Goal: Information Seeking & Learning: Learn about a topic

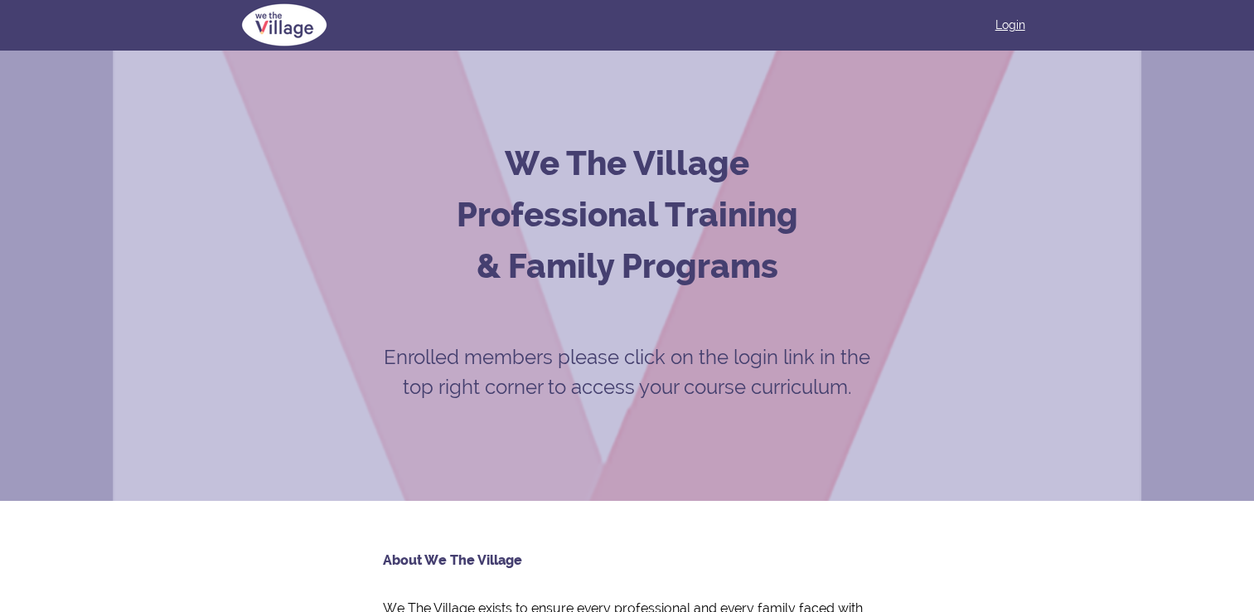
click at [995, 21] on link "Login" at bounding box center [1010, 25] width 30 height 17
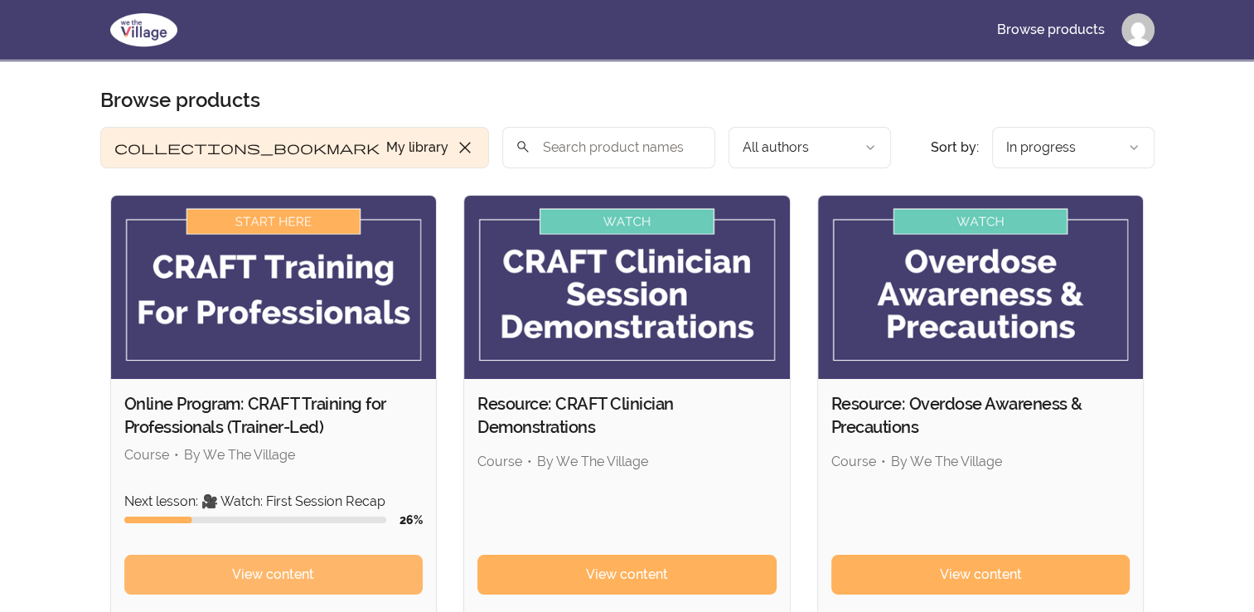
click at [224, 585] on link "View content" at bounding box center [273, 574] width 299 height 40
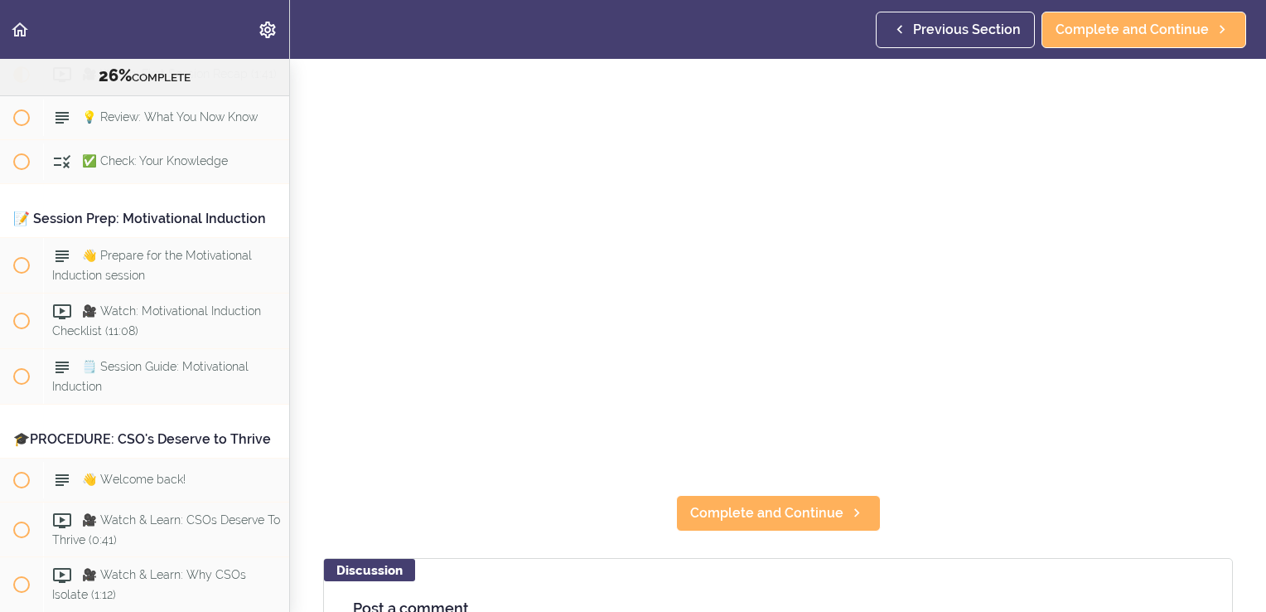
scroll to position [179, 0]
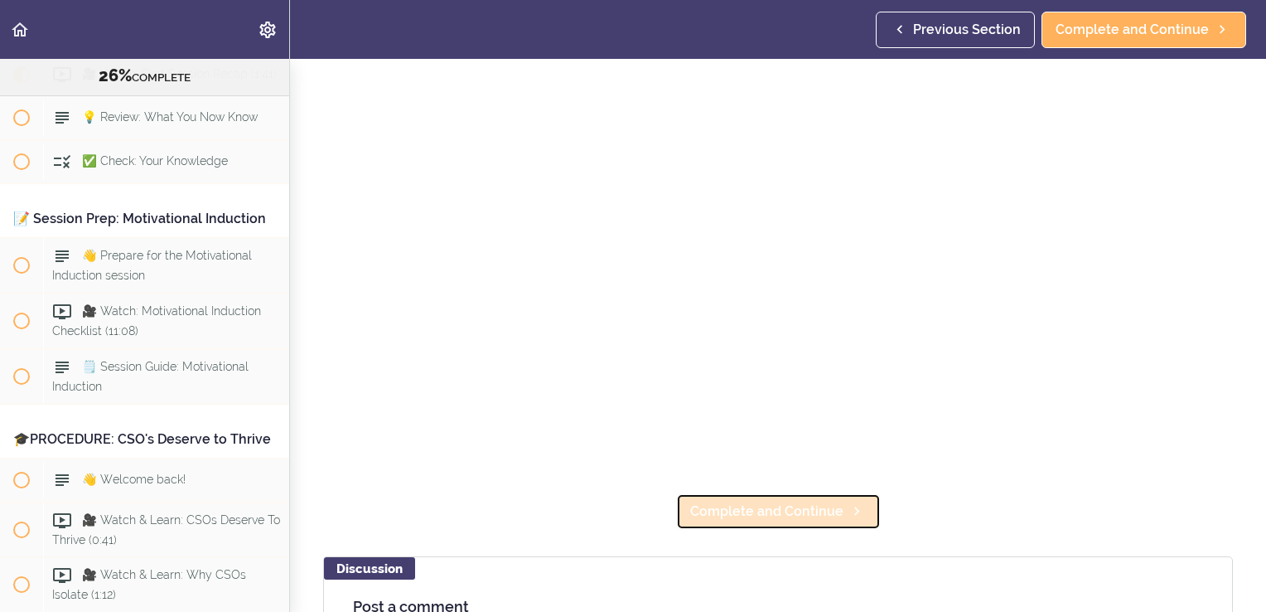
click at [779, 502] on span "Complete and Continue" at bounding box center [766, 511] width 153 height 20
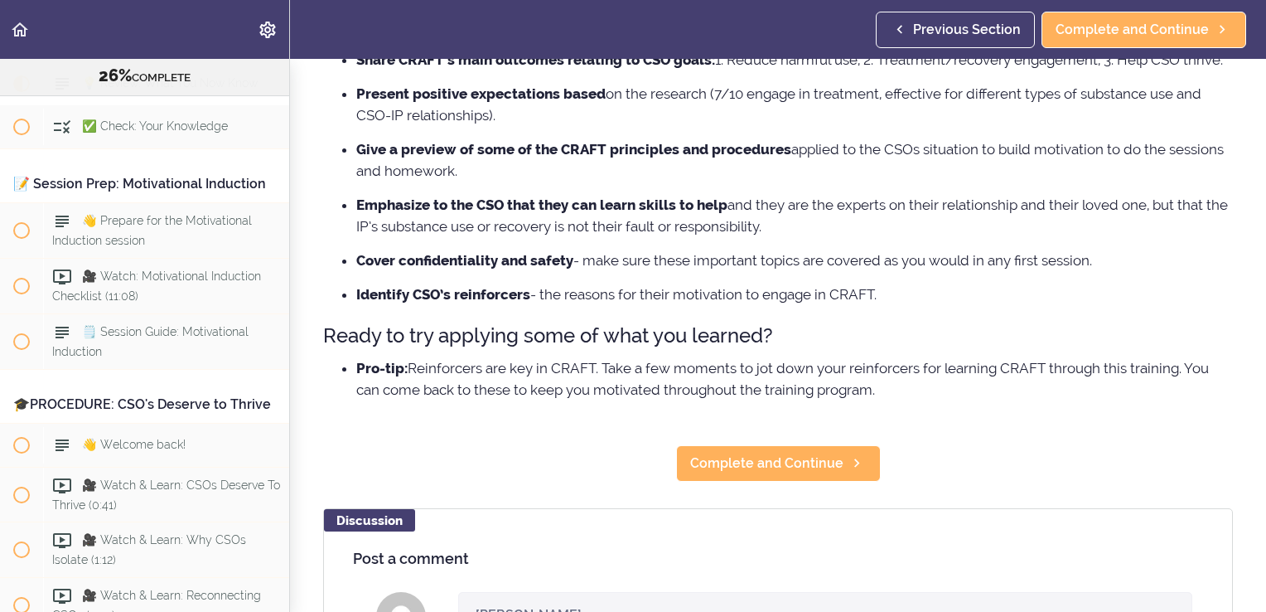
scroll to position [255, 0]
click at [770, 472] on span "Complete and Continue" at bounding box center [766, 463] width 153 height 20
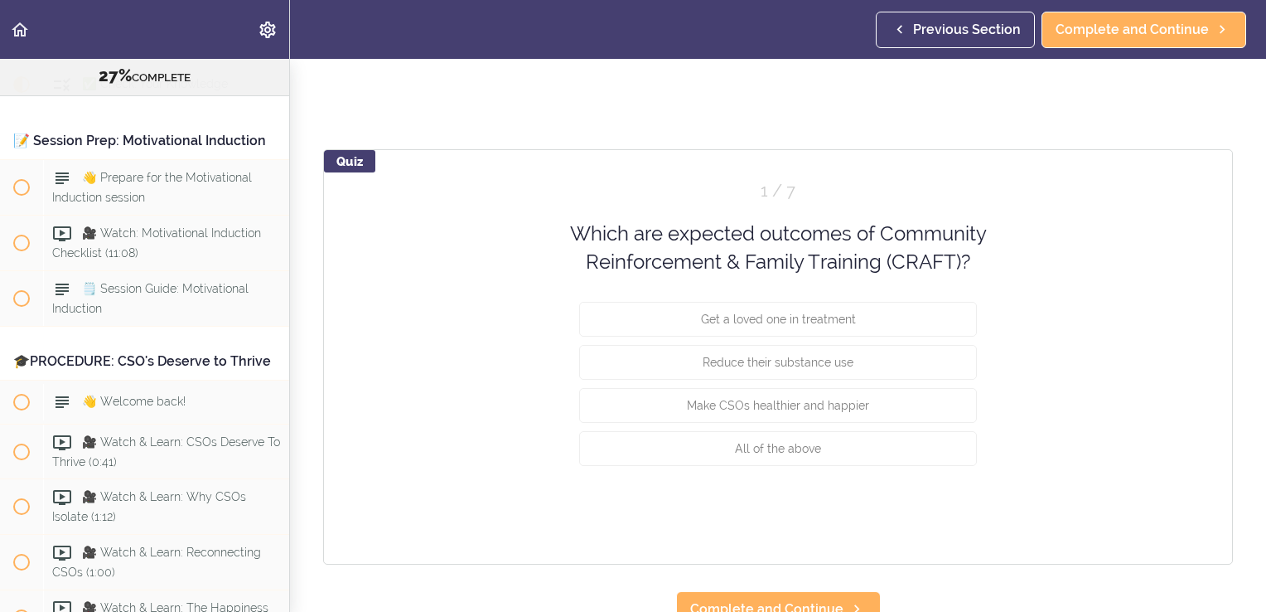
scroll to position [96, 0]
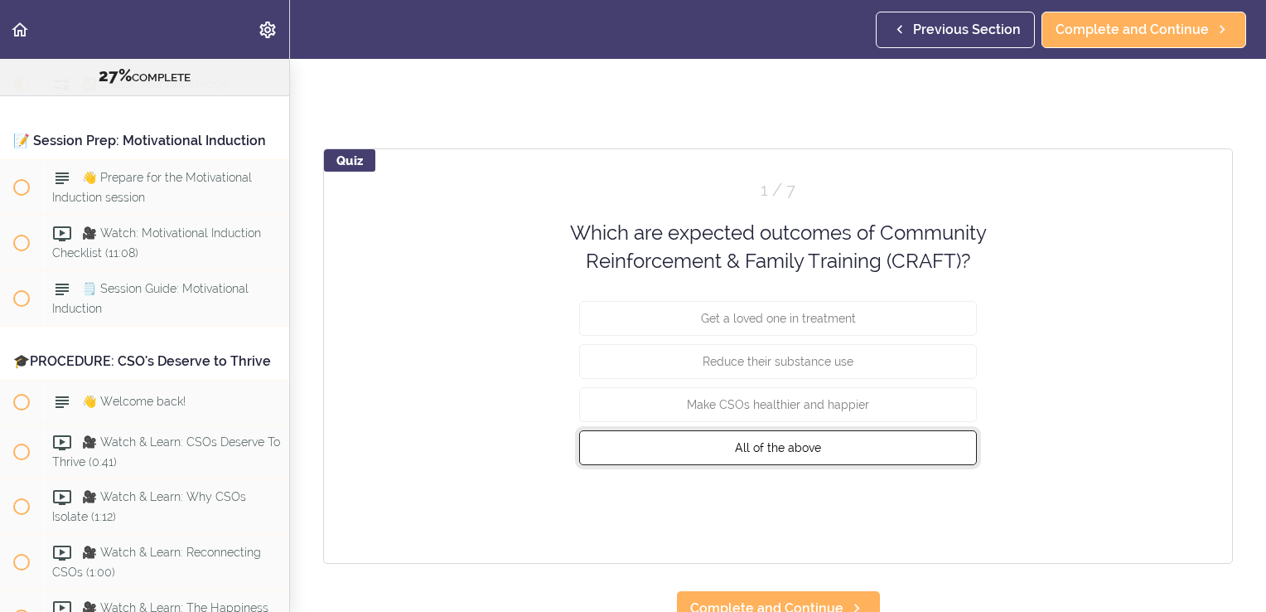
click at [753, 442] on span "All of the above" at bounding box center [778, 446] width 86 height 13
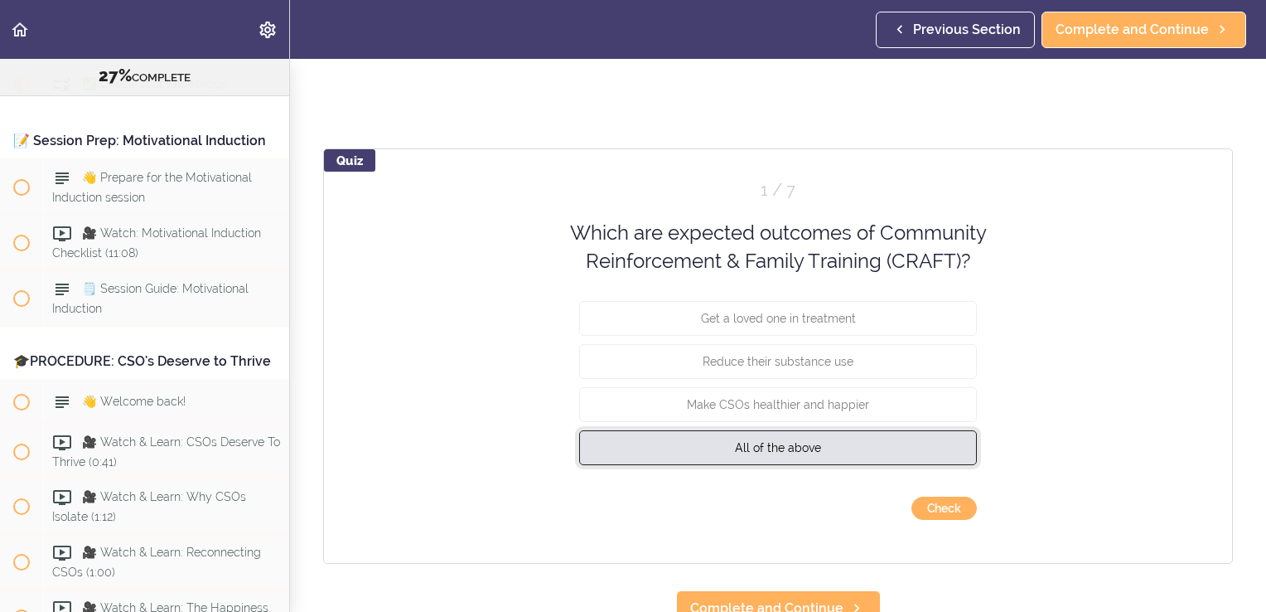
scroll to position [123, 0]
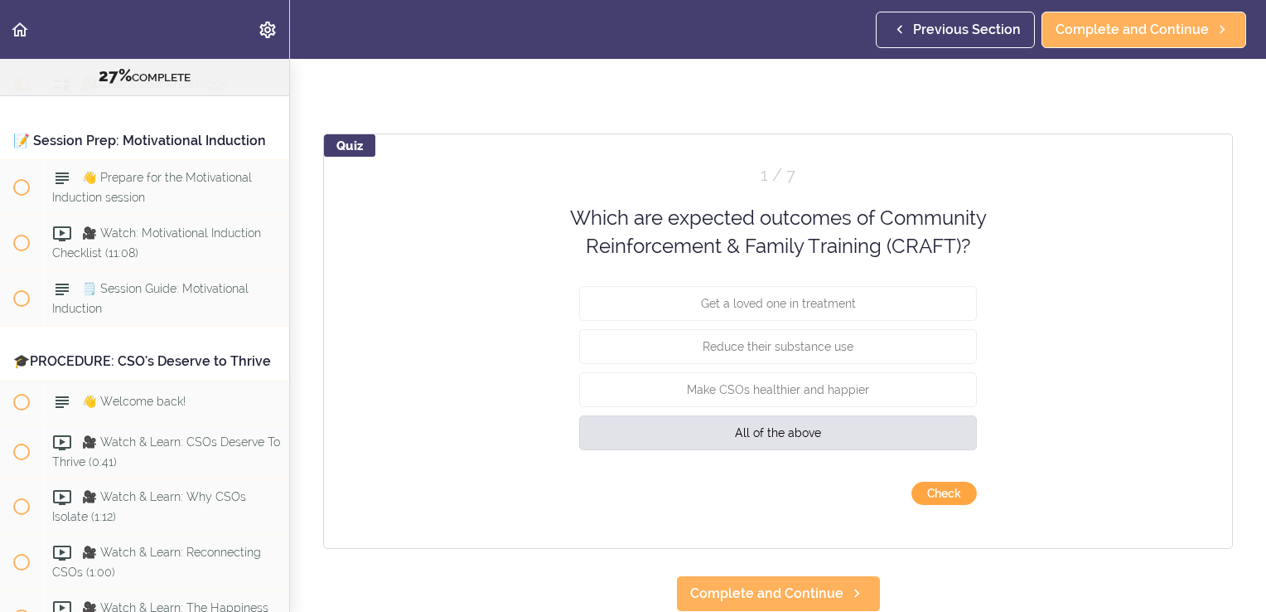
click at [925, 482] on button "Check" at bounding box center [944, 493] width 65 height 23
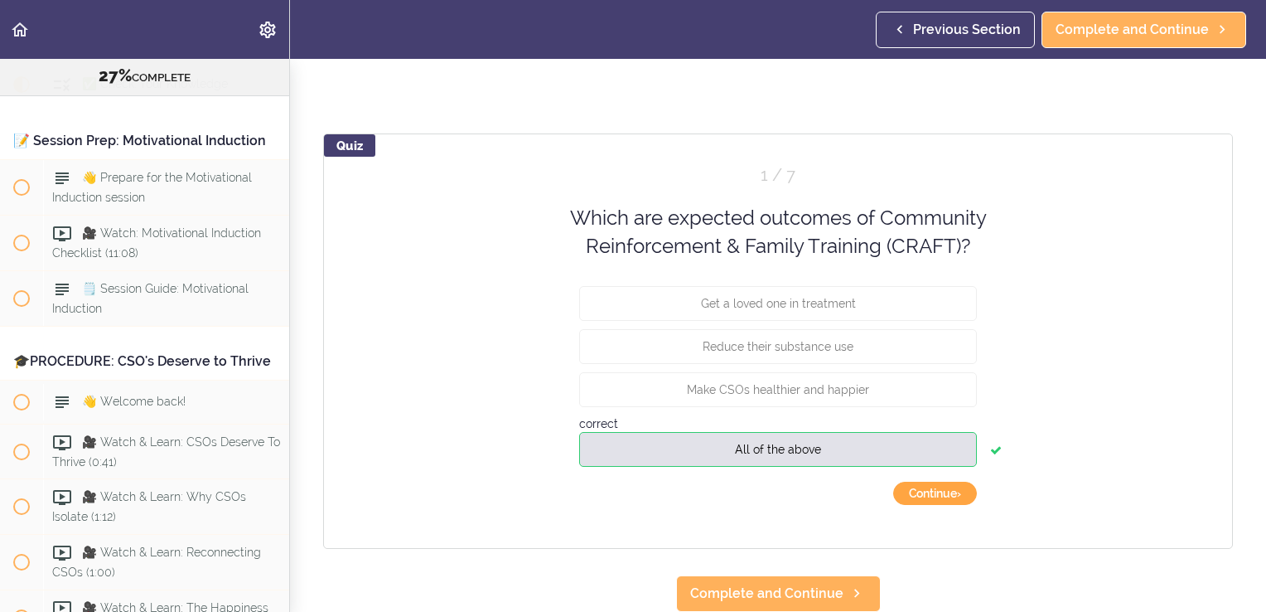
click at [925, 482] on button "Continue ›" at bounding box center [935, 493] width 84 height 23
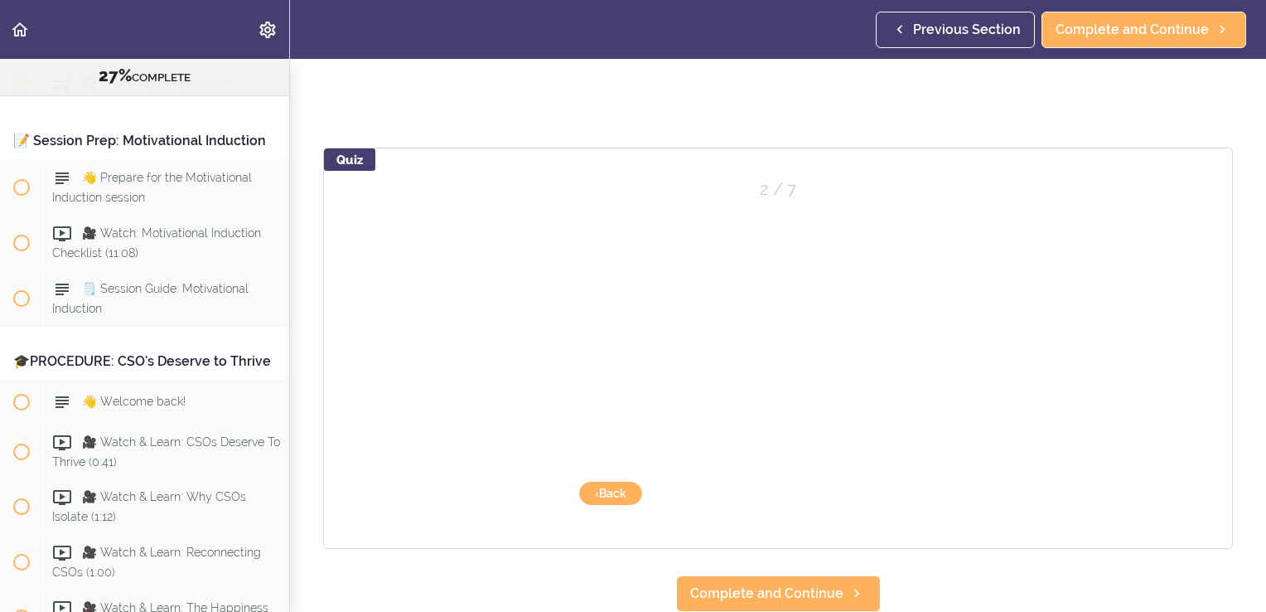
scroll to position [109, 0]
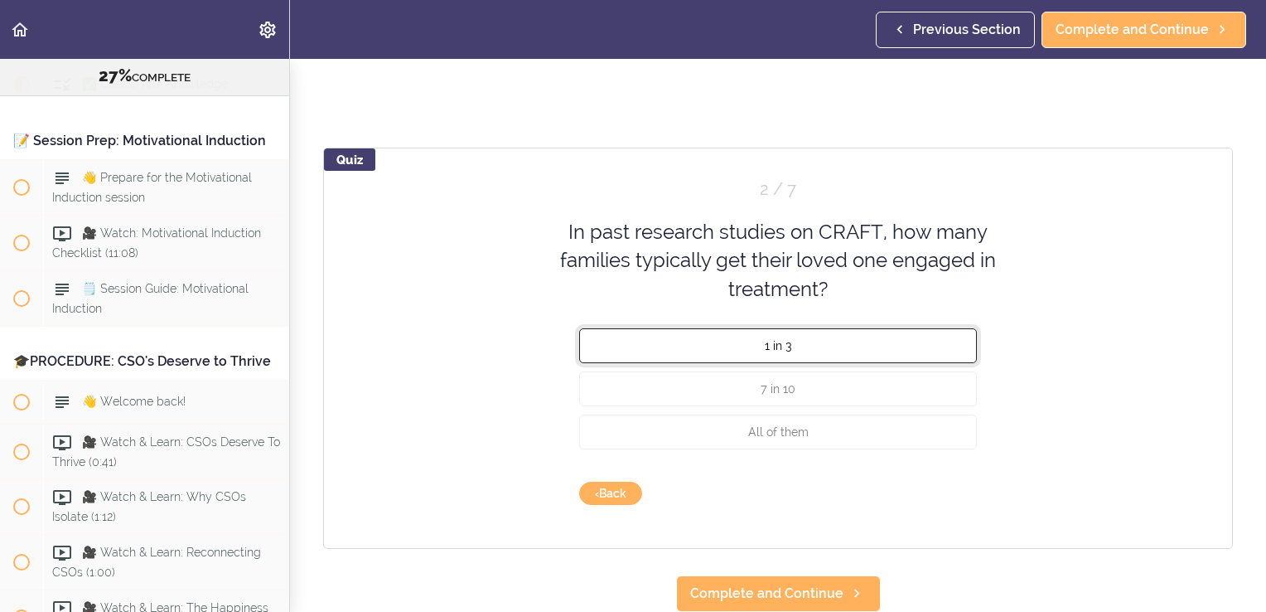
click at [781, 339] on span "1 in 3" at bounding box center [778, 345] width 27 height 13
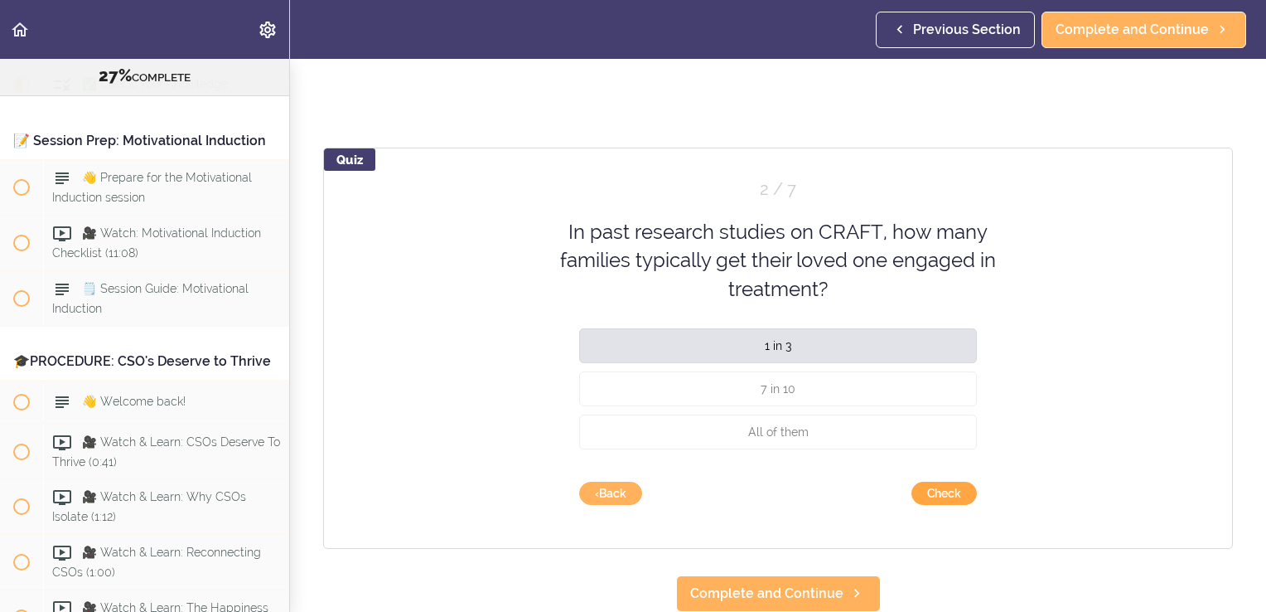
click at [925, 482] on button "Check" at bounding box center [944, 493] width 65 height 23
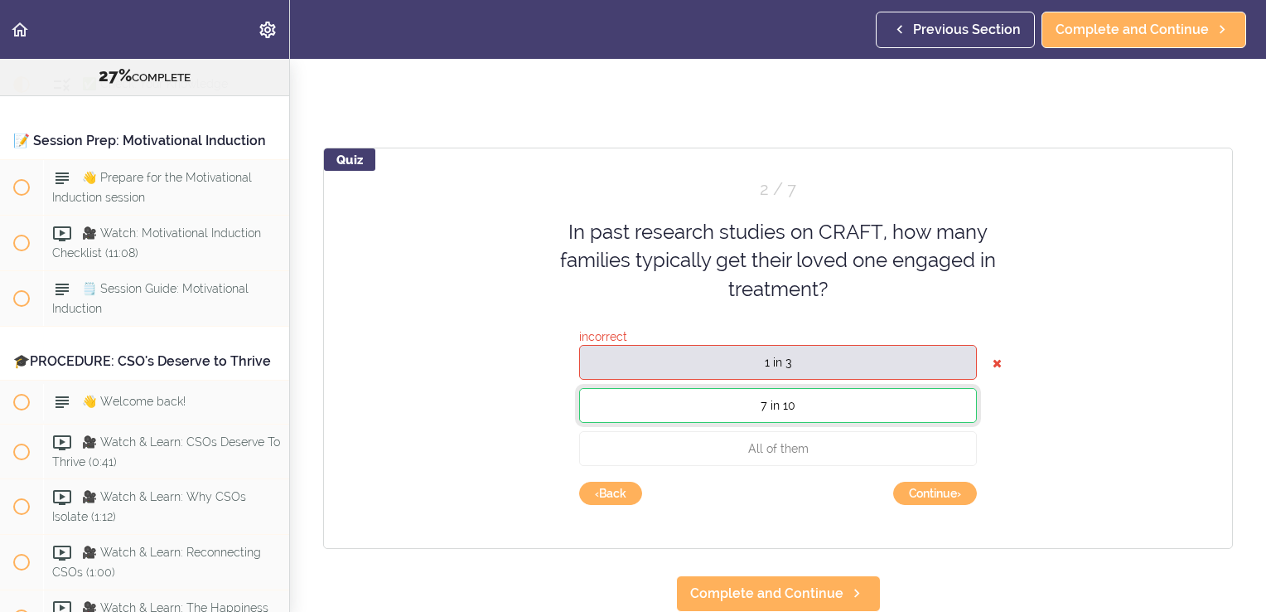
click at [829, 403] on button "7 in 10" at bounding box center [778, 405] width 398 height 35
click at [902, 483] on button "Continue ›" at bounding box center [935, 493] width 84 height 23
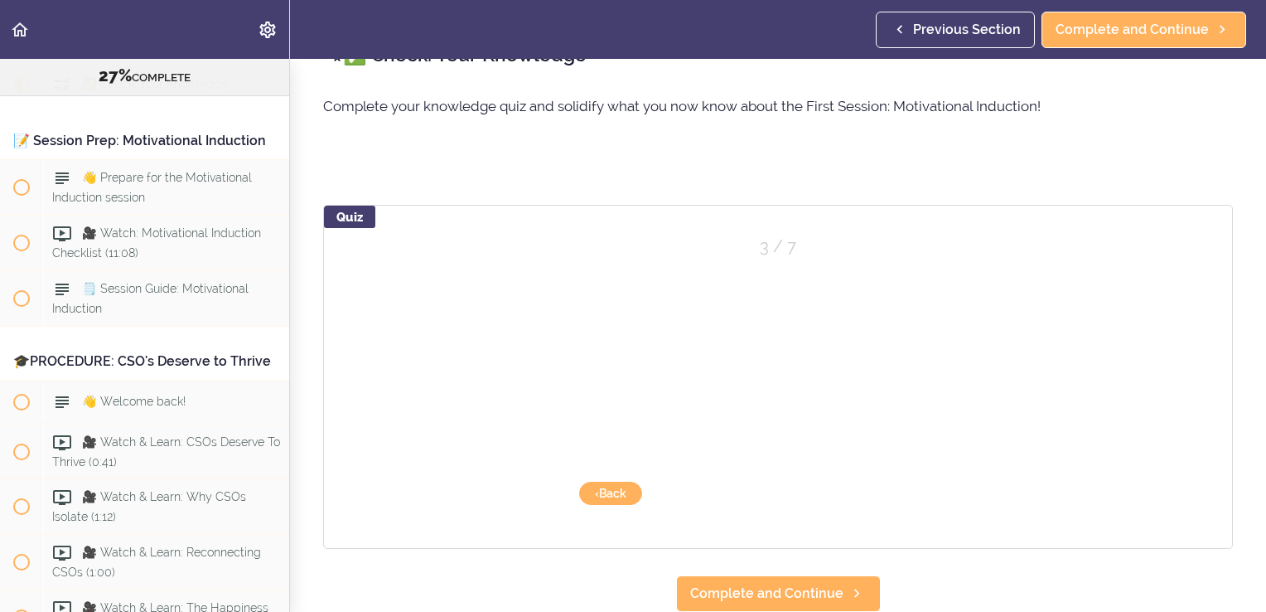
scroll to position [51, 0]
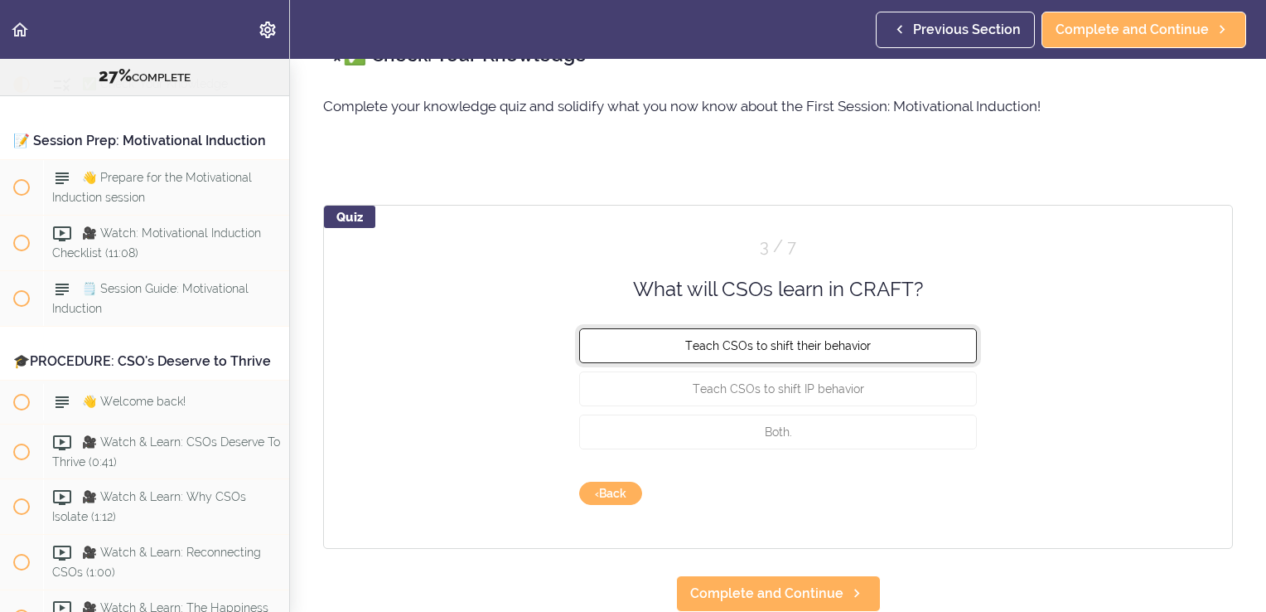
click at [789, 328] on button "Teach CSOs to shift their behavior" at bounding box center [778, 345] width 398 height 35
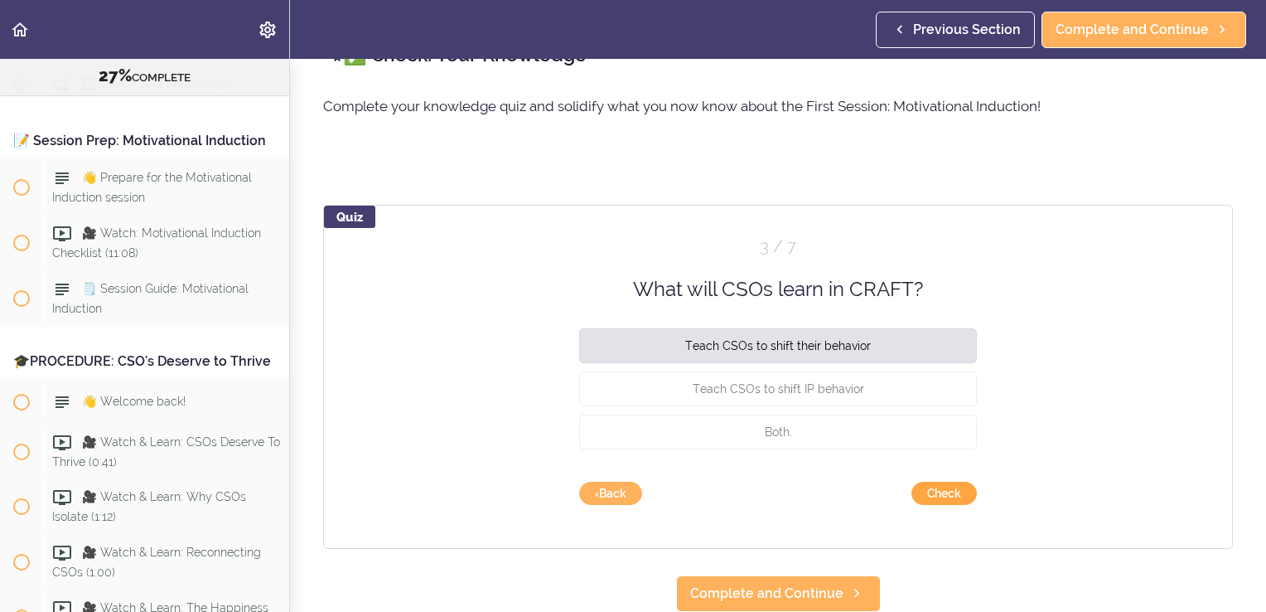
click at [933, 482] on button "Check" at bounding box center [944, 493] width 65 height 23
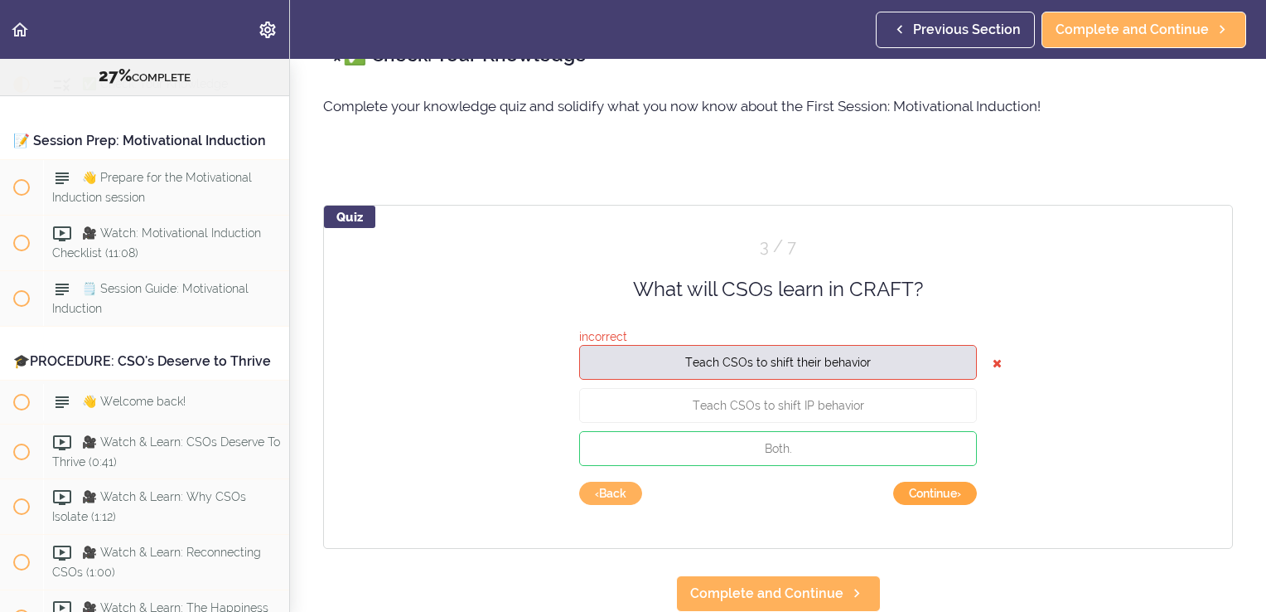
click at [933, 482] on button "Continue ›" at bounding box center [935, 493] width 84 height 23
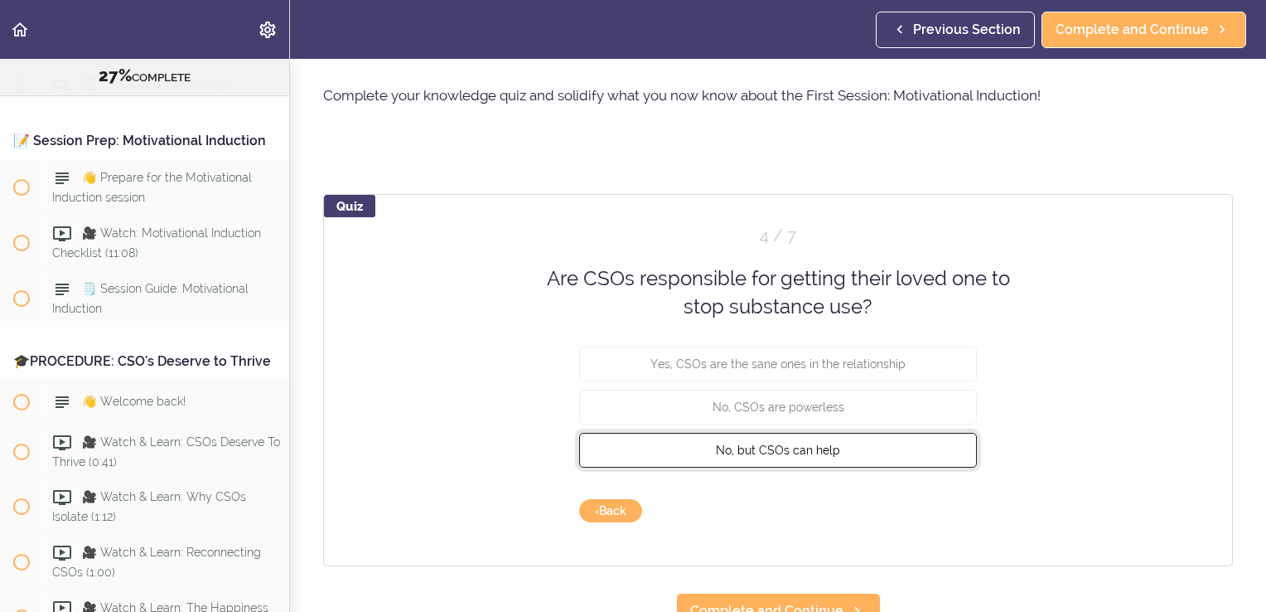
click at [796, 451] on span "No, but CSOs can help" at bounding box center [778, 449] width 124 height 13
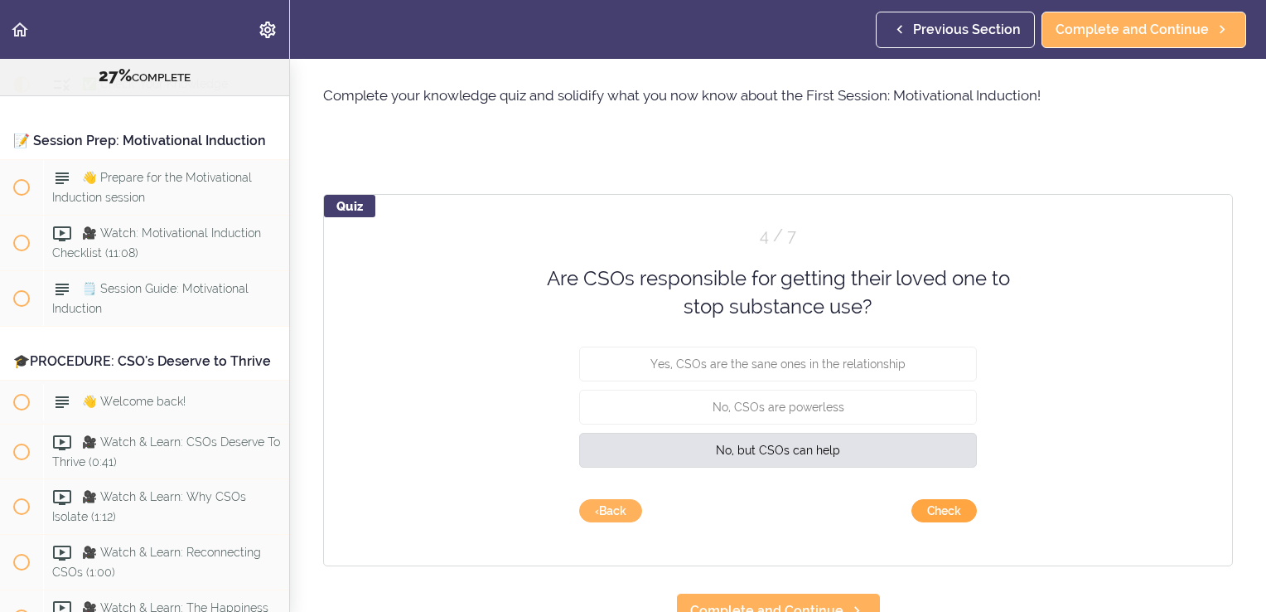
click at [944, 517] on button "Check" at bounding box center [944, 510] width 65 height 23
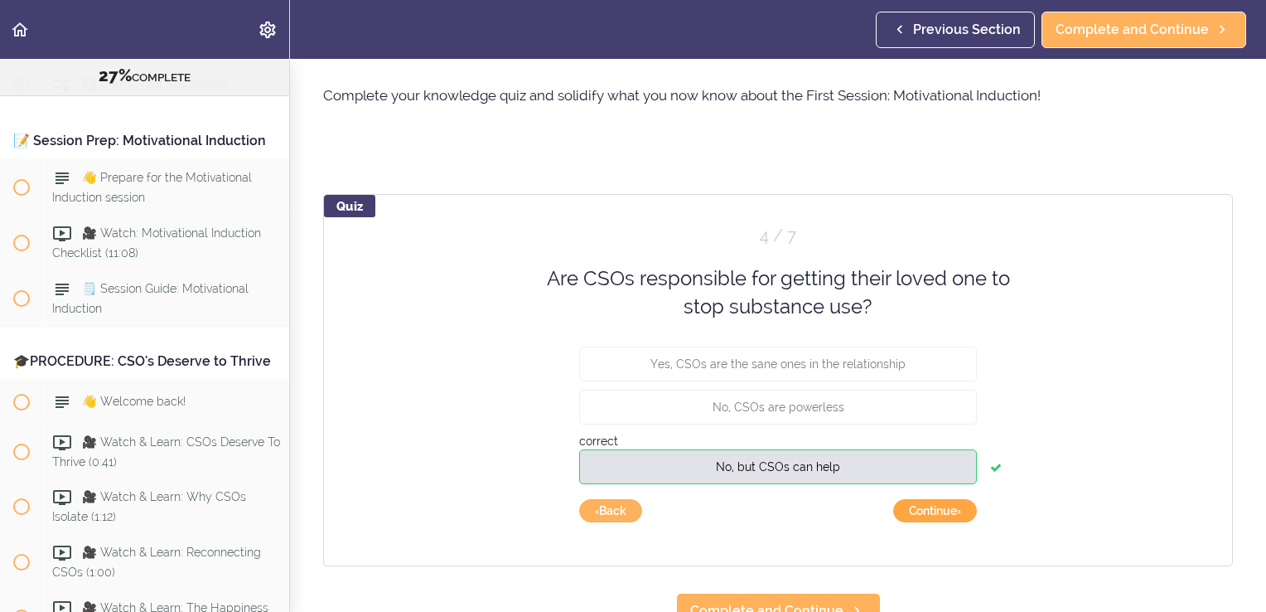
click at [944, 517] on button "Continue ›" at bounding box center [935, 510] width 84 height 23
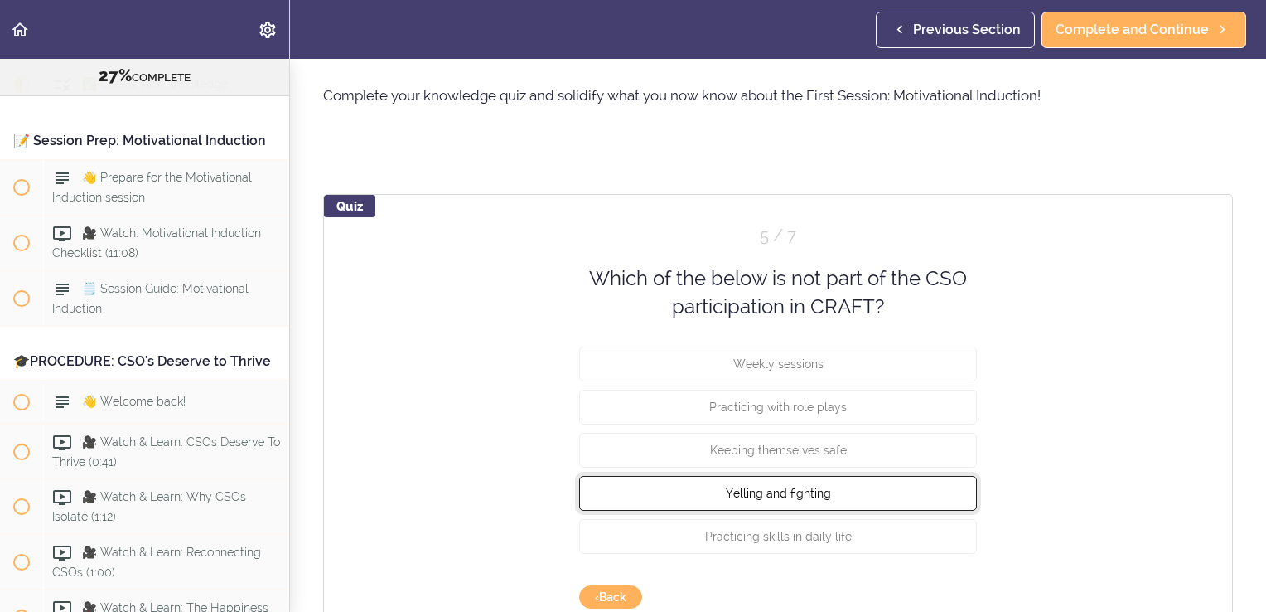
click at [861, 487] on button "Yelling and fighting" at bounding box center [778, 492] width 398 height 35
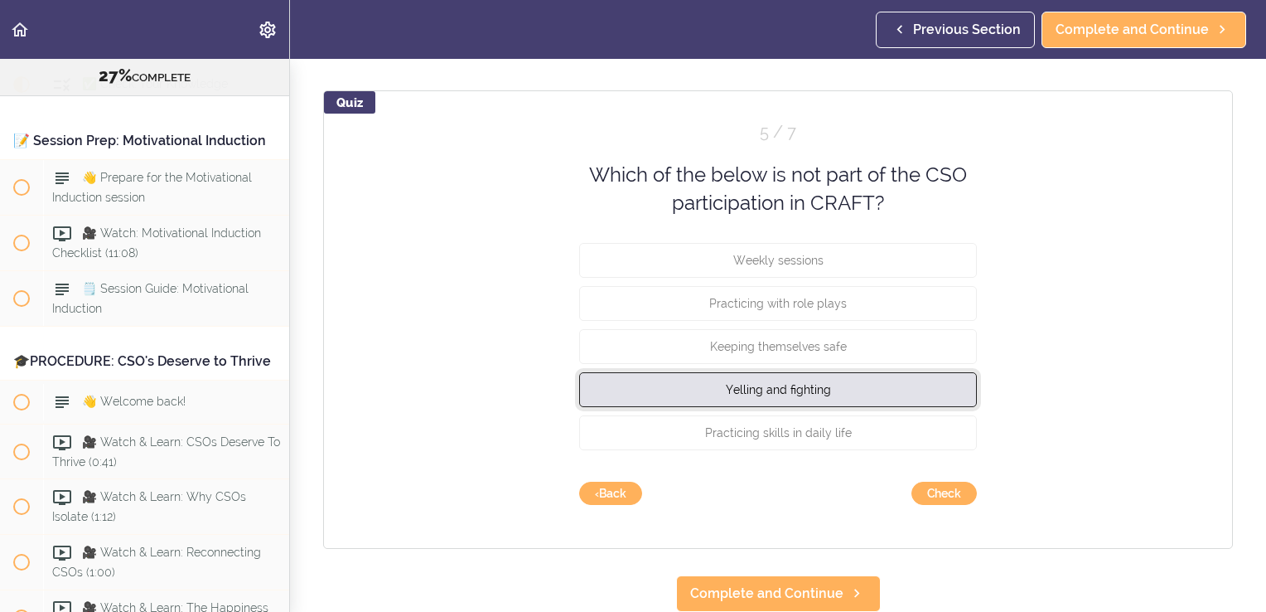
scroll to position [156, 0]
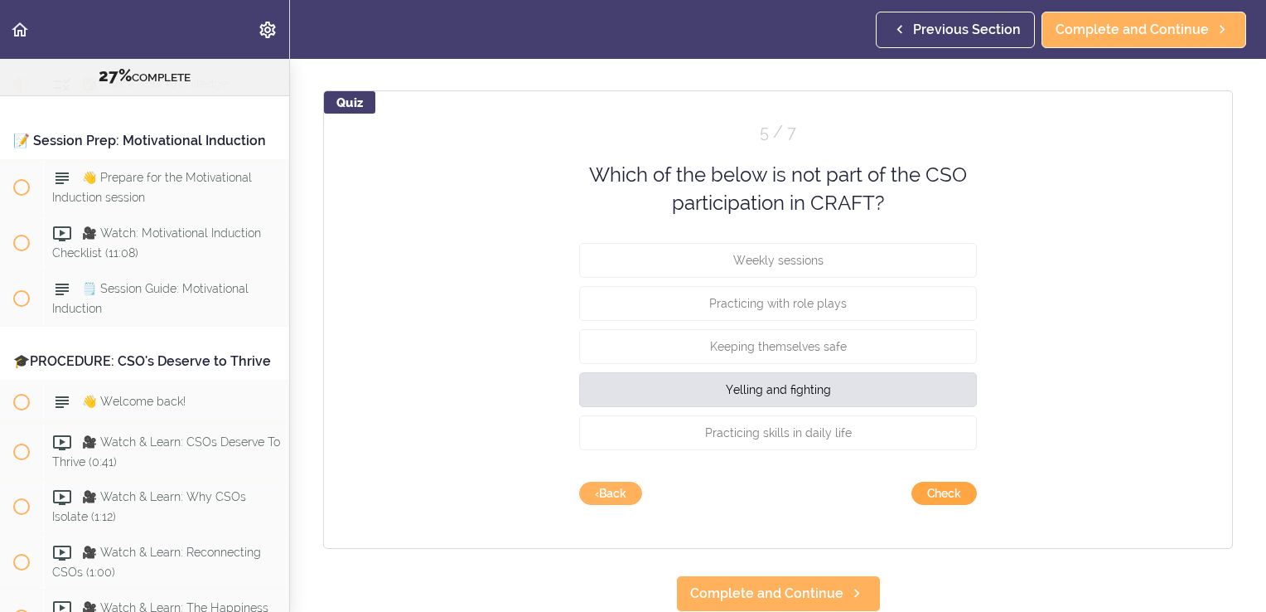
click at [937, 496] on button "Check" at bounding box center [944, 493] width 65 height 23
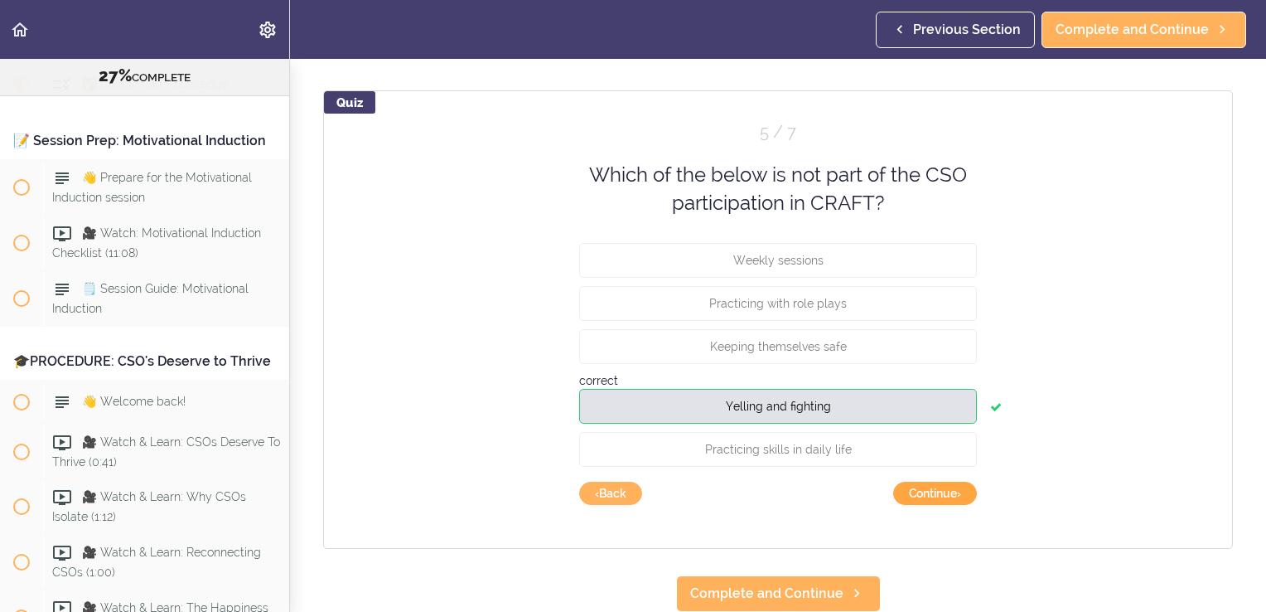
click at [937, 496] on button "Continue ›" at bounding box center [935, 493] width 84 height 23
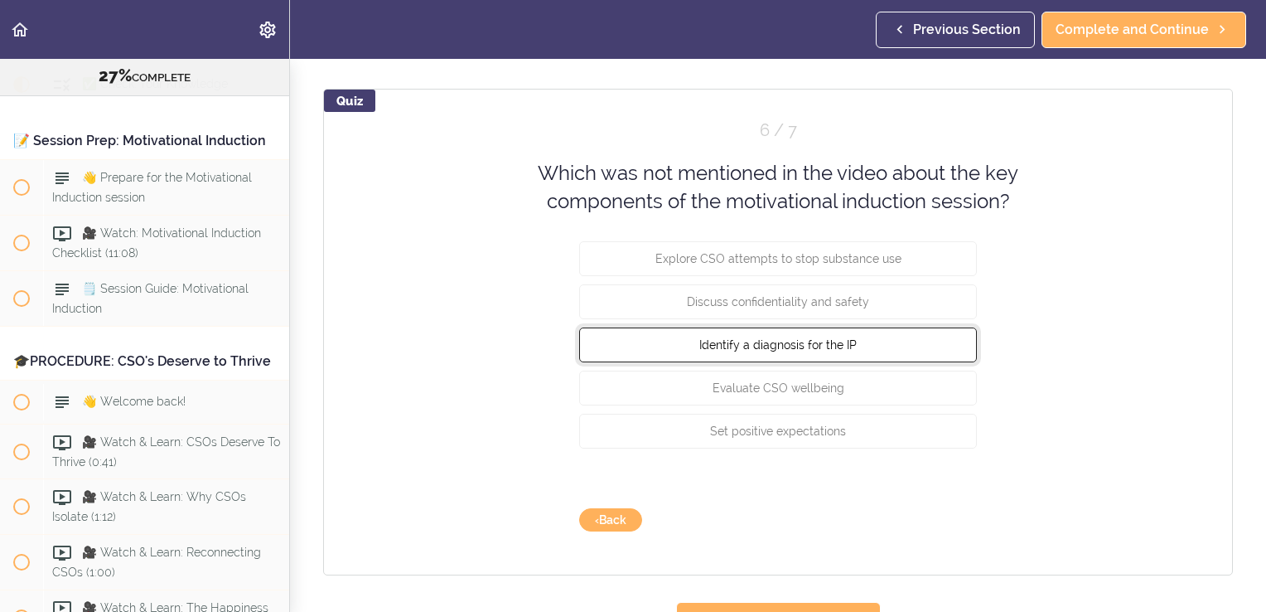
click at [811, 351] on span "Identify a diagnosis for the IP" at bounding box center [778, 343] width 157 height 13
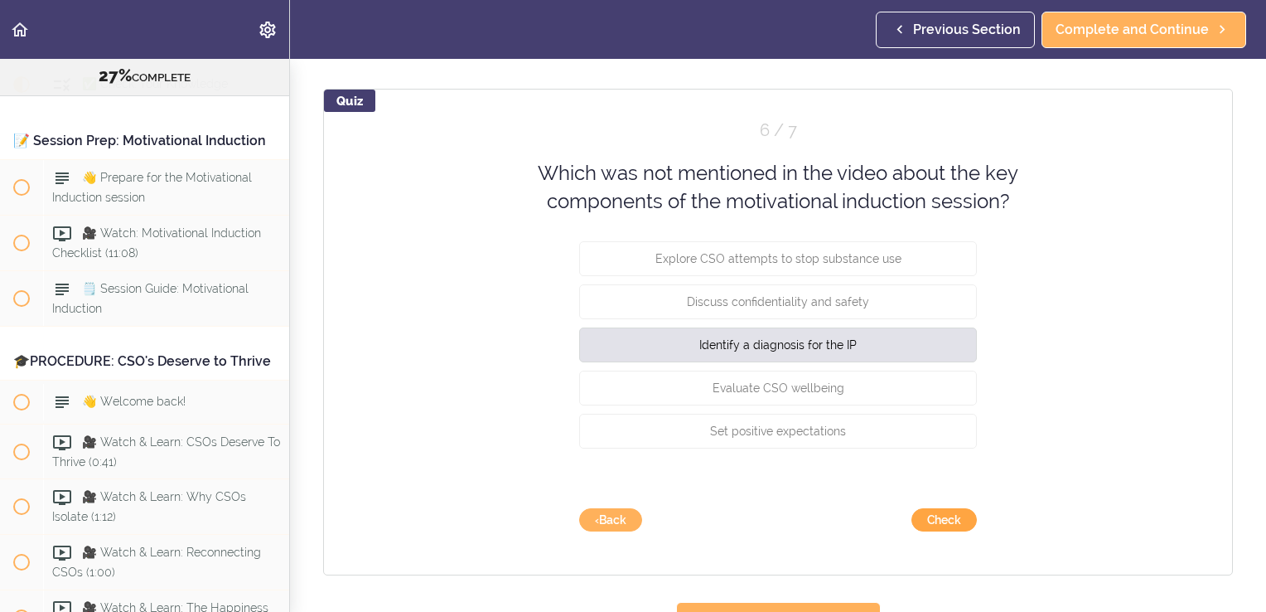
click at [937, 512] on button "Check" at bounding box center [944, 519] width 65 height 23
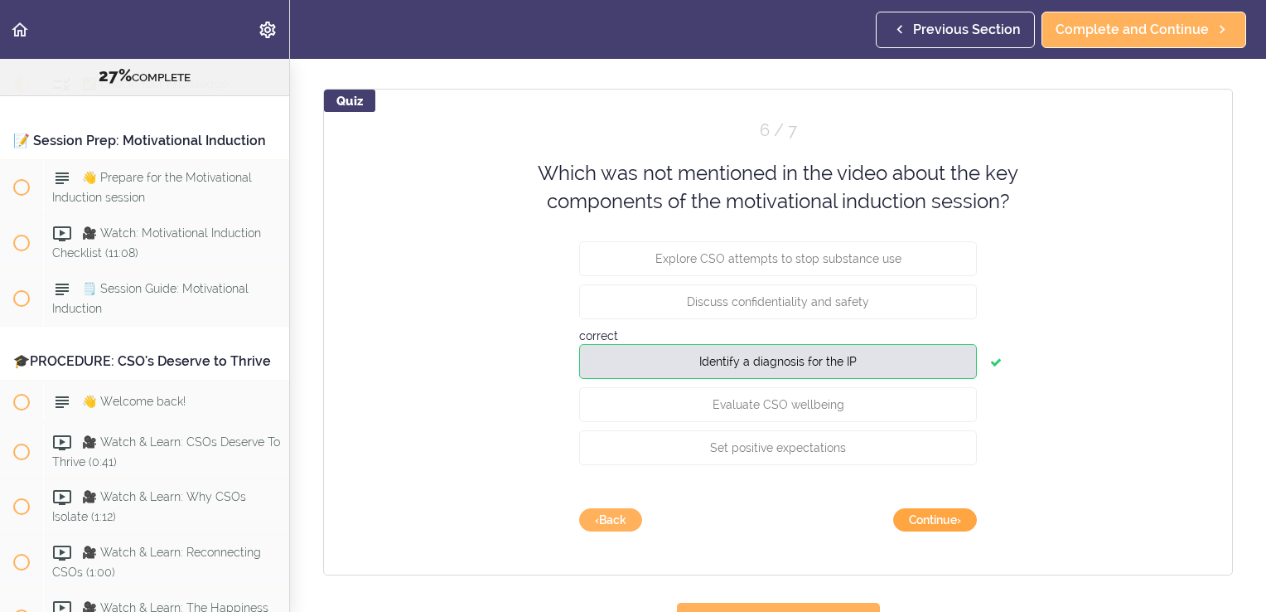
click at [937, 512] on button "Continue ›" at bounding box center [935, 519] width 84 height 23
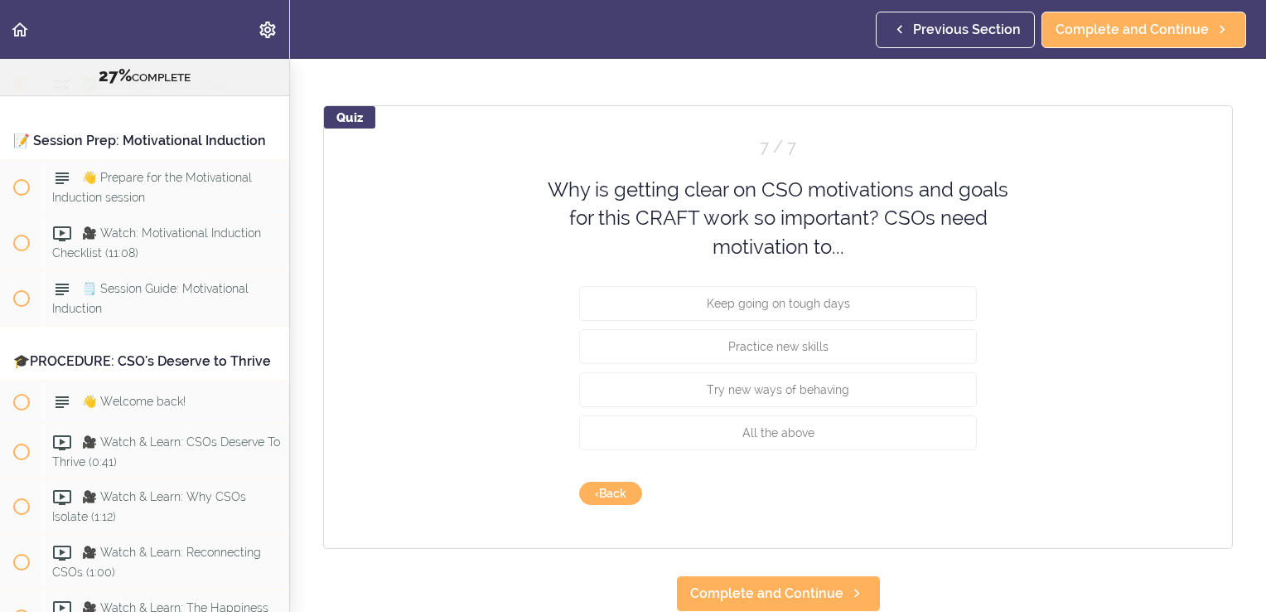
scroll to position [150, 0]
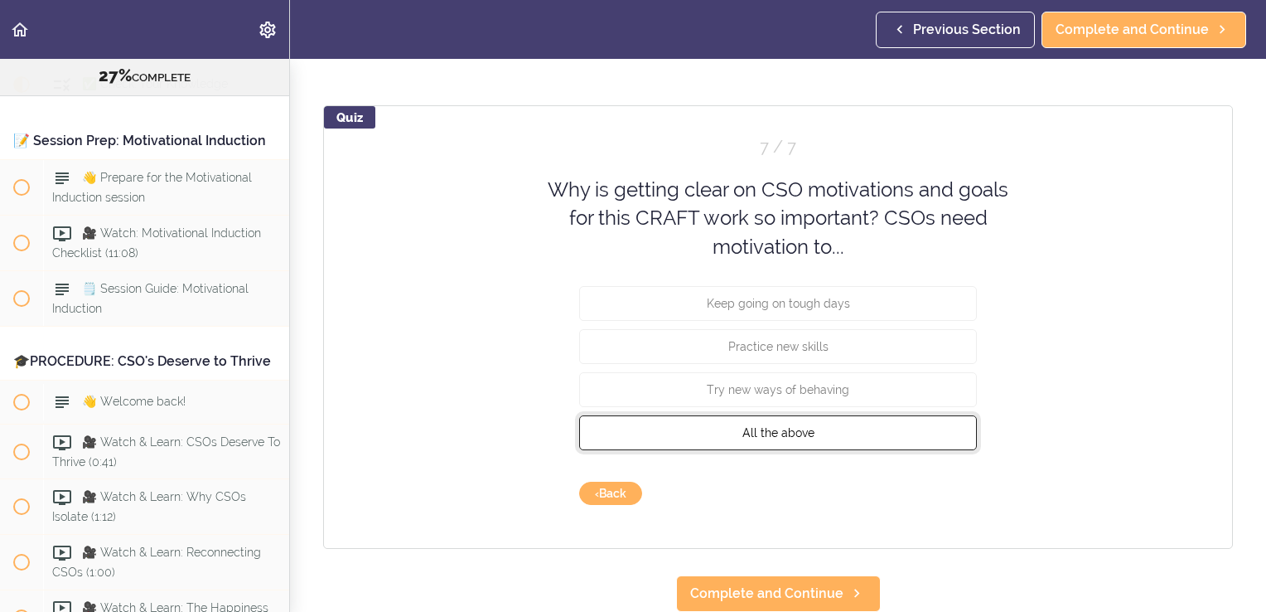
click at [785, 426] on span "All the above" at bounding box center [779, 432] width 72 height 13
click at [929, 484] on button "Check" at bounding box center [944, 493] width 65 height 23
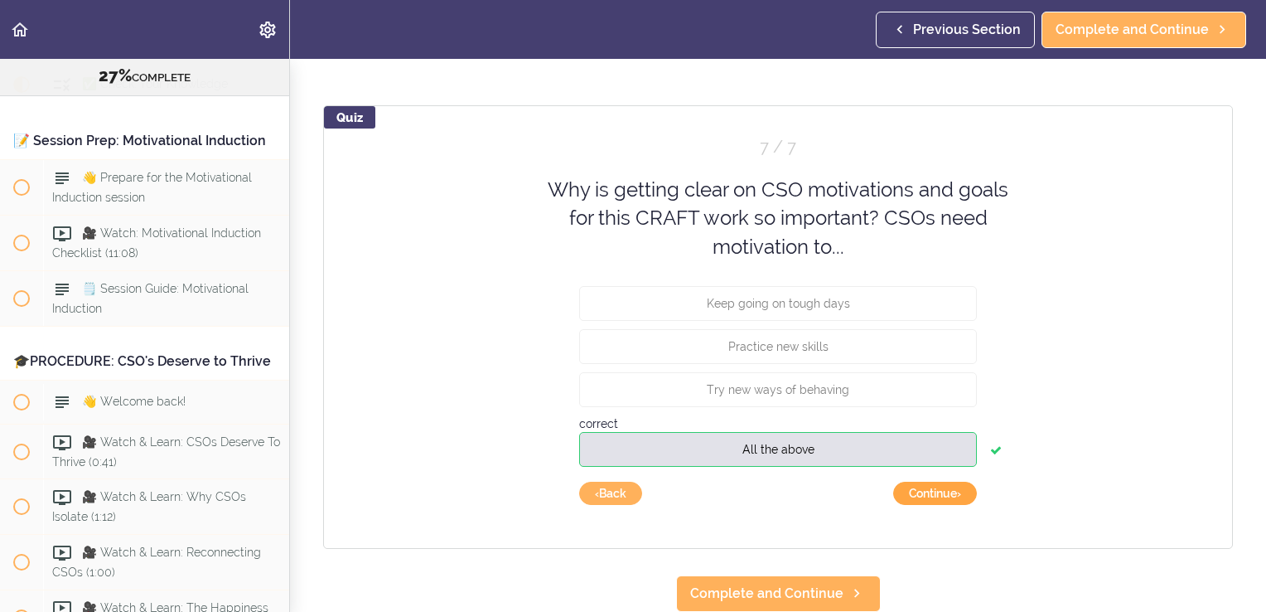
click at [929, 484] on button "Continue ›" at bounding box center [935, 493] width 84 height 23
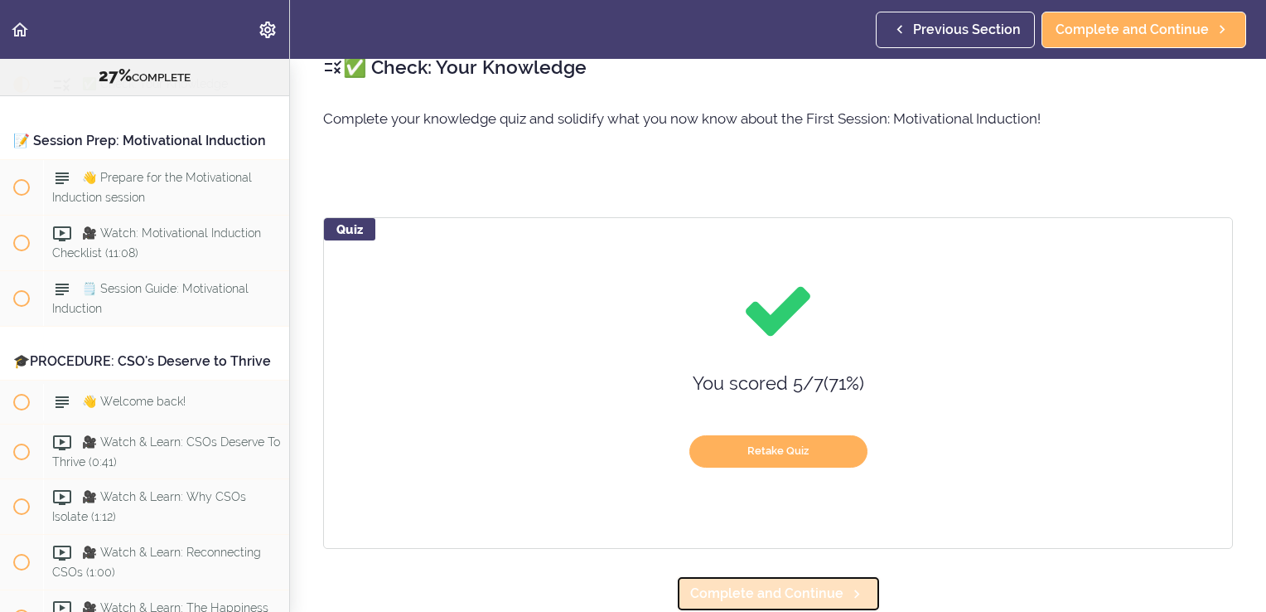
click at [793, 583] on span "Complete and Continue" at bounding box center [766, 593] width 153 height 20
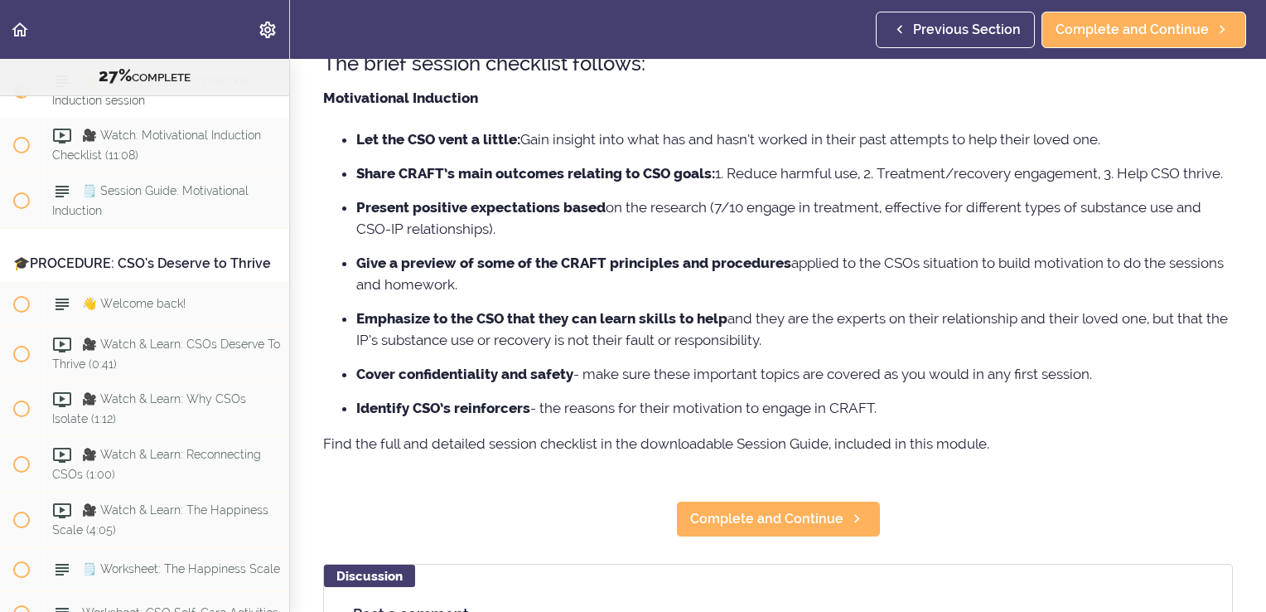
scroll to position [206, 0]
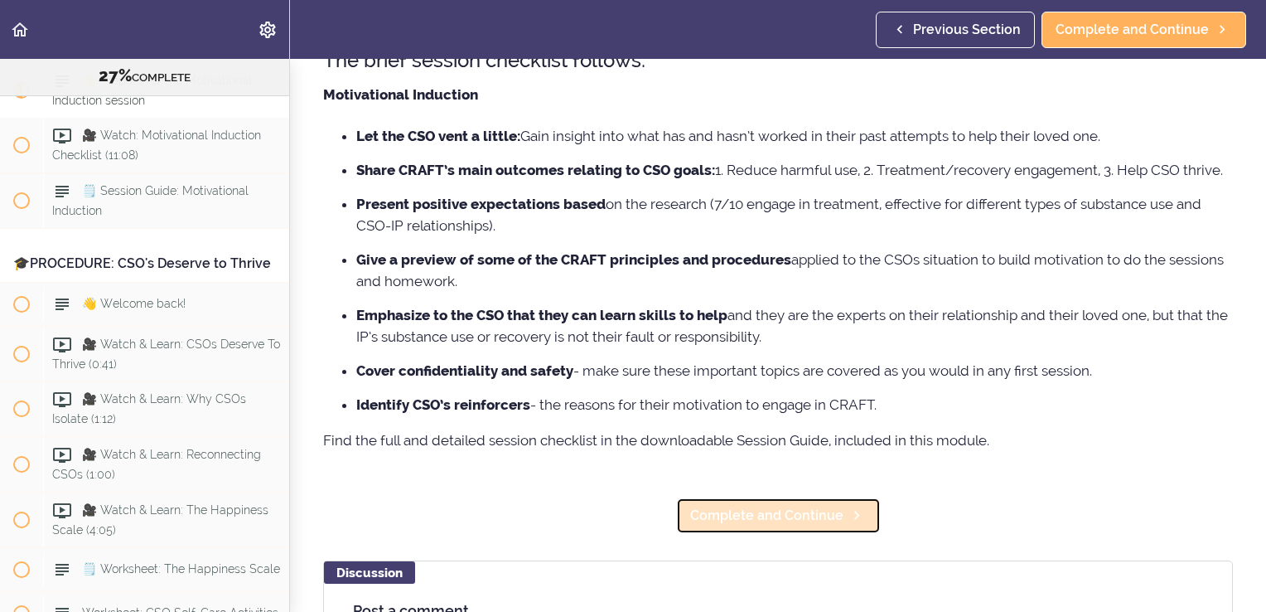
click at [786, 534] on link "Complete and Continue" at bounding box center [778, 515] width 205 height 36
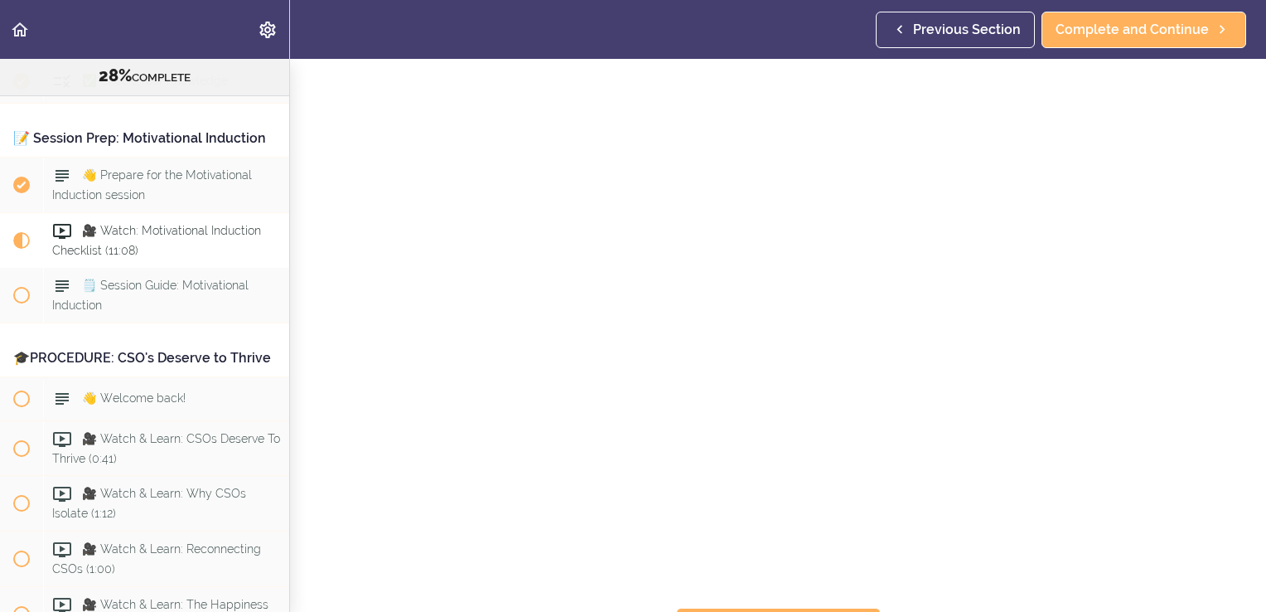
scroll to position [260, 0]
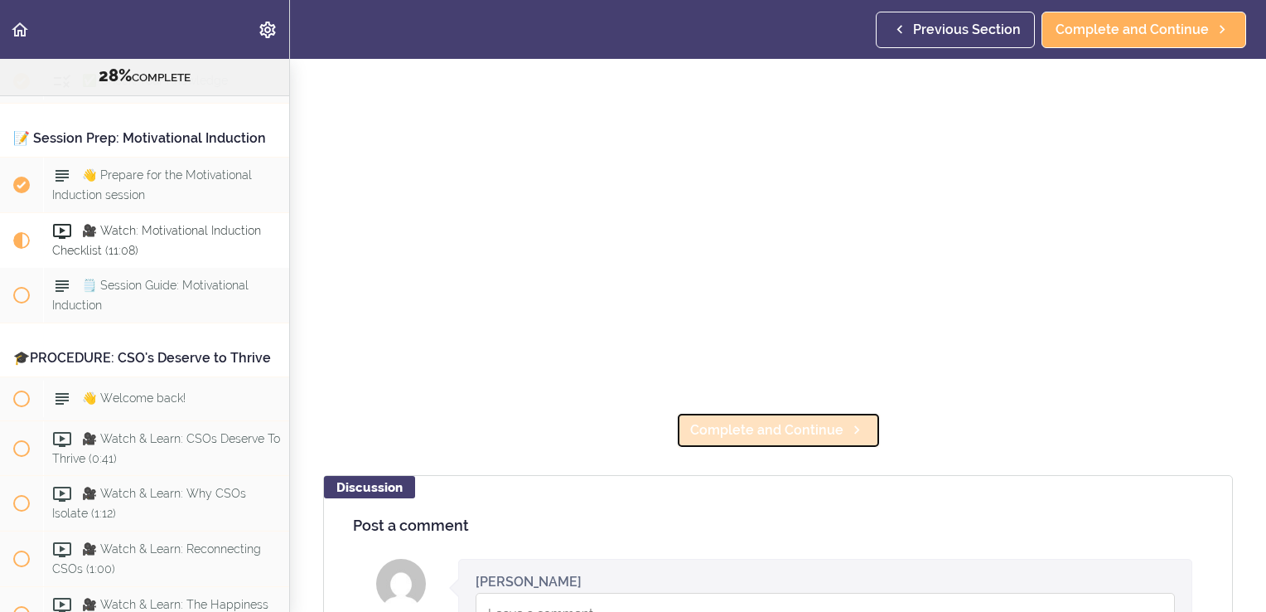
click at [738, 427] on span "Complete and Continue" at bounding box center [766, 430] width 153 height 20
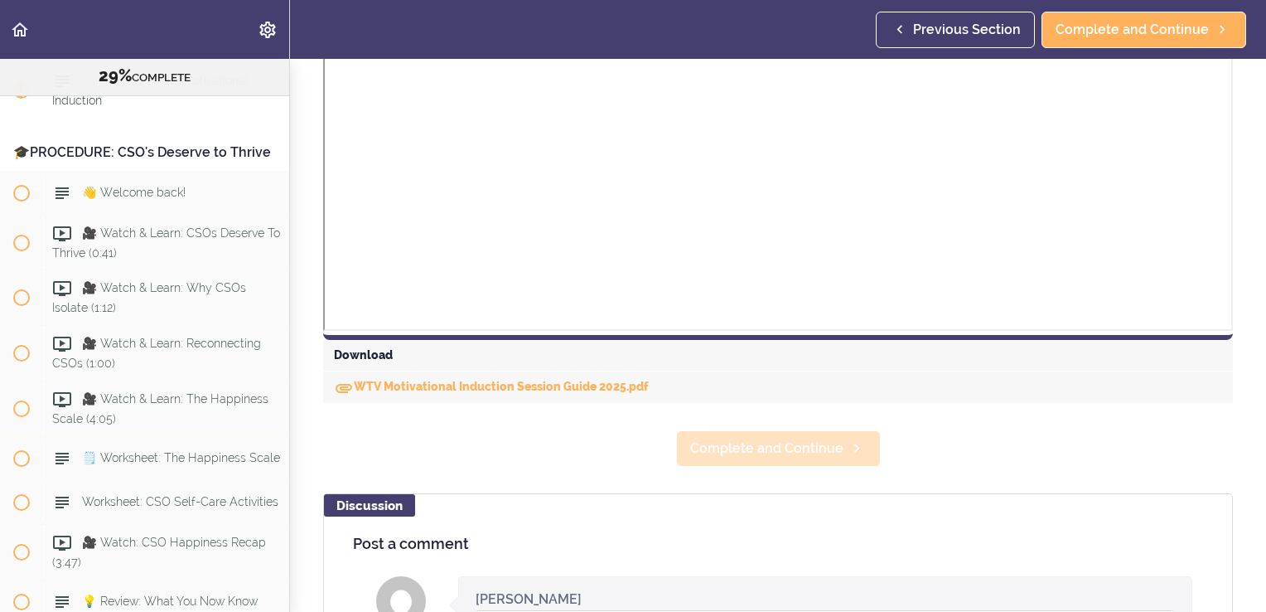
scroll to position [583, 0]
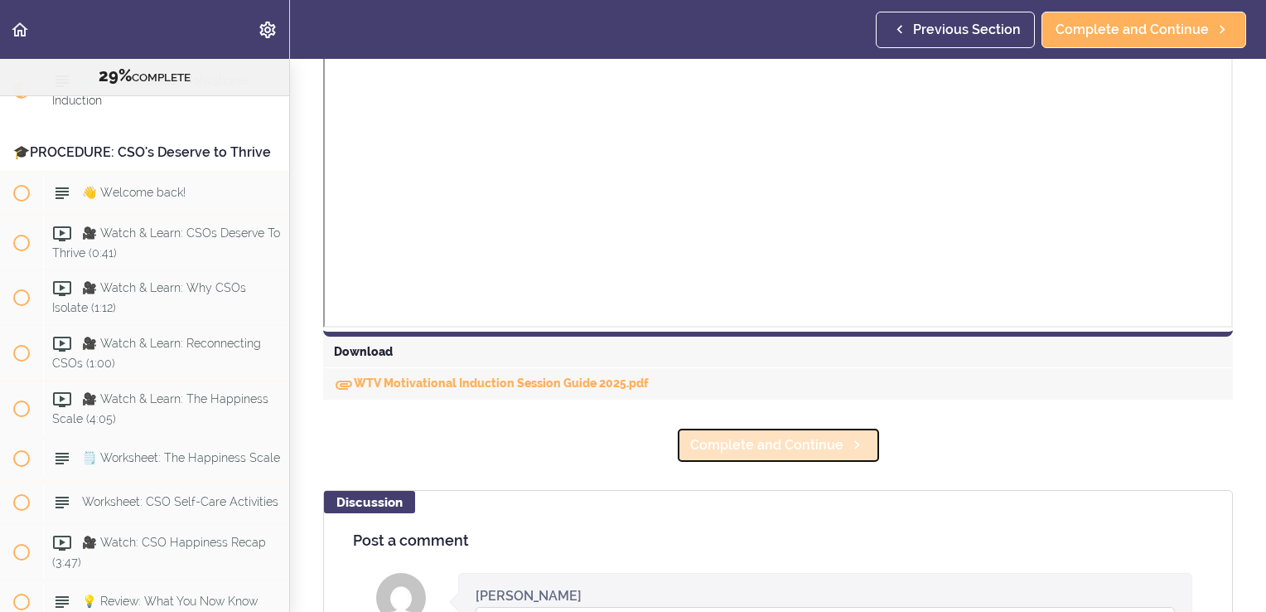
click at [753, 443] on span "Complete and Continue" at bounding box center [766, 445] width 153 height 20
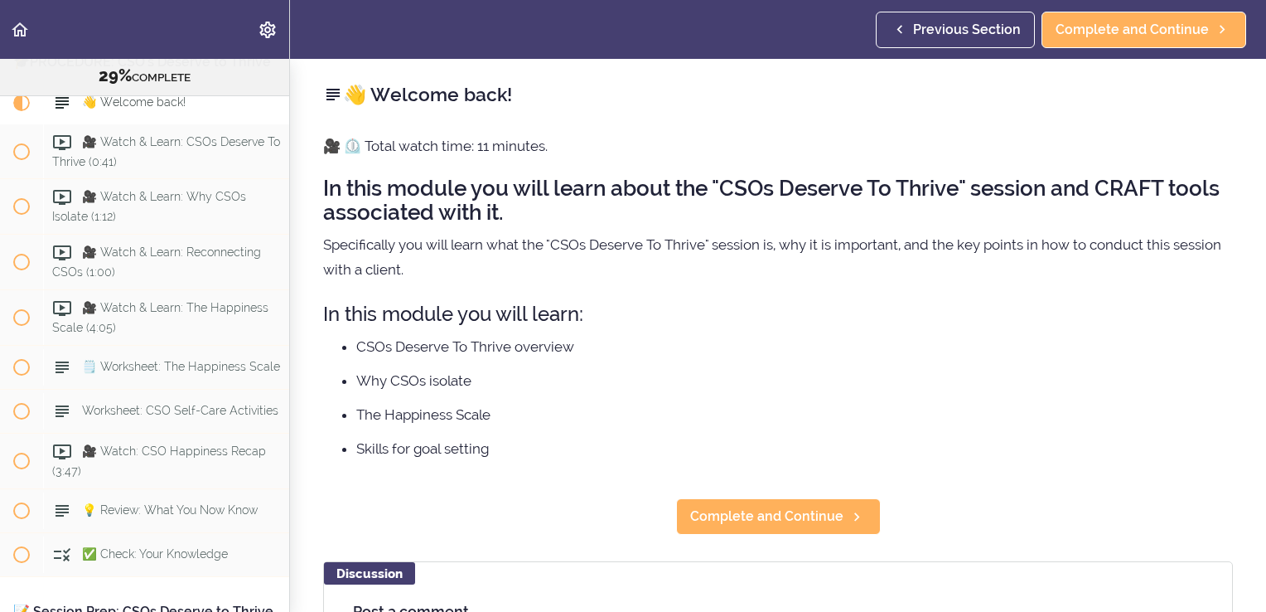
scroll to position [3426, 0]
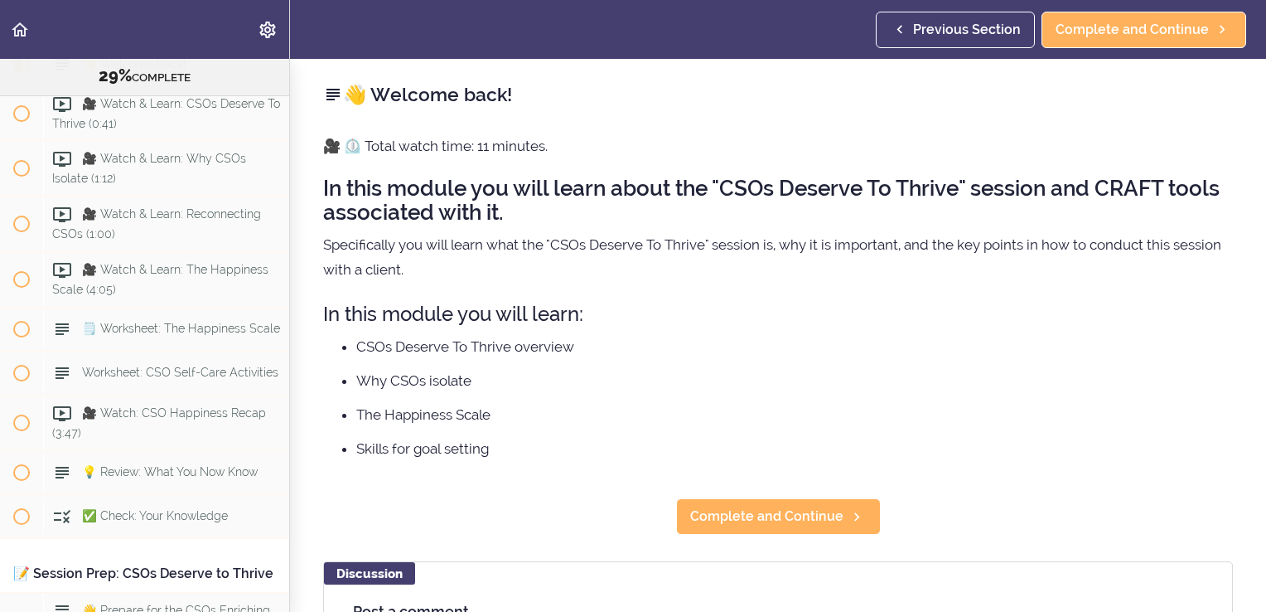
click at [782, 539] on div "👋 Welcome back! 🎥 ⏲️ Total watch time: 11 minutes. In this module you will lear…" at bounding box center [778, 335] width 976 height 553
click at [770, 509] on span "Complete and Continue" at bounding box center [766, 516] width 153 height 20
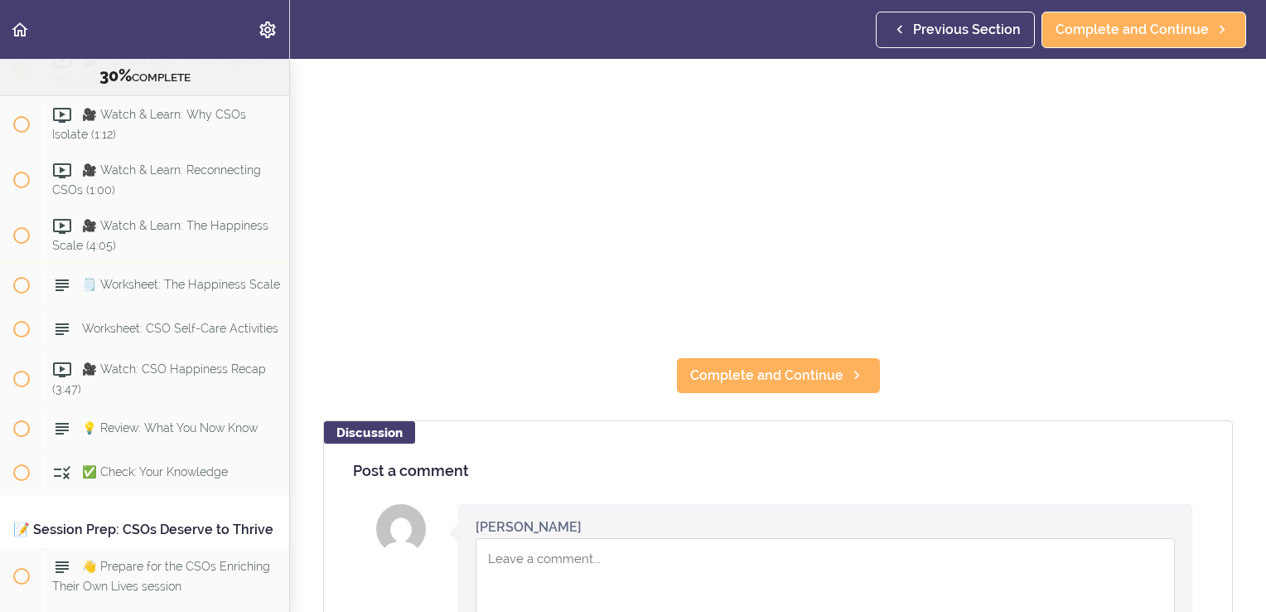
scroll to position [326, 0]
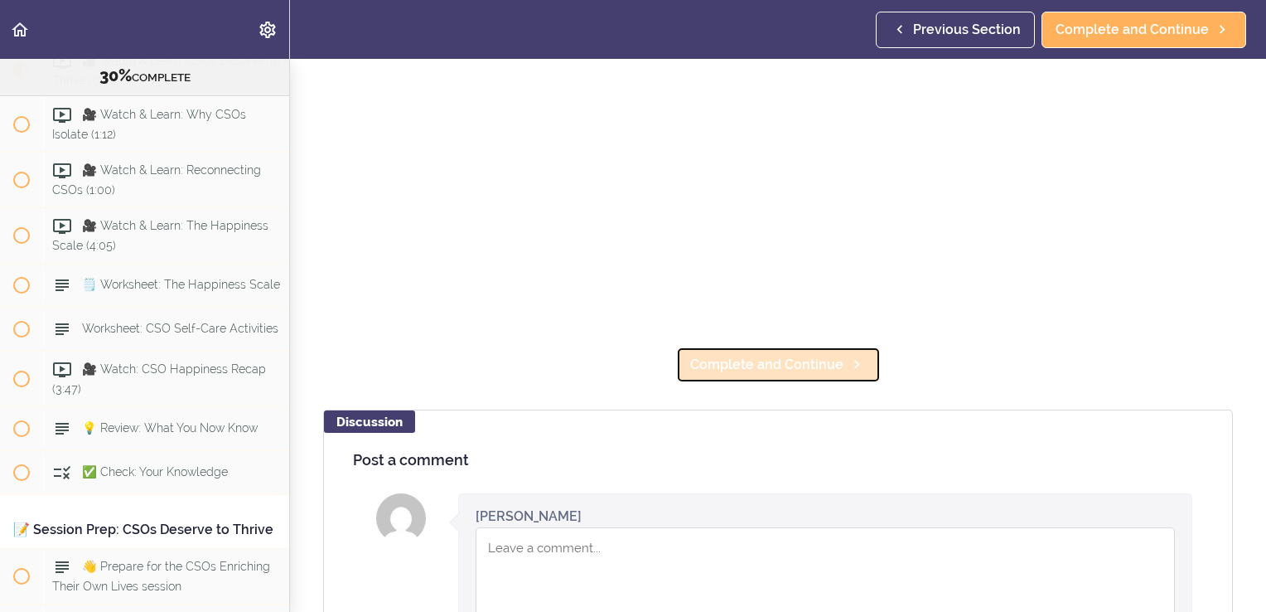
click at [744, 366] on link "Complete and Continue" at bounding box center [778, 364] width 205 height 36
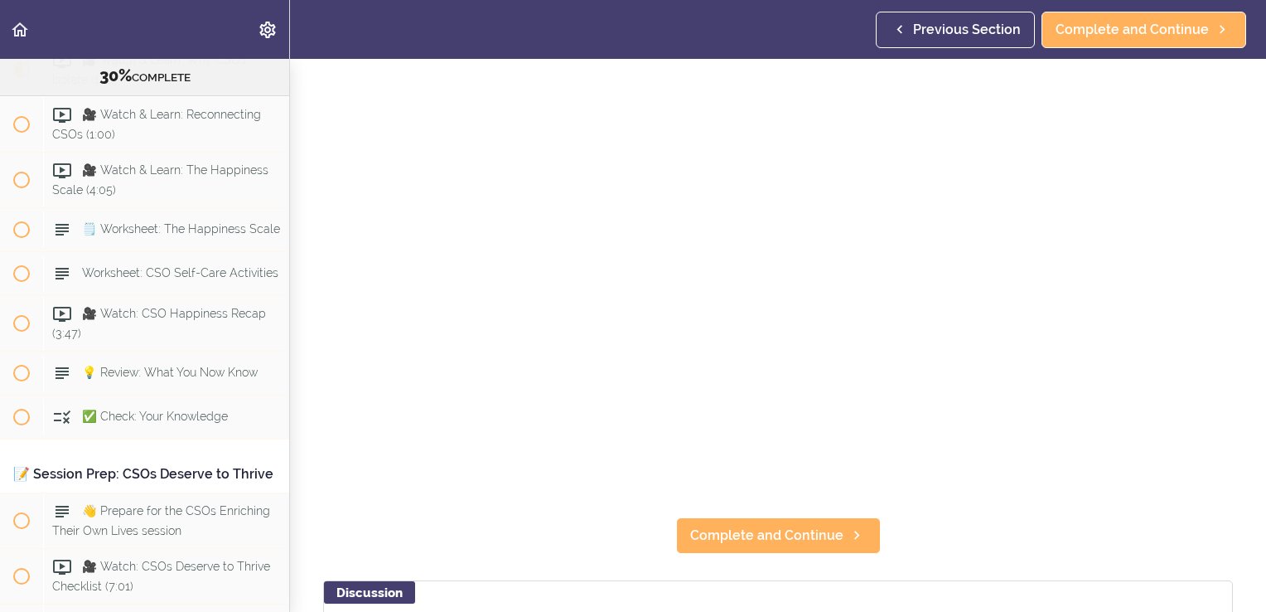
scroll to position [159, 0]
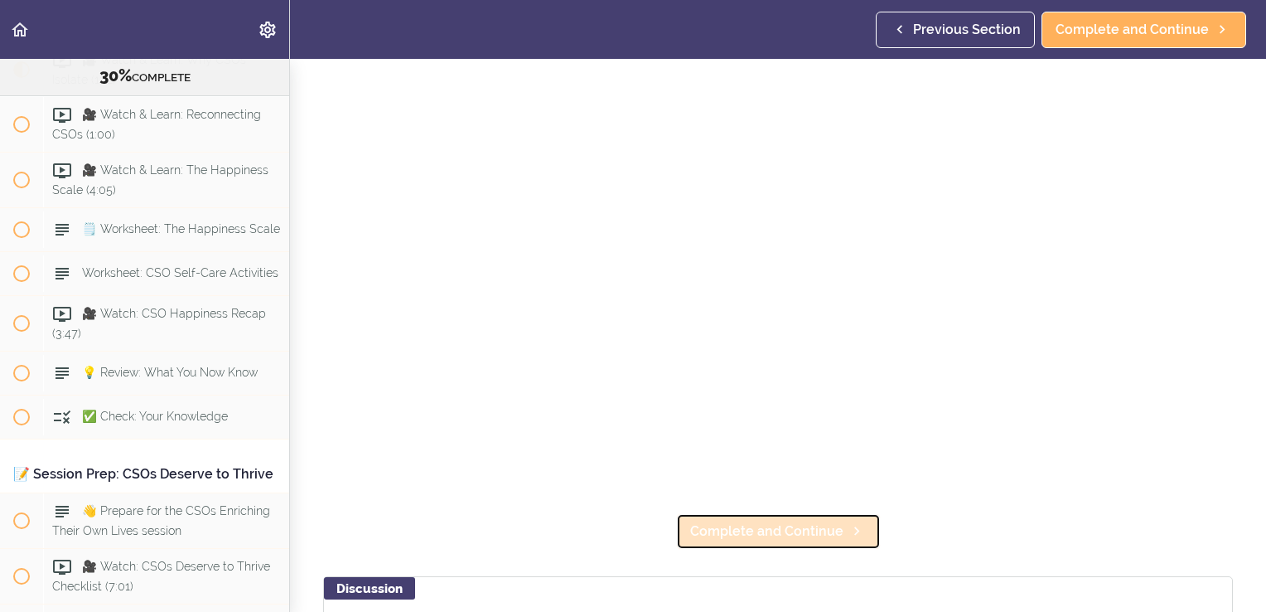
click at [777, 524] on span "Complete and Continue" at bounding box center [766, 531] width 153 height 20
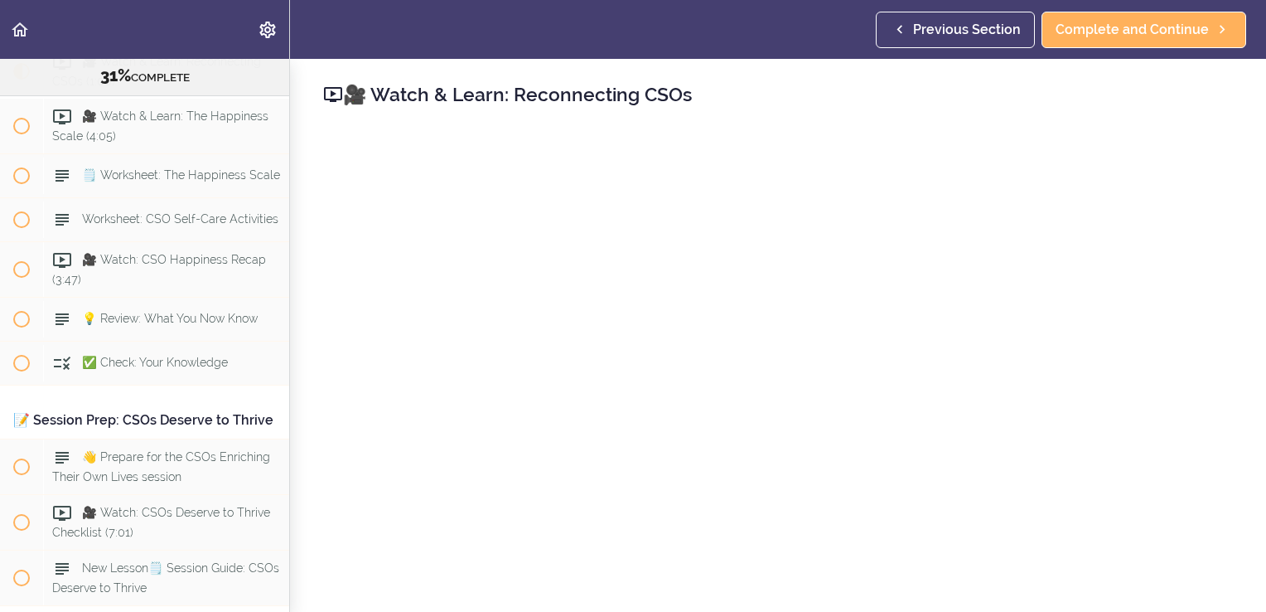
scroll to position [3580, 0]
click at [1122, 40] on link "Complete and Continue" at bounding box center [1144, 30] width 205 height 36
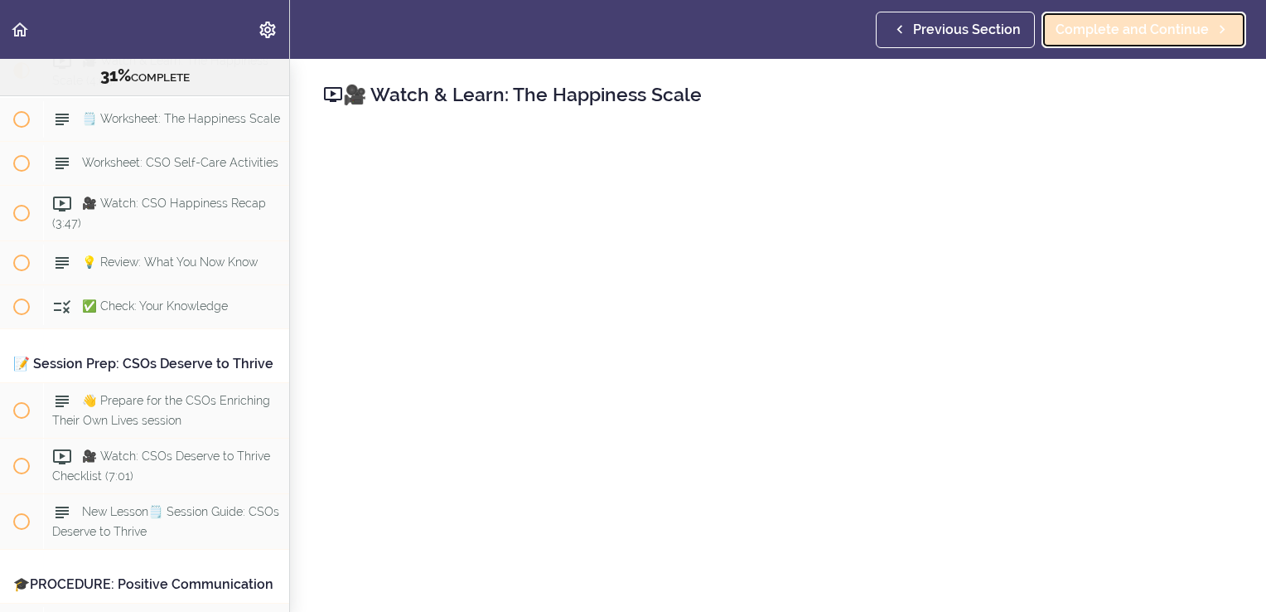
click at [1086, 38] on span "Complete and Continue" at bounding box center [1132, 30] width 153 height 20
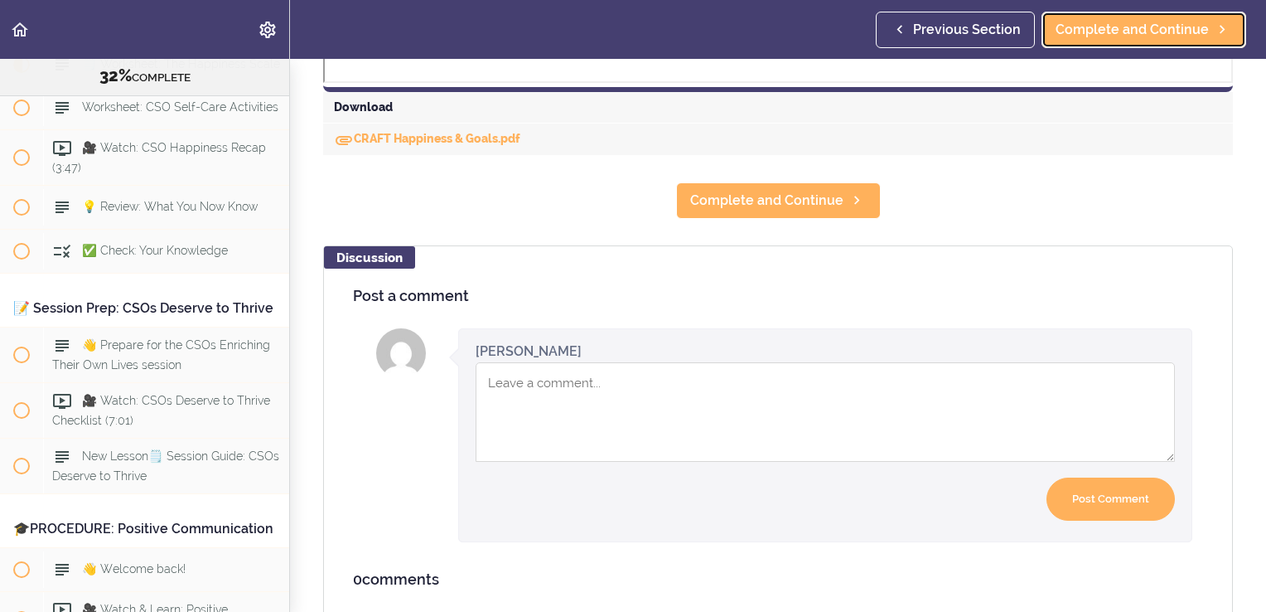
scroll to position [842, 0]
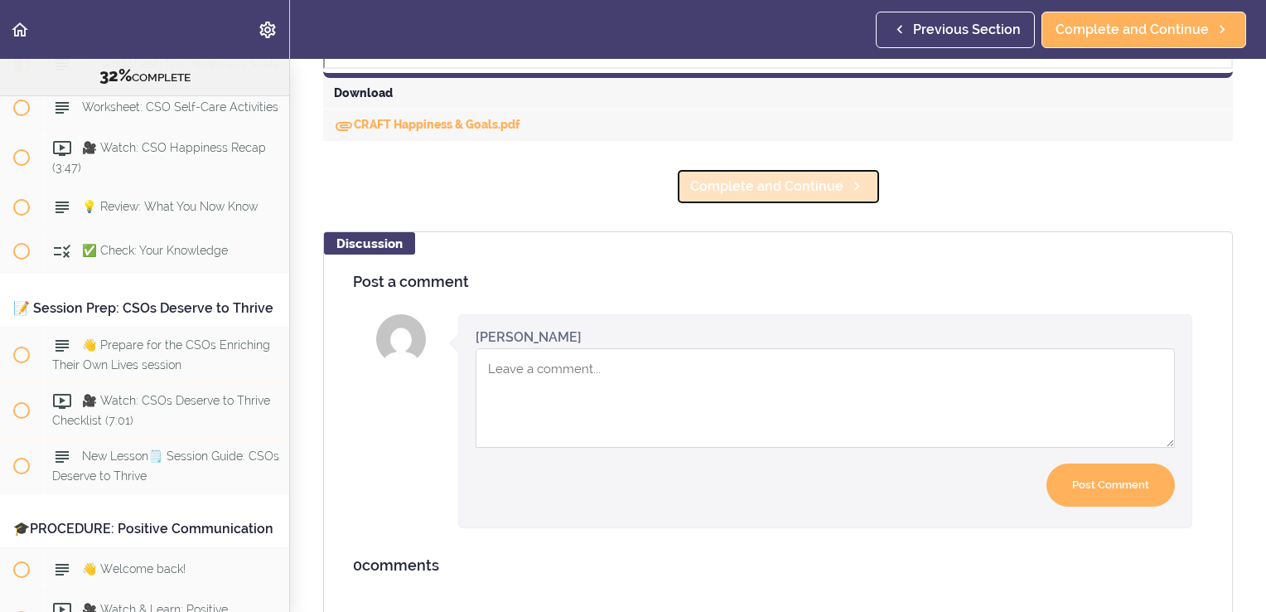
click at [767, 184] on span "Complete and Continue" at bounding box center [766, 187] width 153 height 20
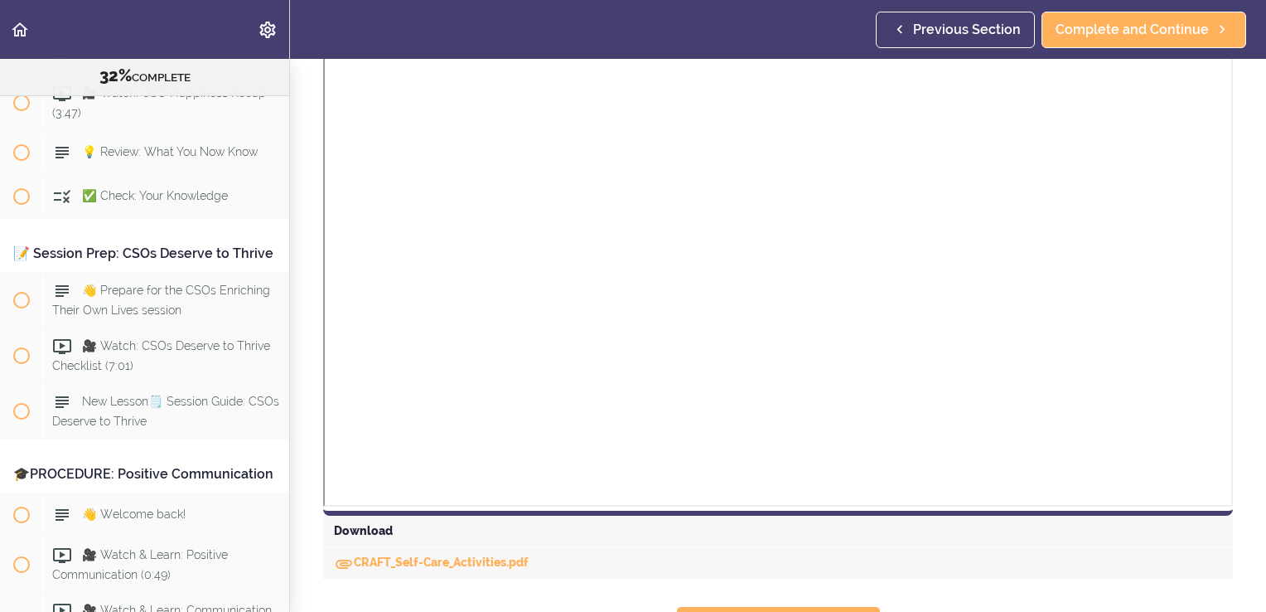
scroll to position [539, 0]
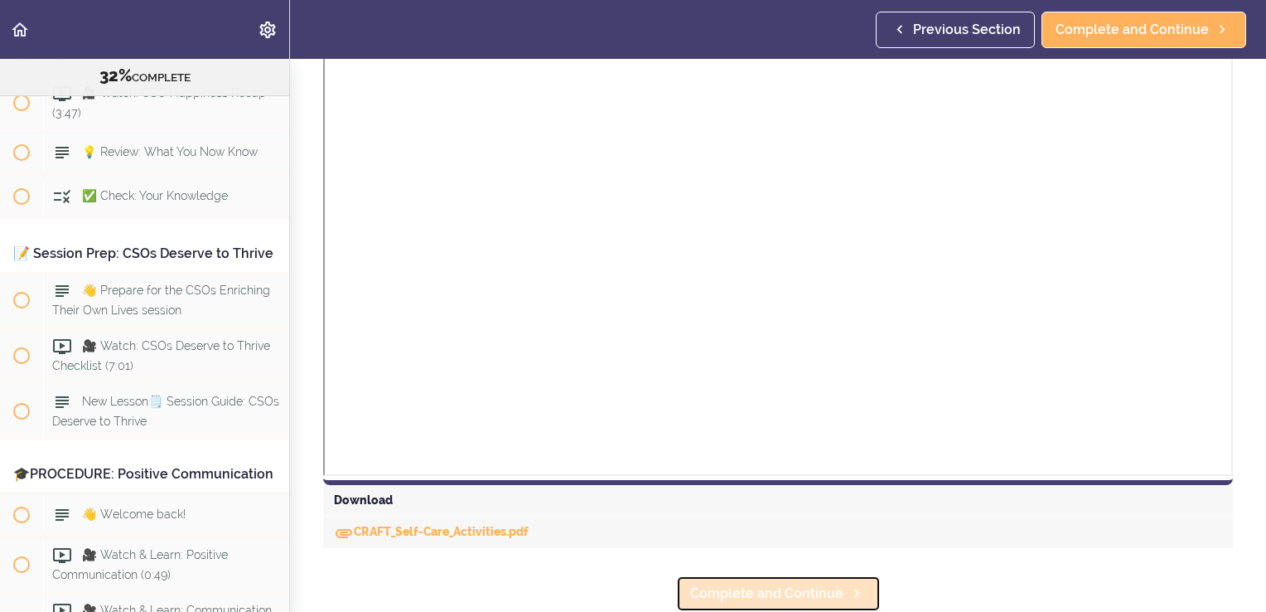
click at [743, 583] on span "Complete and Continue" at bounding box center [766, 593] width 153 height 20
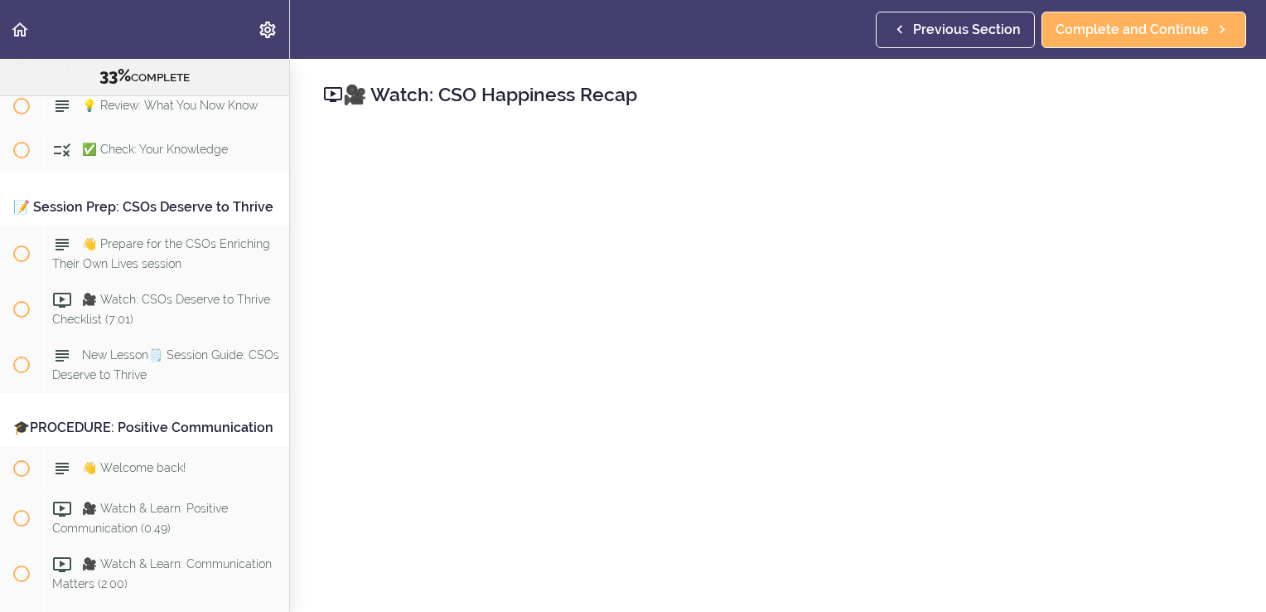
scroll to position [3803, 0]
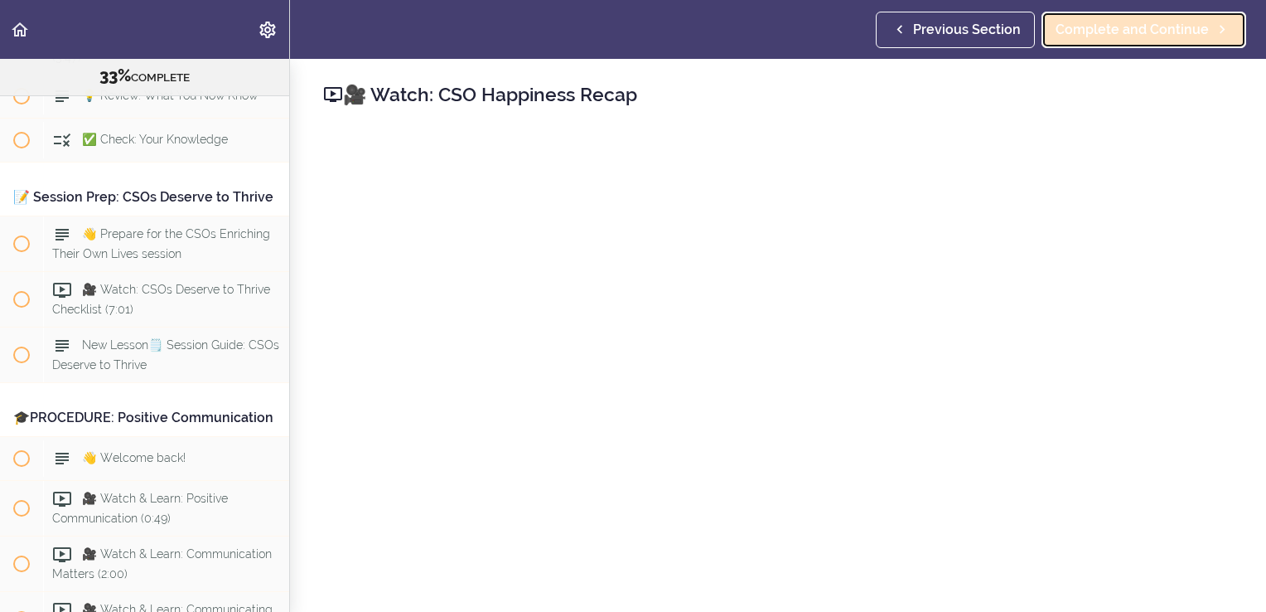
click at [1167, 36] on span "Complete and Continue" at bounding box center [1132, 30] width 153 height 20
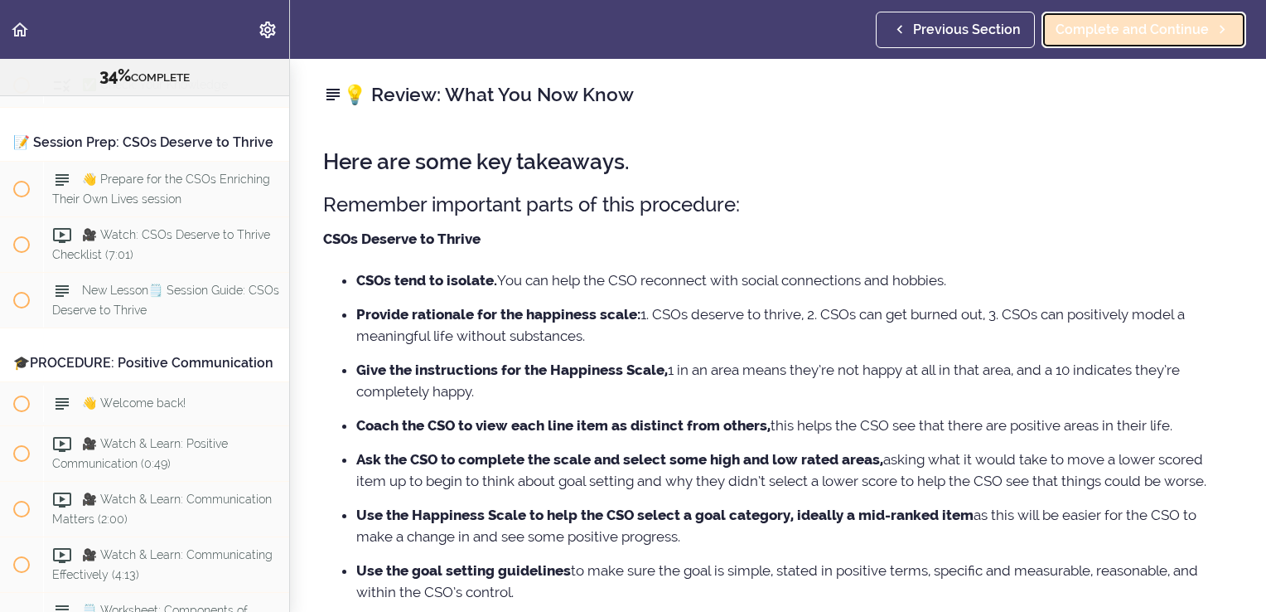
scroll to position [3858, 0]
click at [1164, 40] on link "Complete and Continue" at bounding box center [1144, 30] width 205 height 36
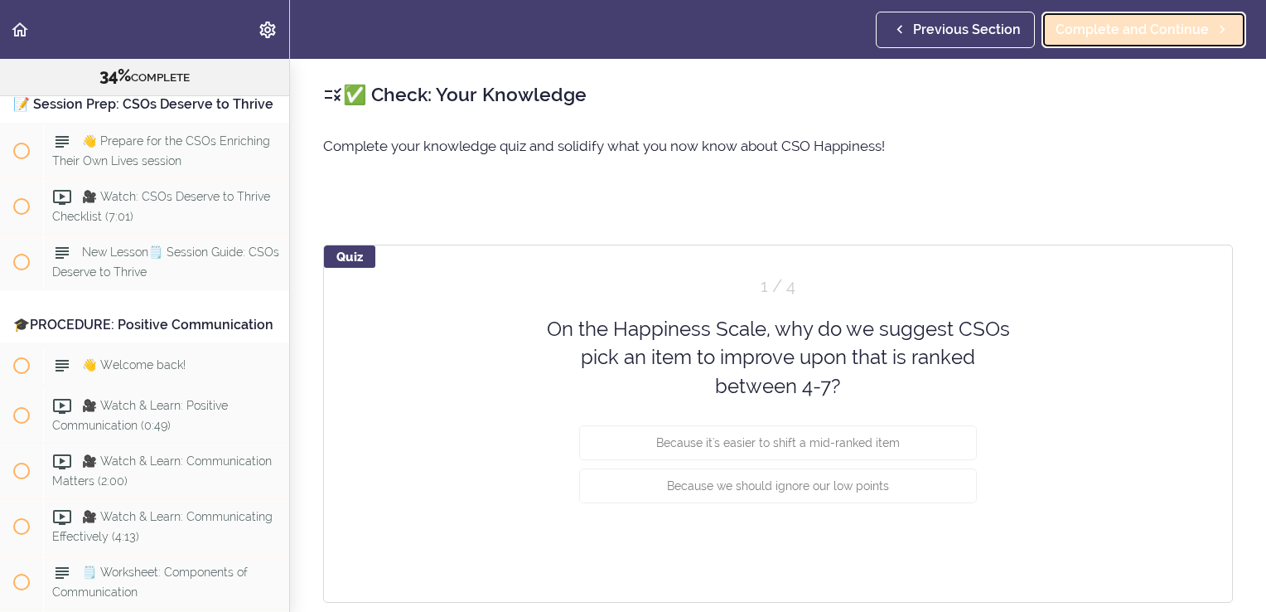
scroll to position [3902, 0]
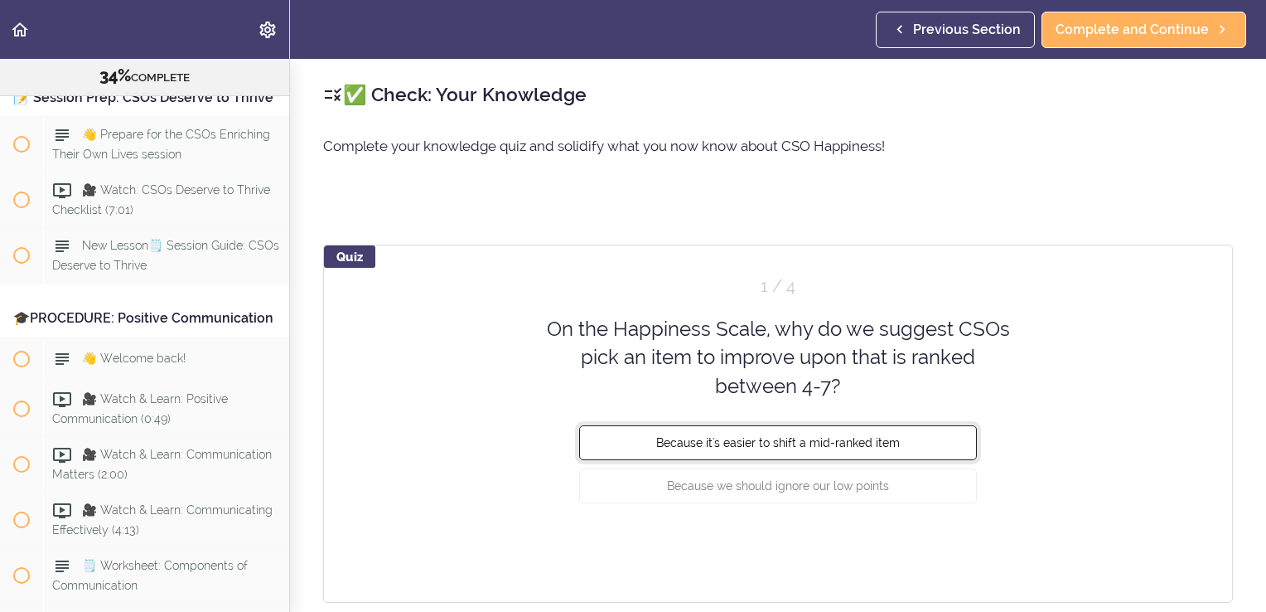
click at [806, 451] on button "Because it's easier to shift a mid-ranked item" at bounding box center [778, 442] width 398 height 35
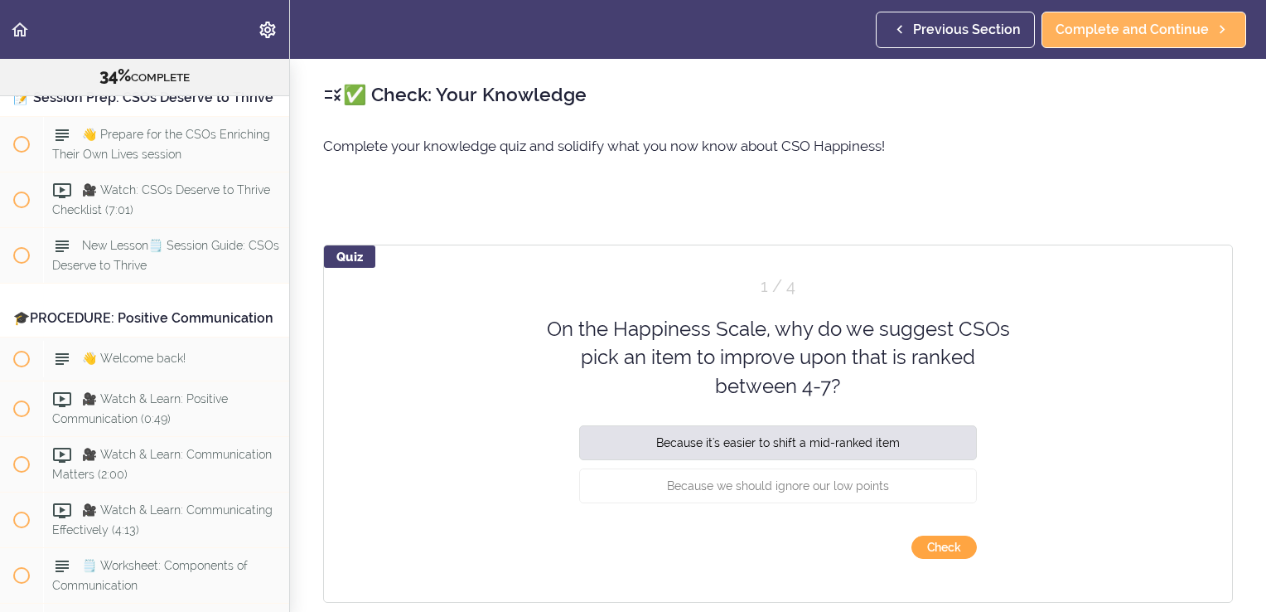
click at [928, 554] on button "Check" at bounding box center [944, 546] width 65 height 23
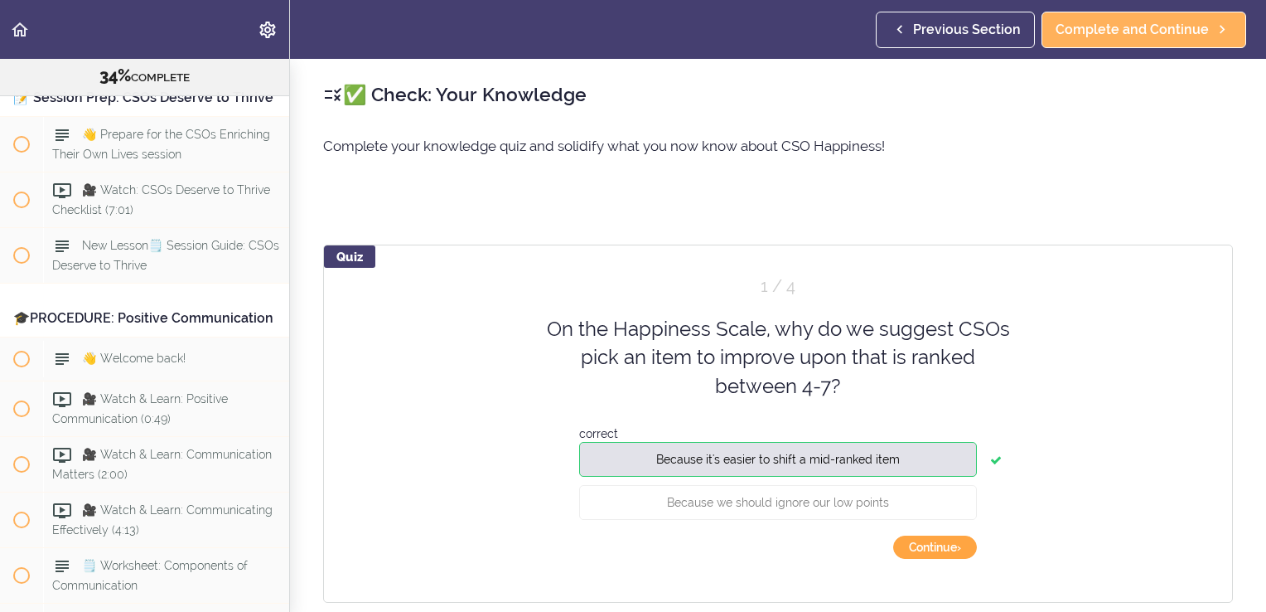
drag, startPoint x: 928, startPoint y: 554, endPoint x: 917, endPoint y: 545, distance: 15.3
click at [917, 545] on button "Continue ›" at bounding box center [935, 546] width 84 height 23
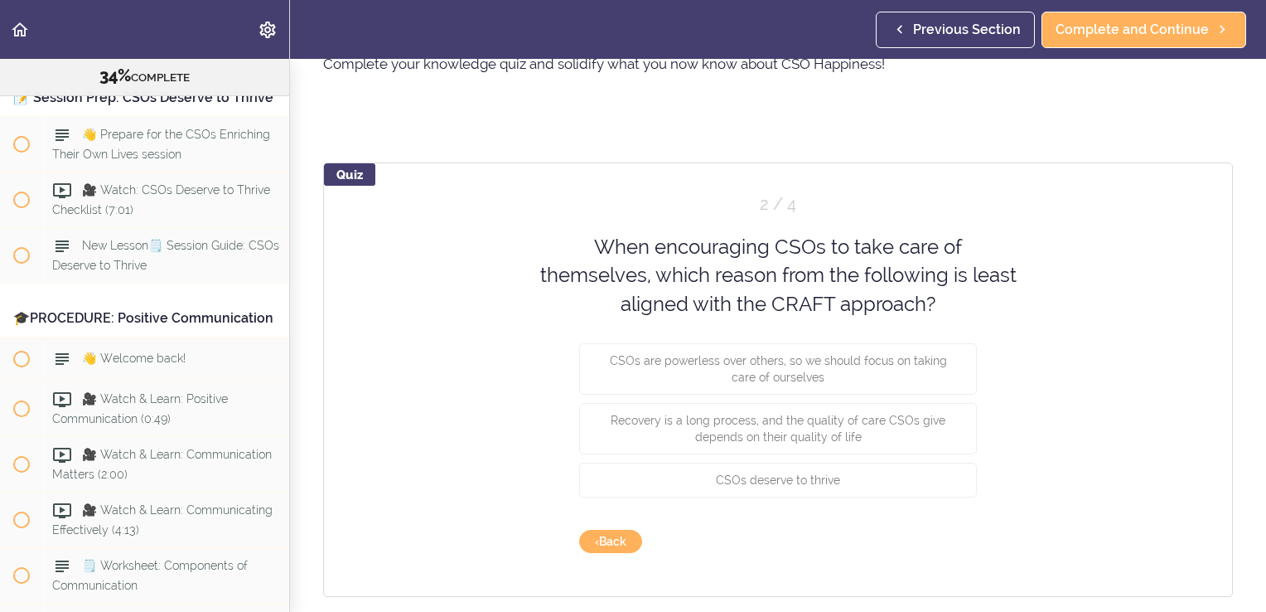
scroll to position [83, 0]
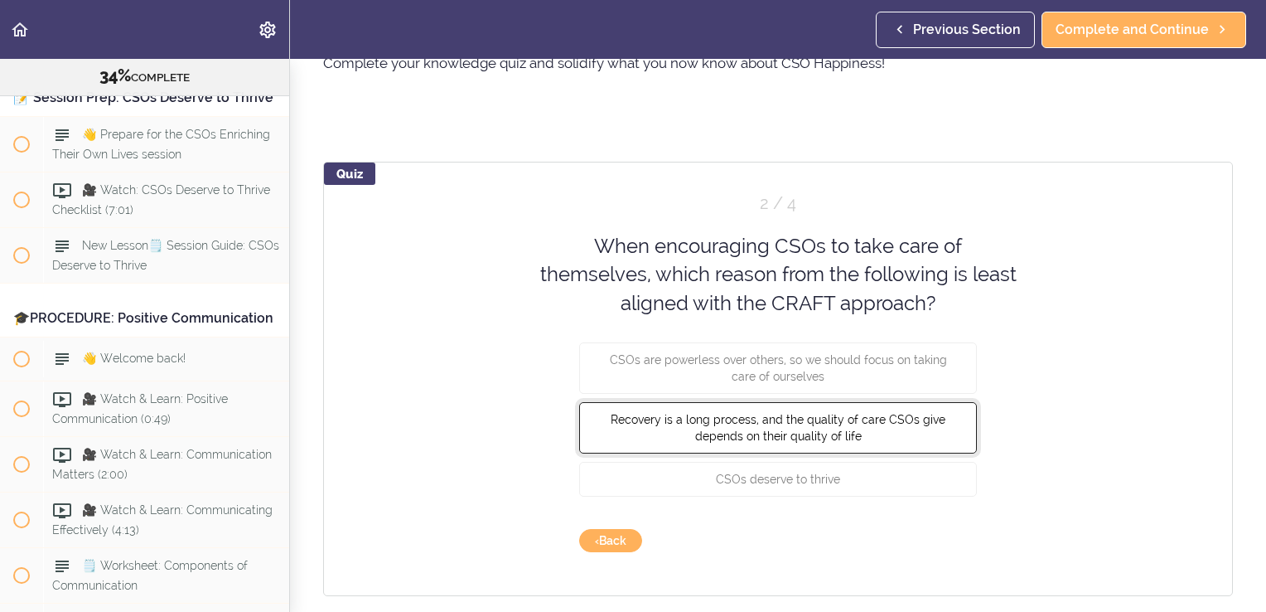
click at [797, 444] on button "Recovery is a long process, and the quality of care CSOs give depends on their …" at bounding box center [778, 427] width 398 height 51
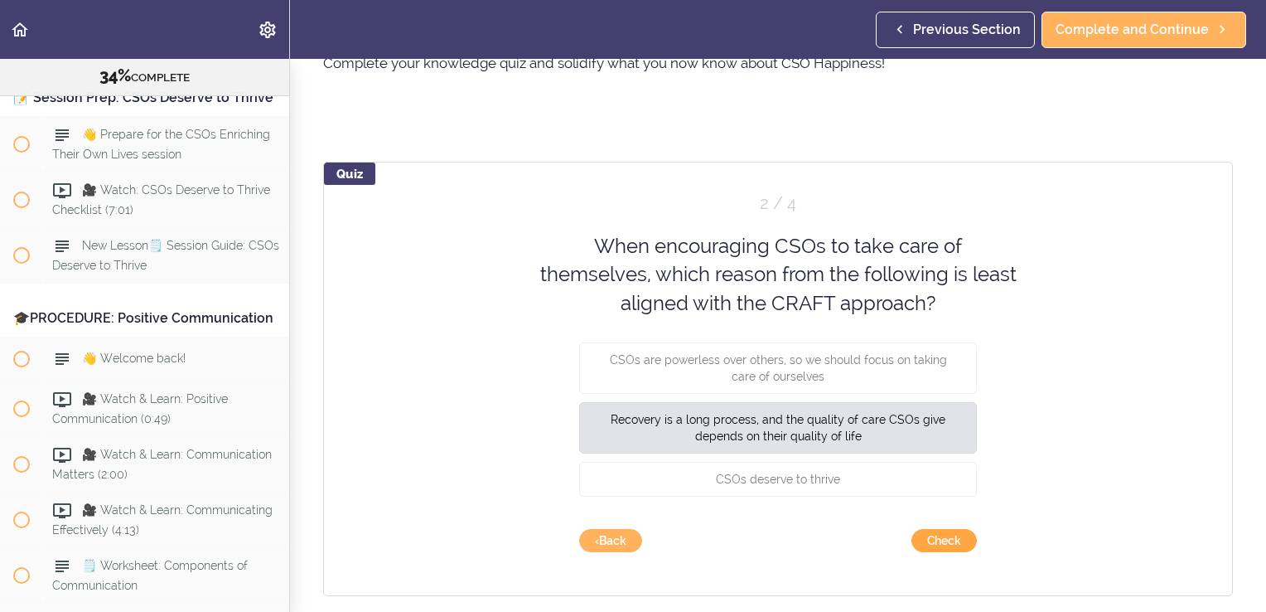
click at [934, 545] on button "Check" at bounding box center [944, 540] width 65 height 23
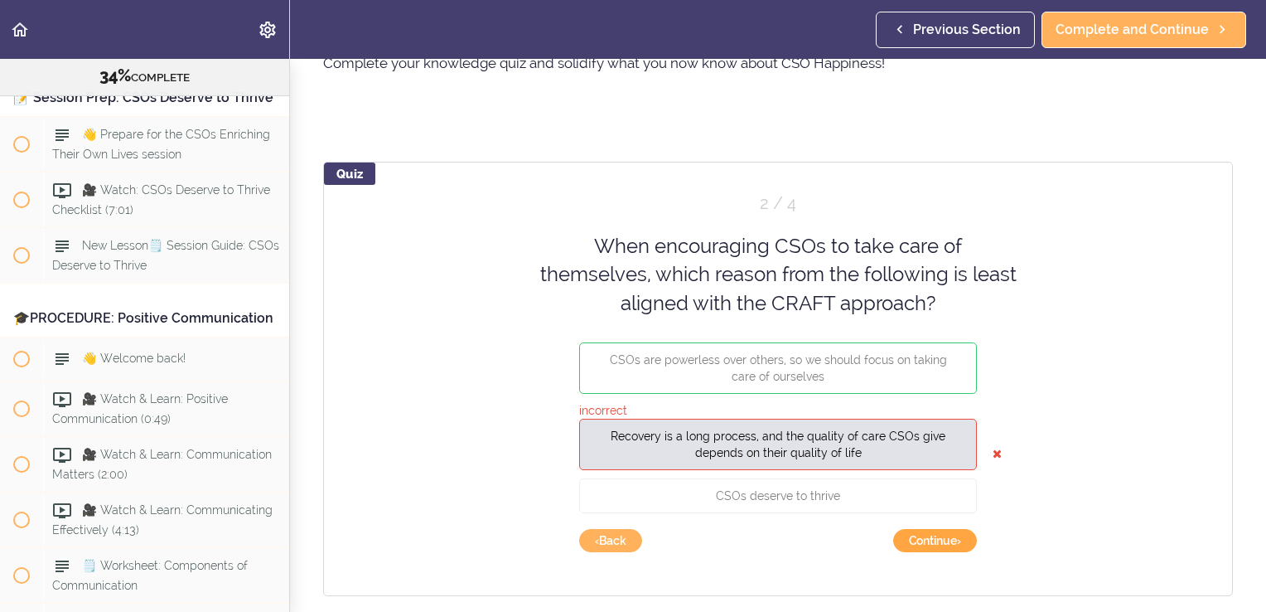
drag, startPoint x: 934, startPoint y: 545, endPoint x: 916, endPoint y: 540, distance: 18.9
click at [916, 540] on button "Continue ›" at bounding box center [935, 540] width 84 height 23
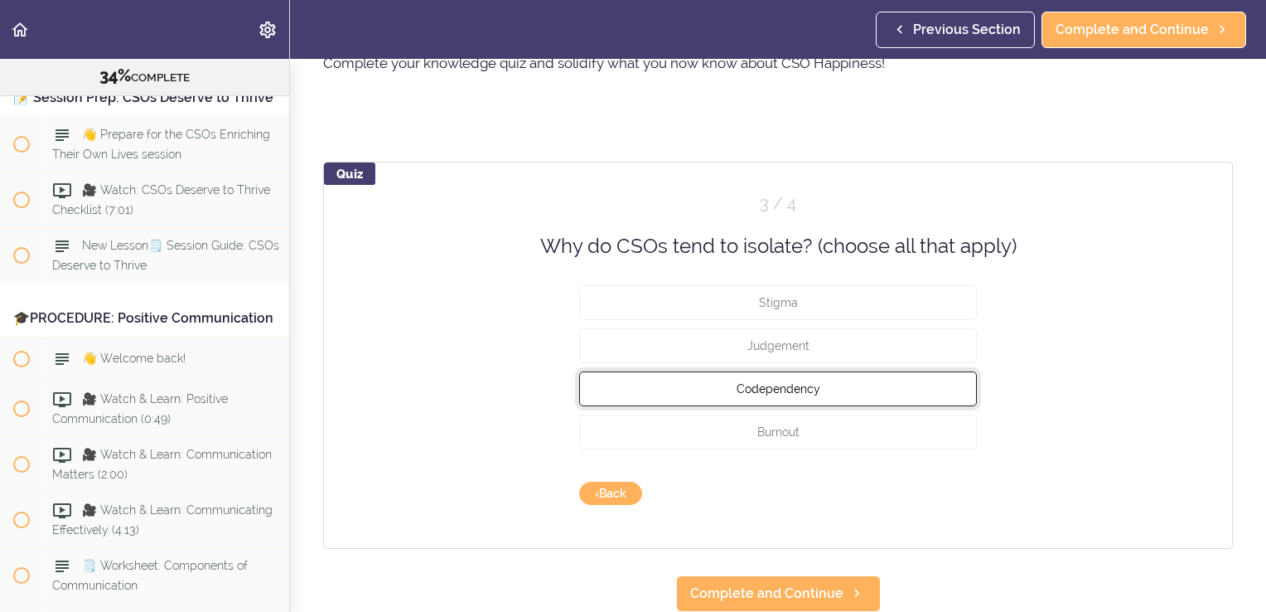
click at [789, 386] on span "Codependency" at bounding box center [779, 388] width 84 height 13
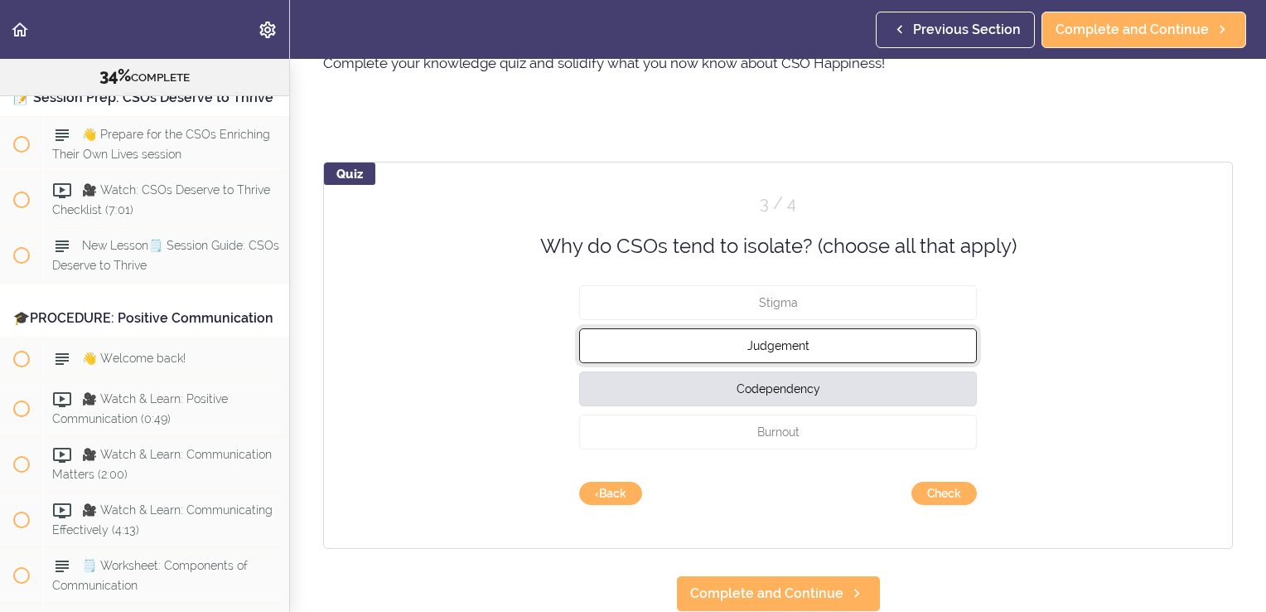
click at [782, 346] on span "Judgement" at bounding box center [779, 345] width 62 height 13
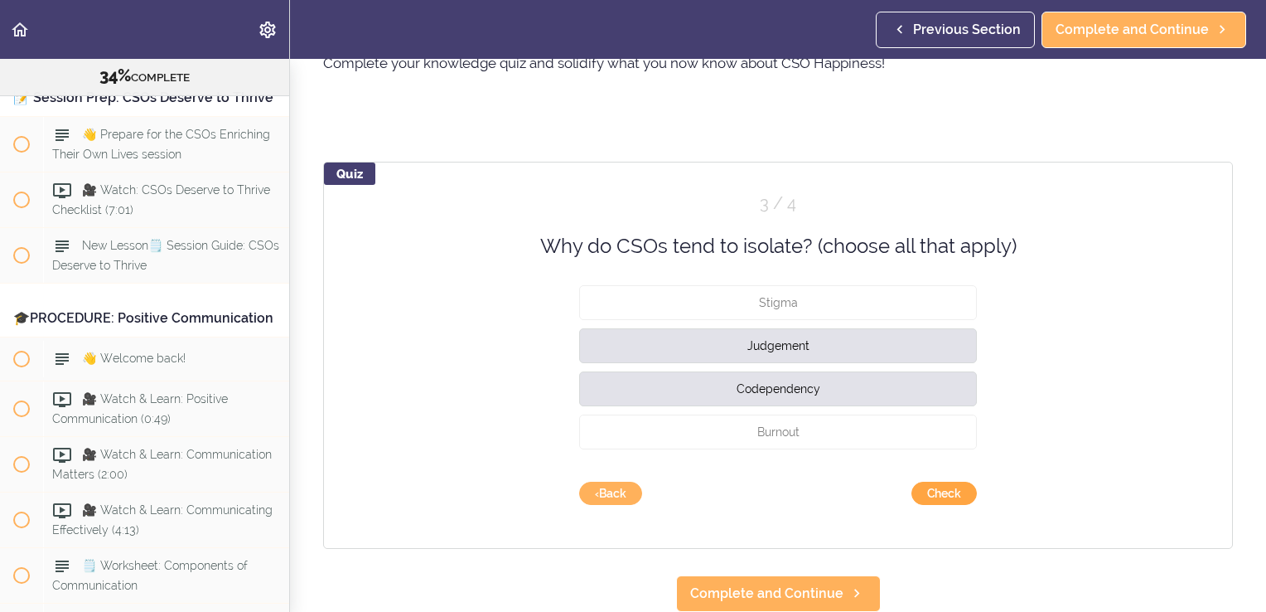
click at [917, 500] on button "Check" at bounding box center [944, 493] width 65 height 23
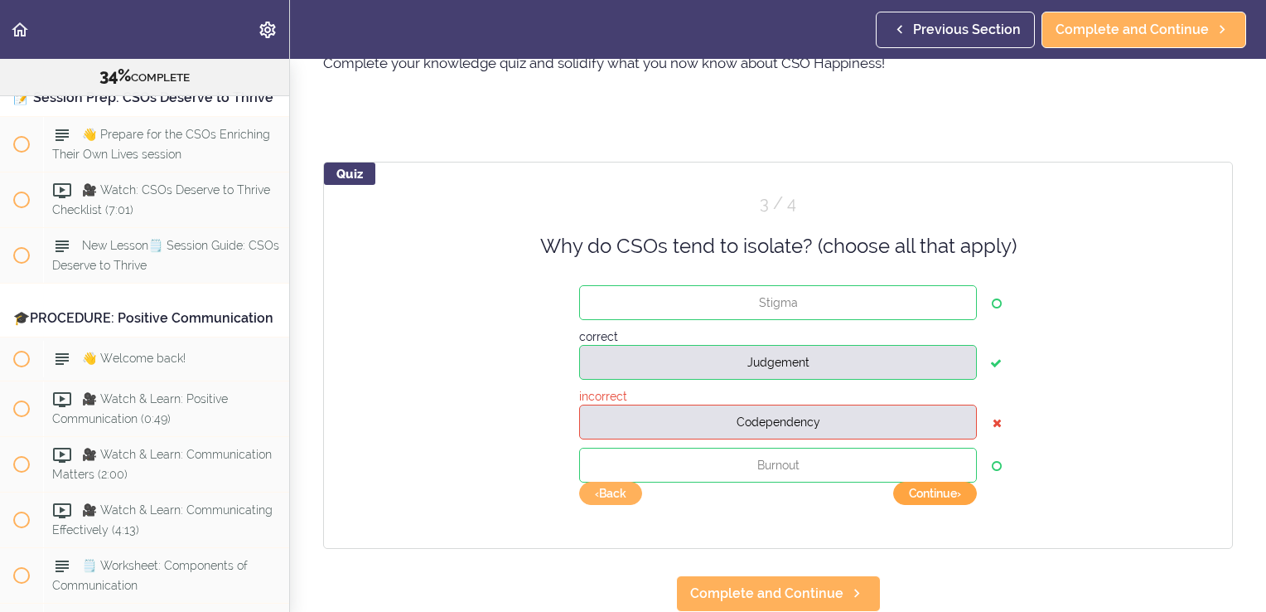
click at [917, 500] on button "Continue ›" at bounding box center [935, 493] width 84 height 23
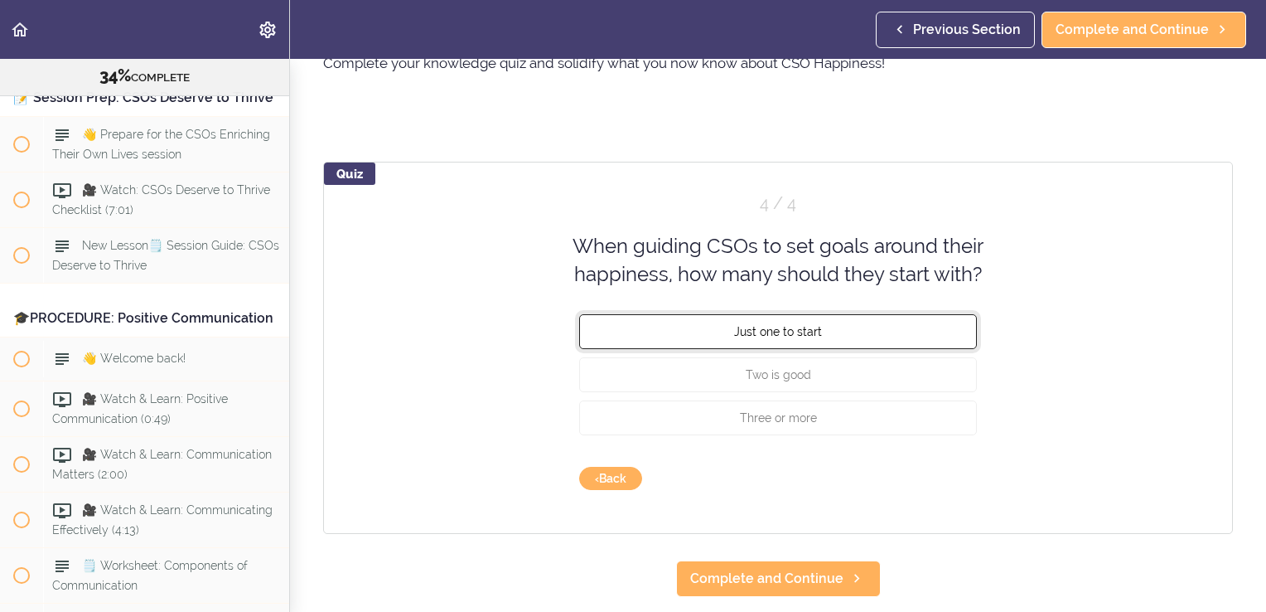
click at [767, 328] on span "Just one to start" at bounding box center [778, 330] width 88 height 13
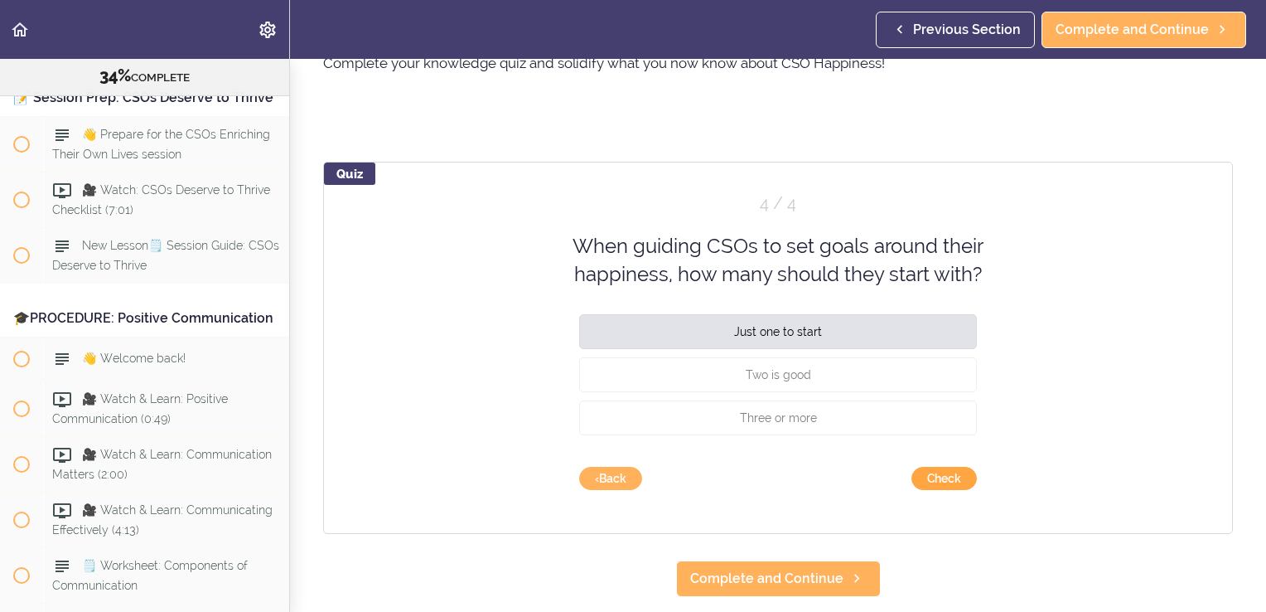
click at [926, 480] on button "Check" at bounding box center [944, 478] width 65 height 23
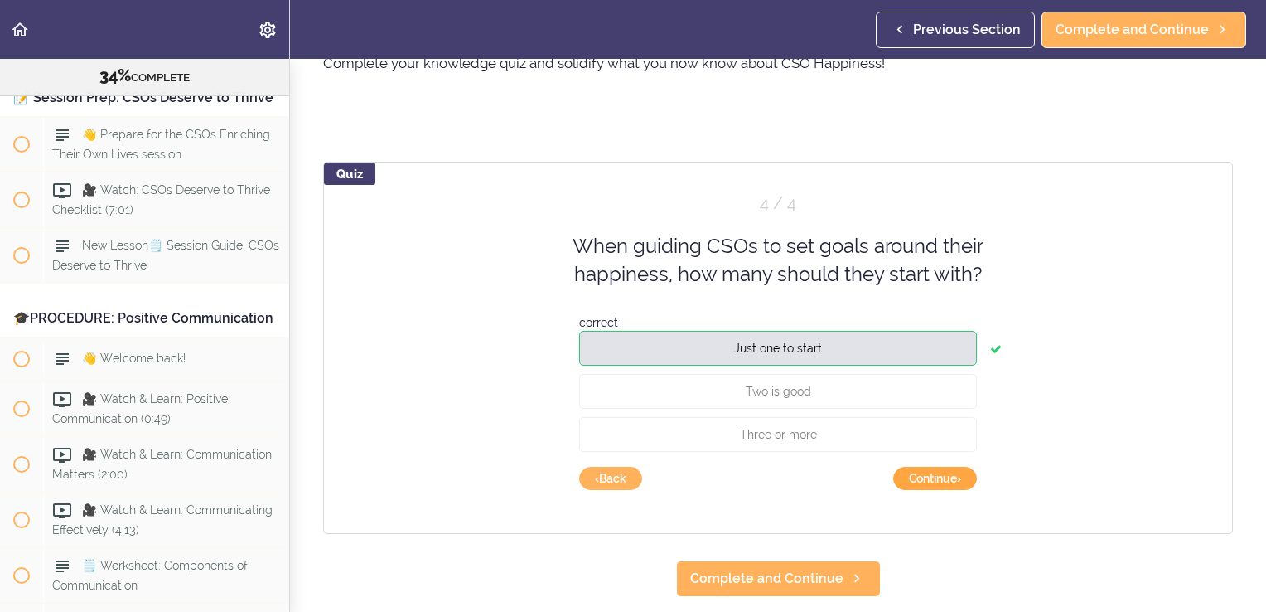
click at [926, 480] on button "Continue ›" at bounding box center [935, 478] width 84 height 23
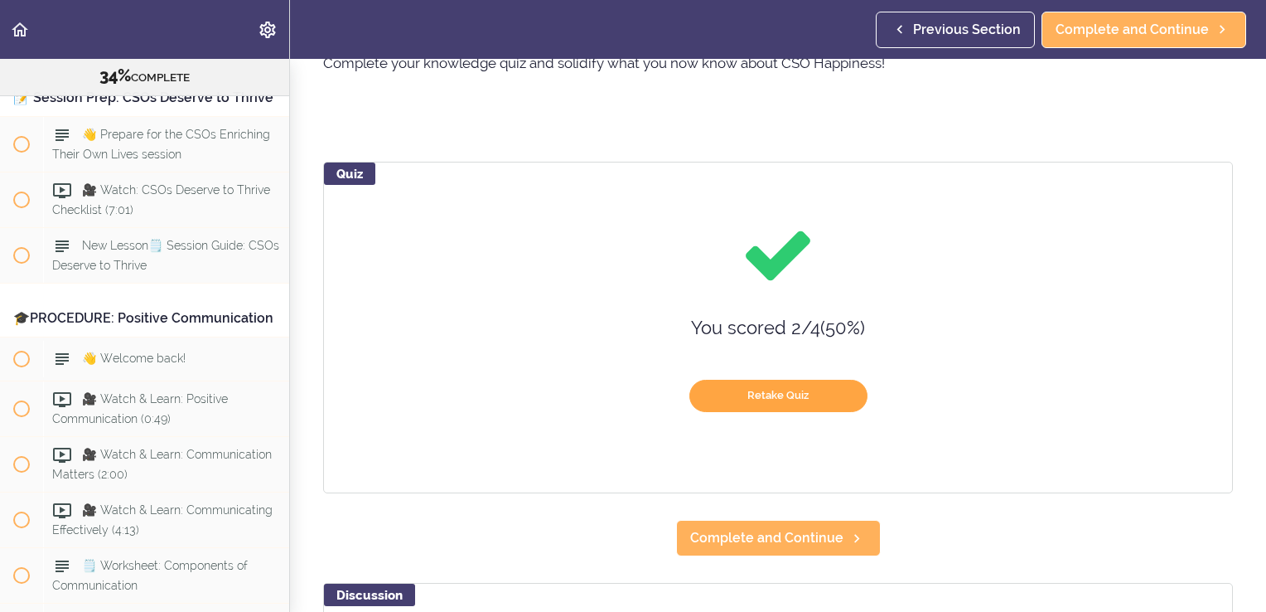
click at [766, 396] on button "Retake Quiz" at bounding box center [779, 396] width 178 height 32
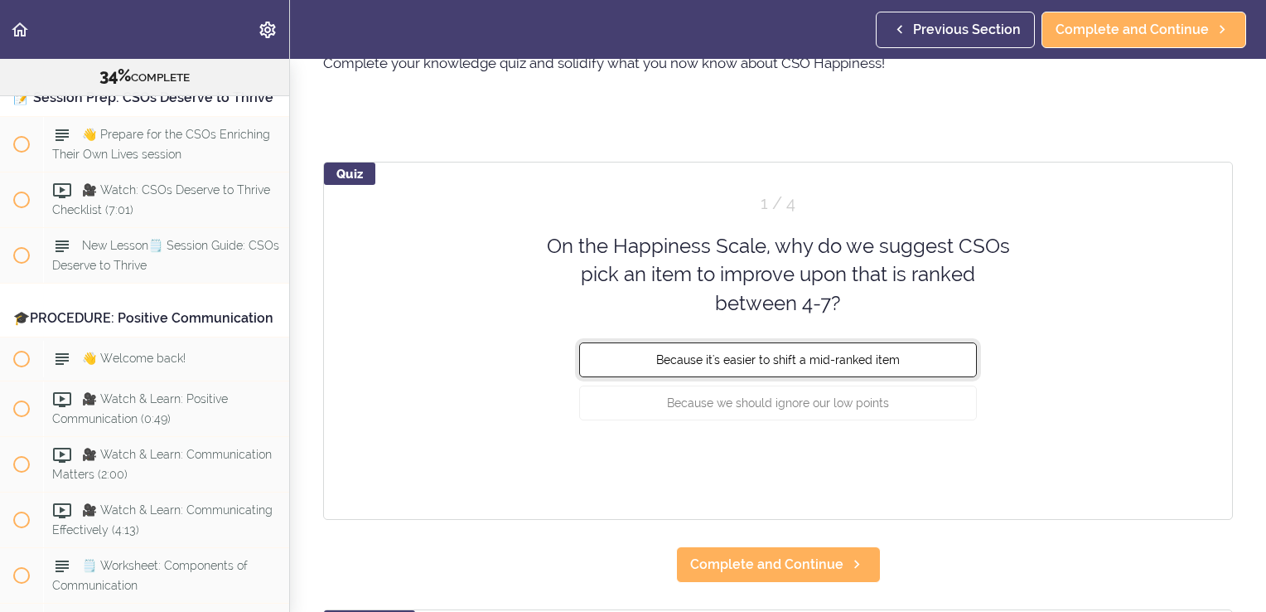
click at [748, 360] on span "Because it's easier to shift a mid-ranked item" at bounding box center [778, 359] width 244 height 13
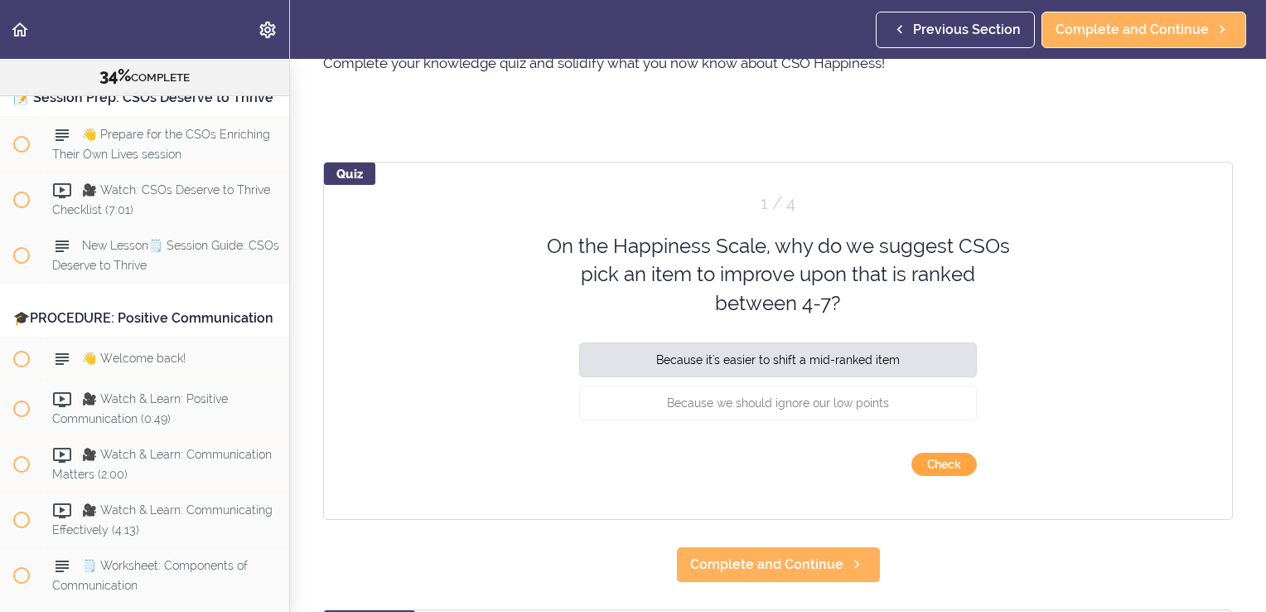
click at [946, 462] on button "Check" at bounding box center [944, 464] width 65 height 23
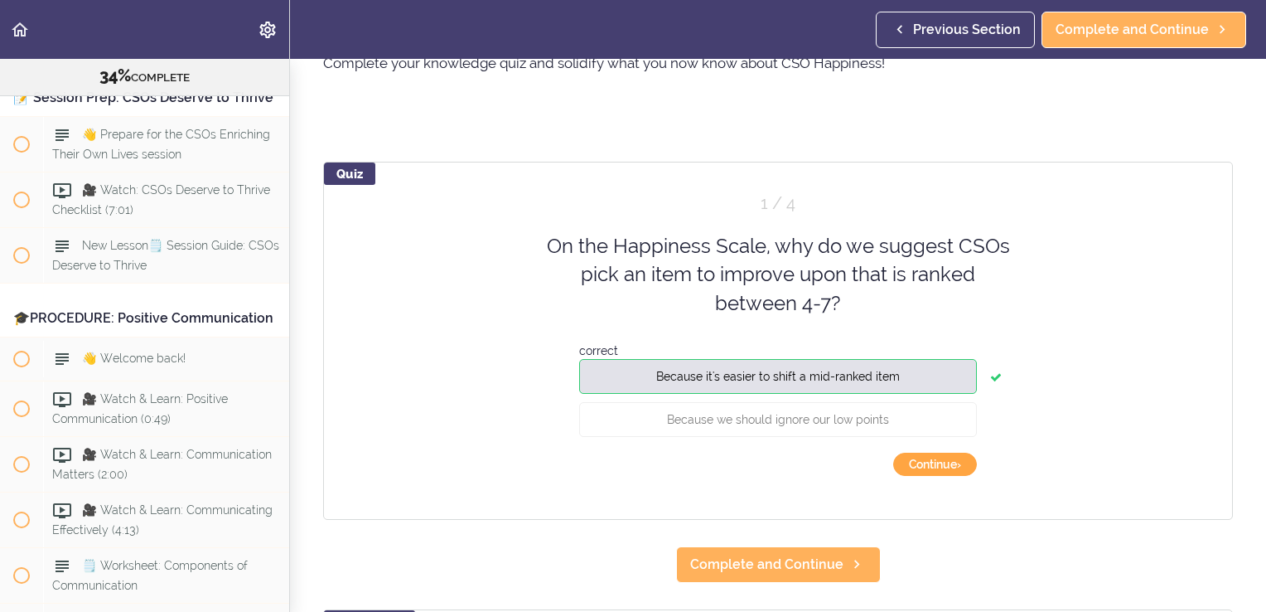
click at [946, 462] on button "Continue ›" at bounding box center [935, 464] width 84 height 23
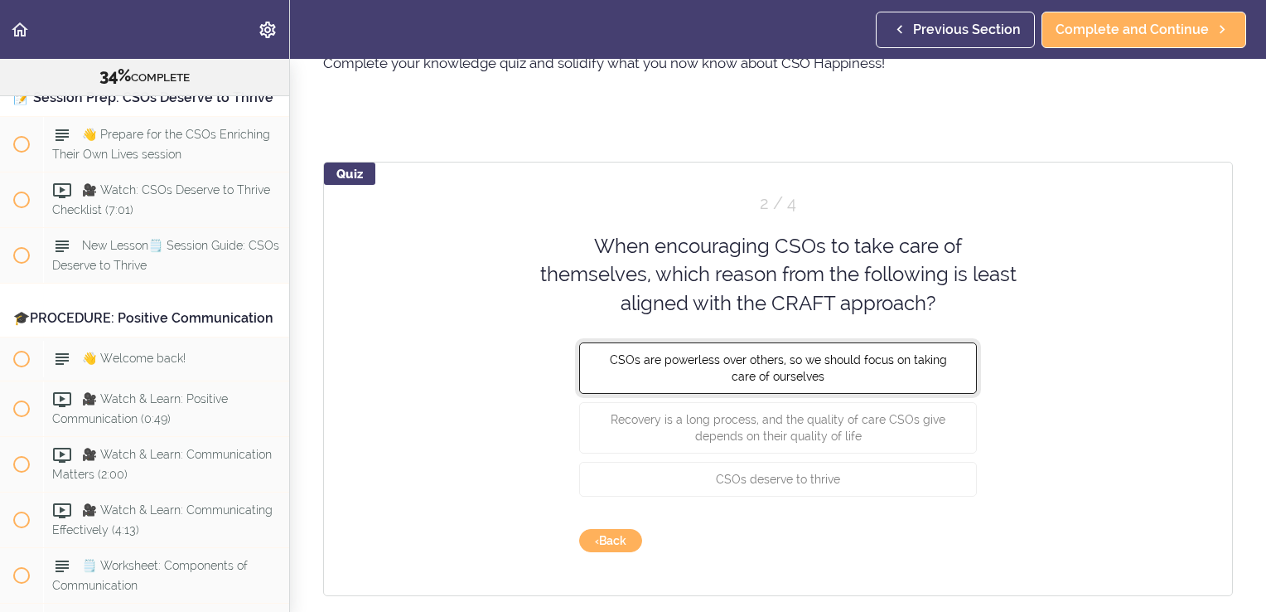
click at [796, 377] on span "CSOs are powerless over others, so we should focus on taking care of ourselves" at bounding box center [778, 368] width 337 height 30
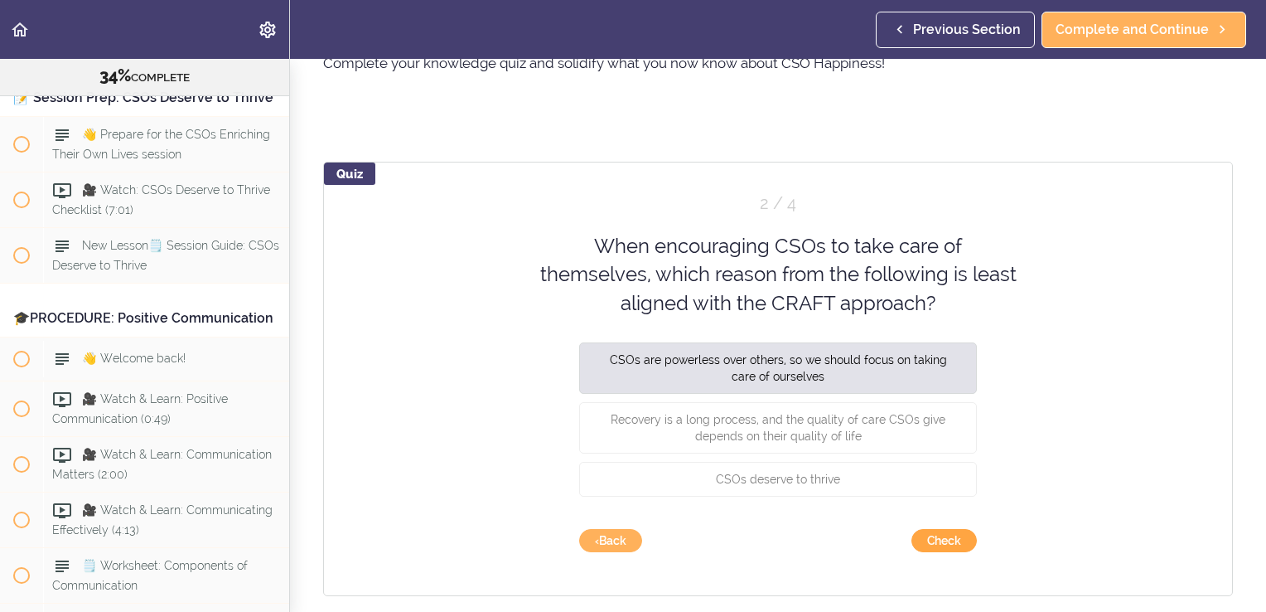
click at [932, 544] on button "Check" at bounding box center [944, 540] width 65 height 23
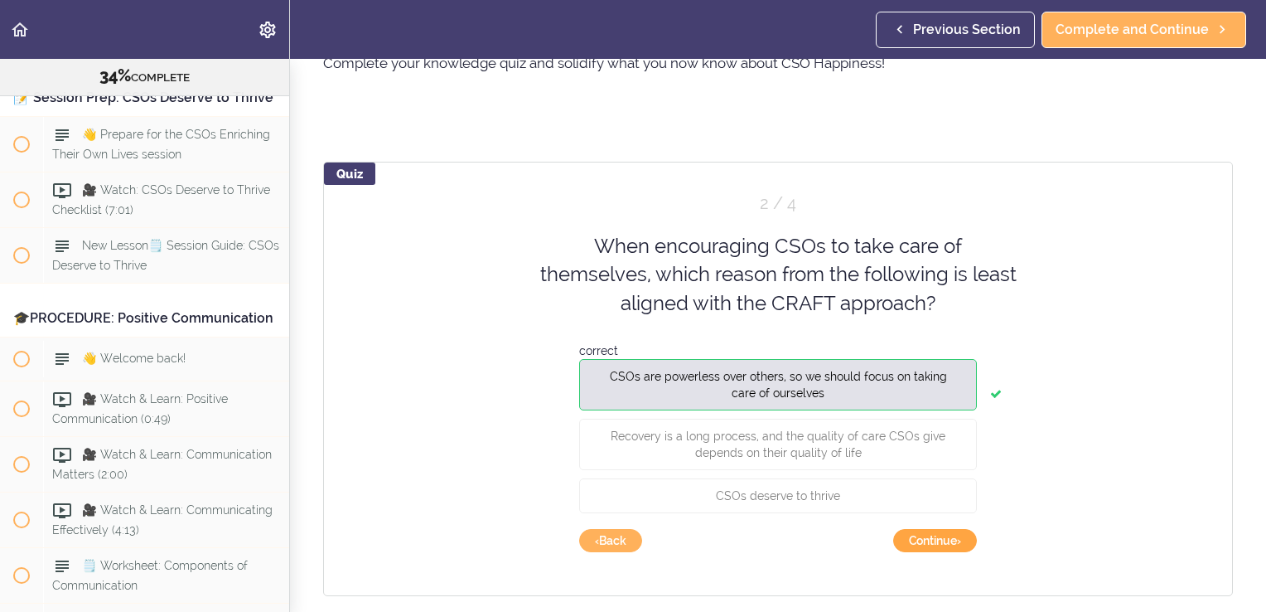
click at [932, 544] on button "Continue ›" at bounding box center [935, 540] width 84 height 23
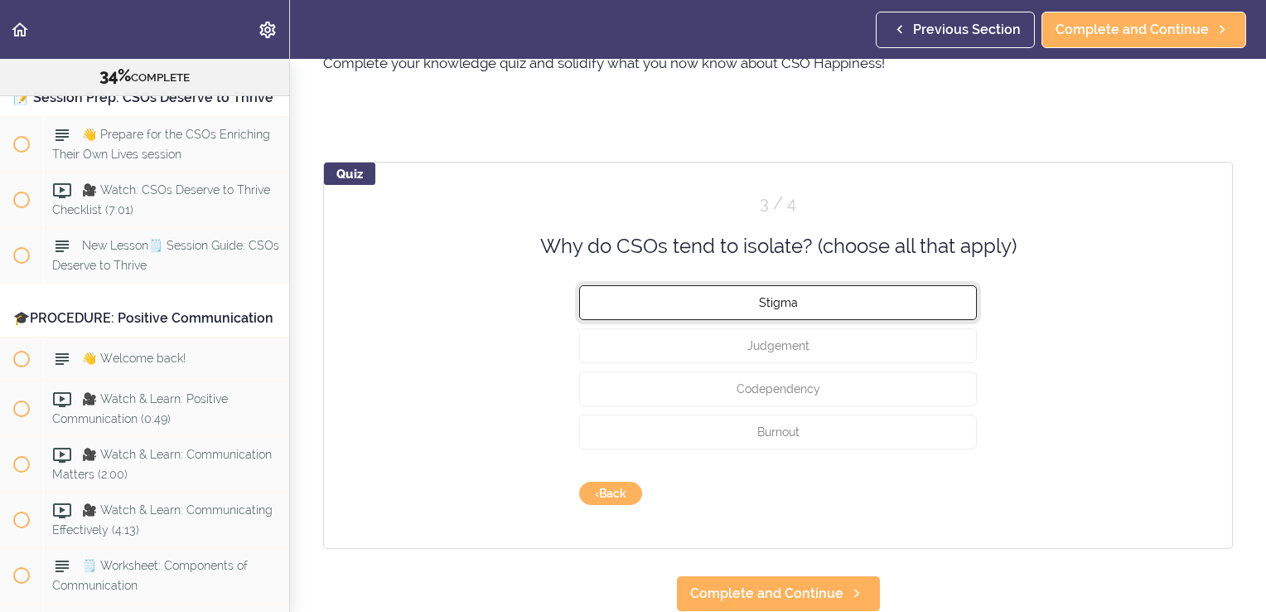
click at [784, 297] on span "Stigma" at bounding box center [778, 302] width 39 height 13
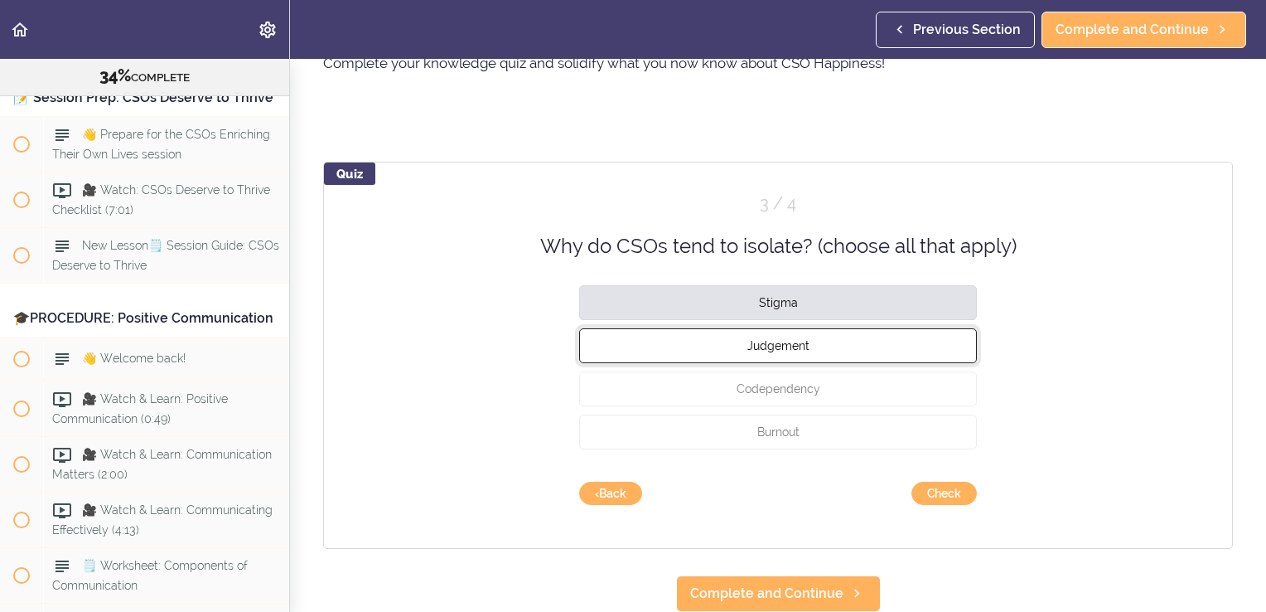
click at [791, 340] on span "Judgement" at bounding box center [779, 345] width 62 height 13
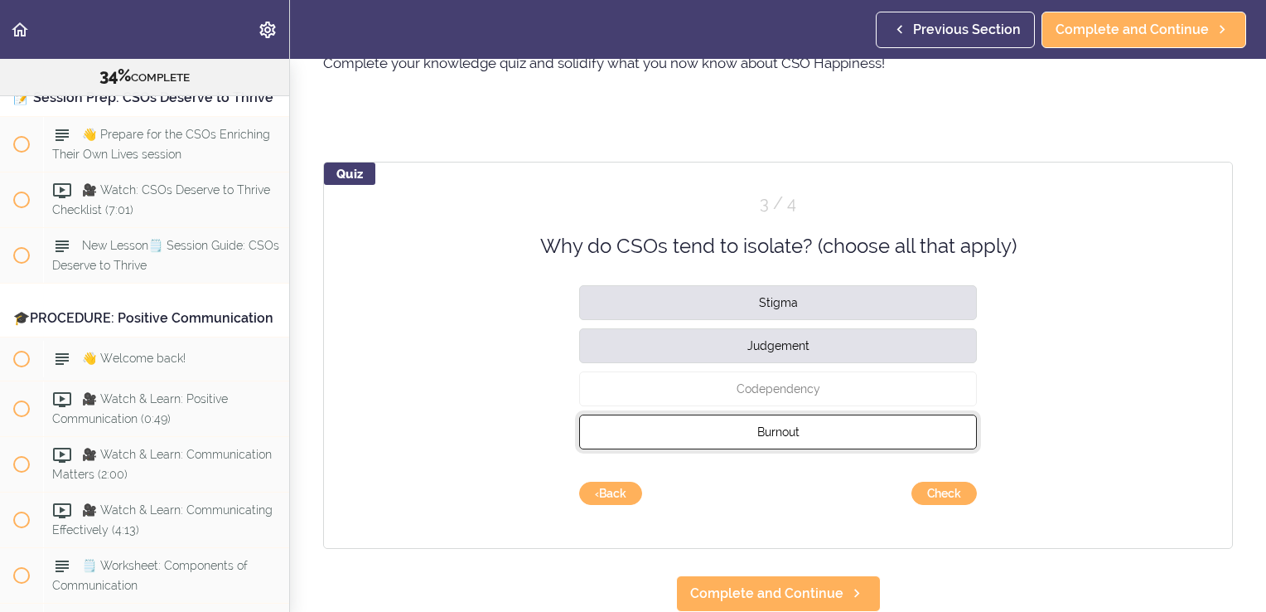
click at [802, 435] on button "Burnout" at bounding box center [778, 431] width 398 height 35
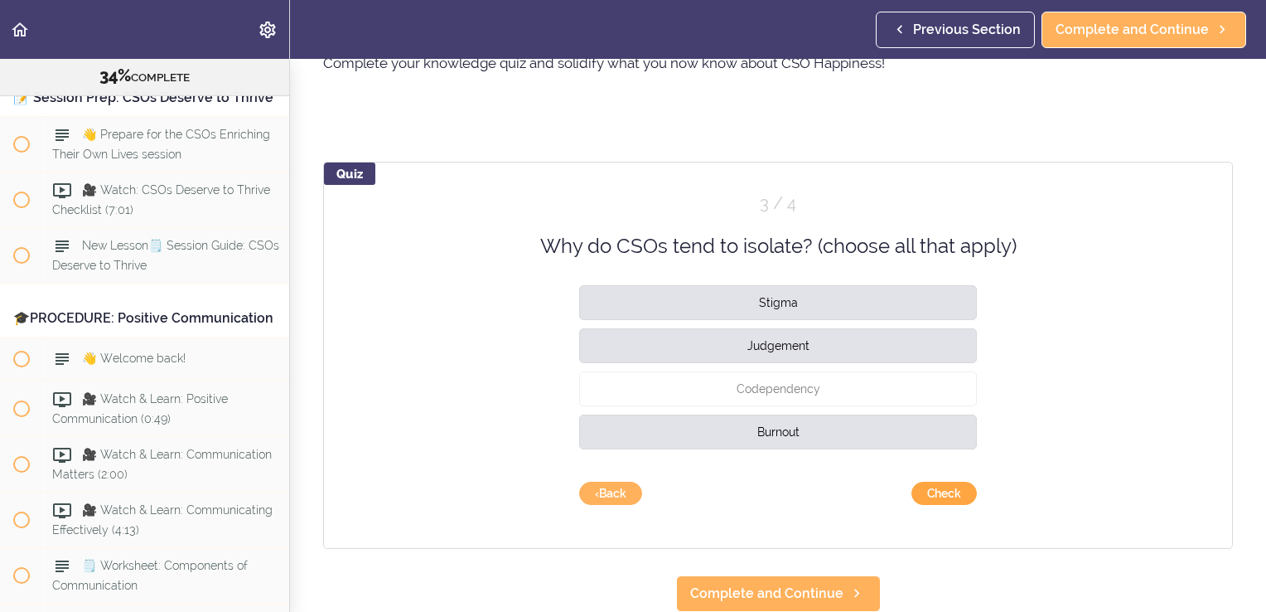
click at [925, 493] on button "Check" at bounding box center [944, 493] width 65 height 23
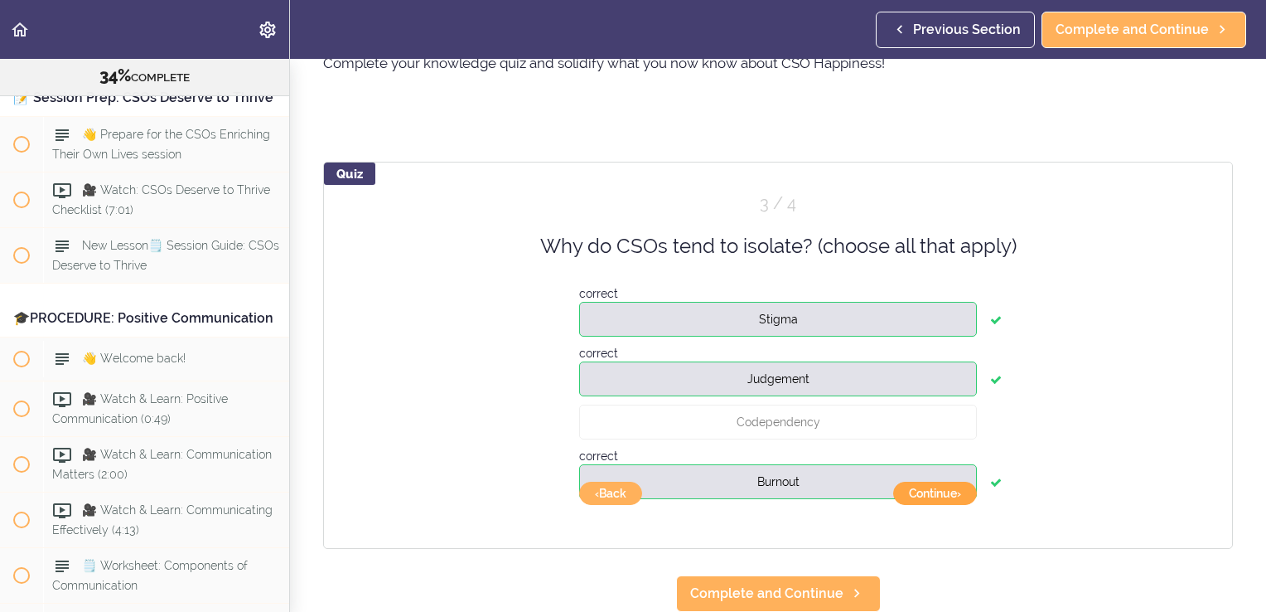
click at [925, 493] on button "Continue ›" at bounding box center [935, 493] width 84 height 23
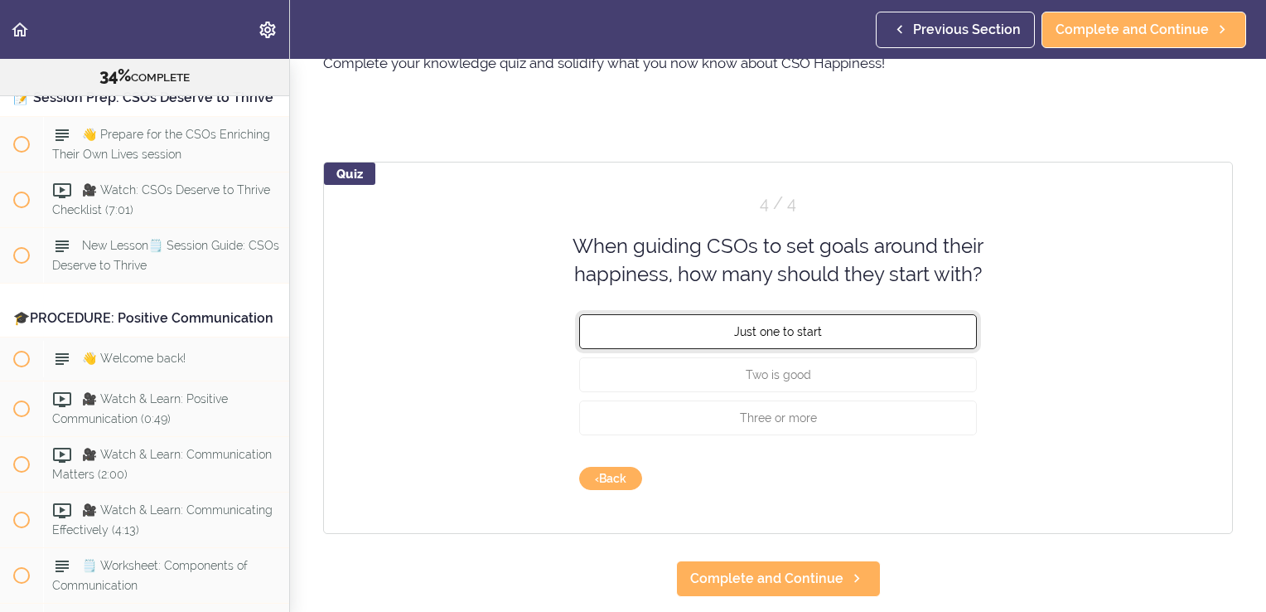
click at [824, 330] on button "Just one to start" at bounding box center [778, 330] width 398 height 35
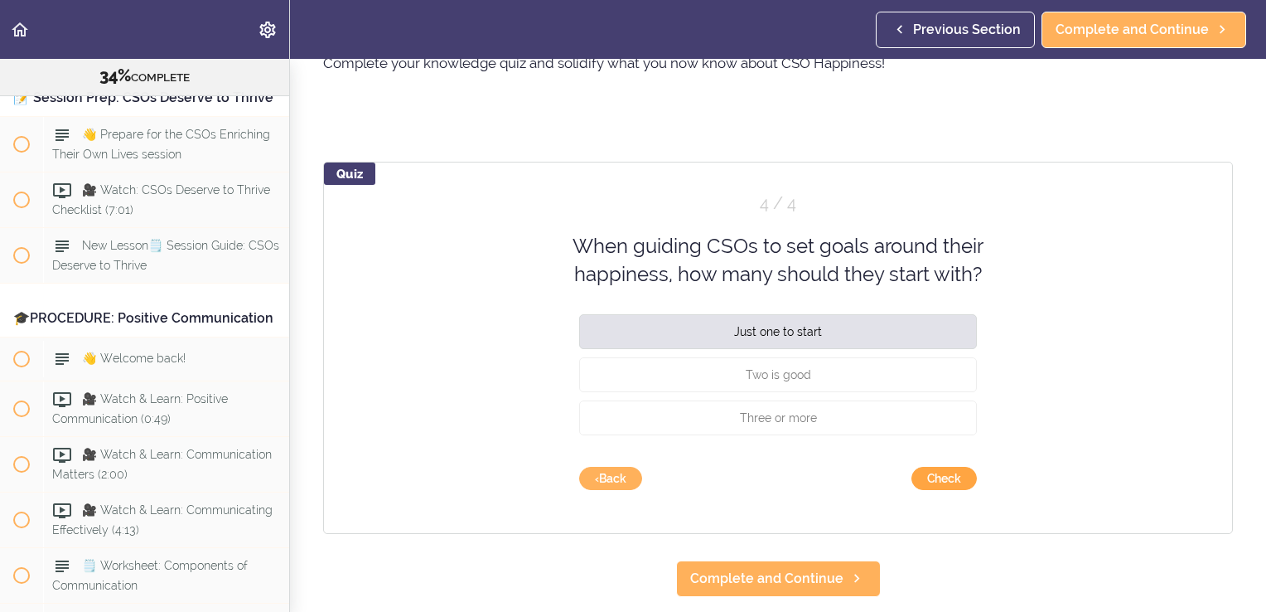
click at [940, 486] on button "Check" at bounding box center [944, 478] width 65 height 23
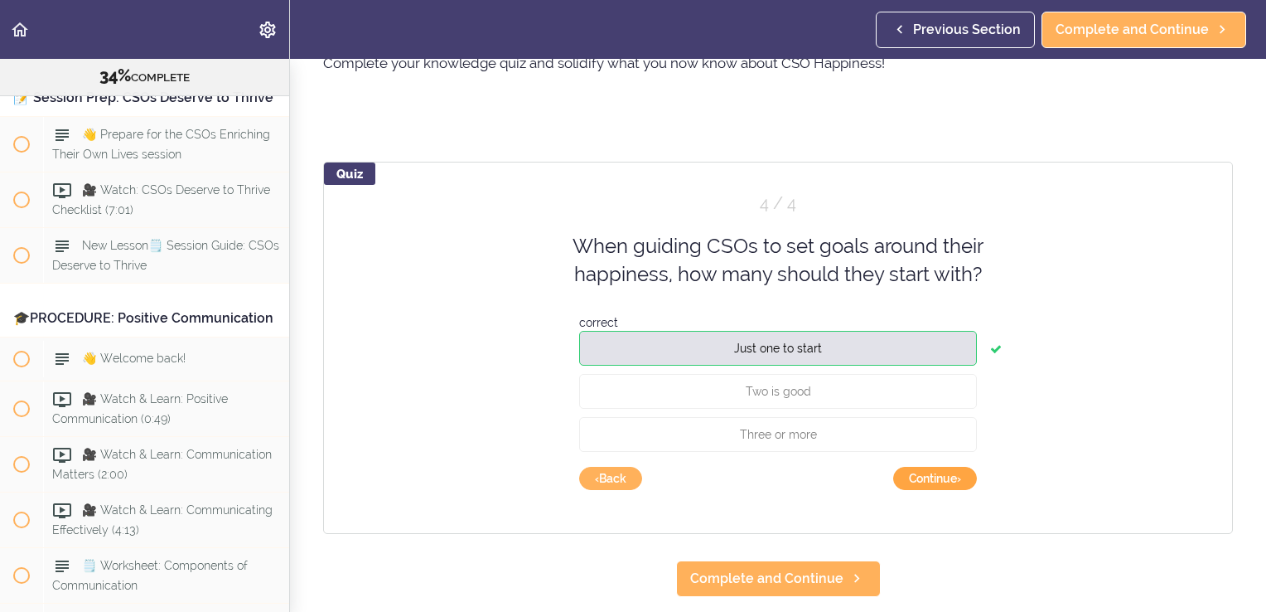
click at [937, 481] on button "Continue ›" at bounding box center [935, 478] width 84 height 23
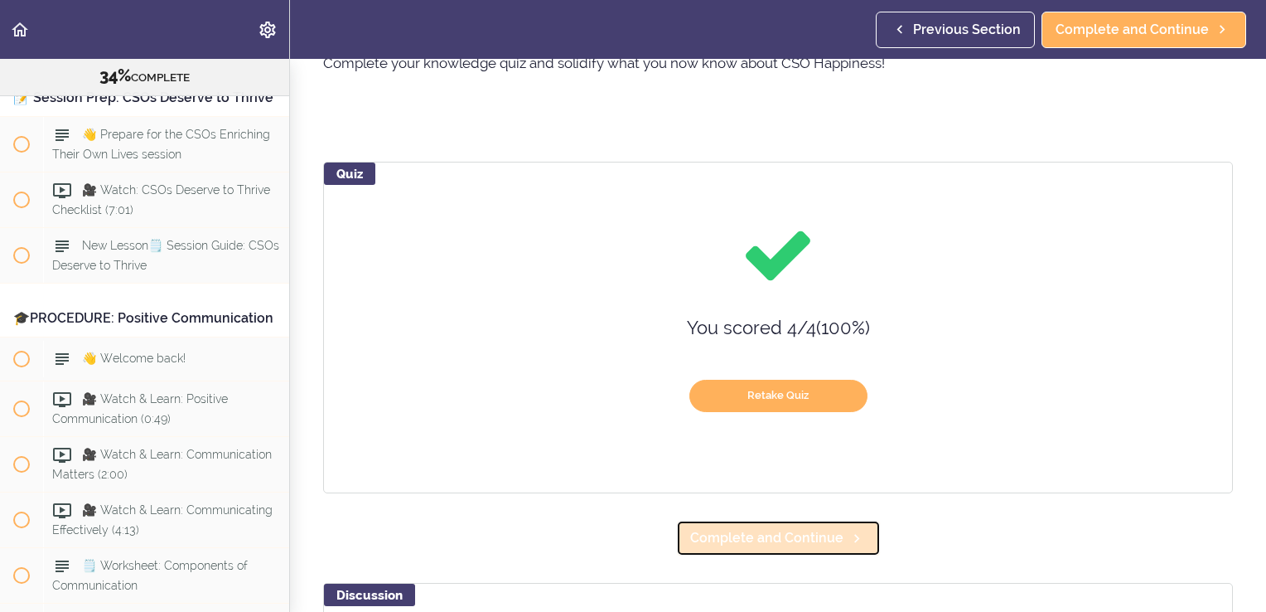
click at [792, 539] on span "Complete and Continue" at bounding box center [766, 538] width 153 height 20
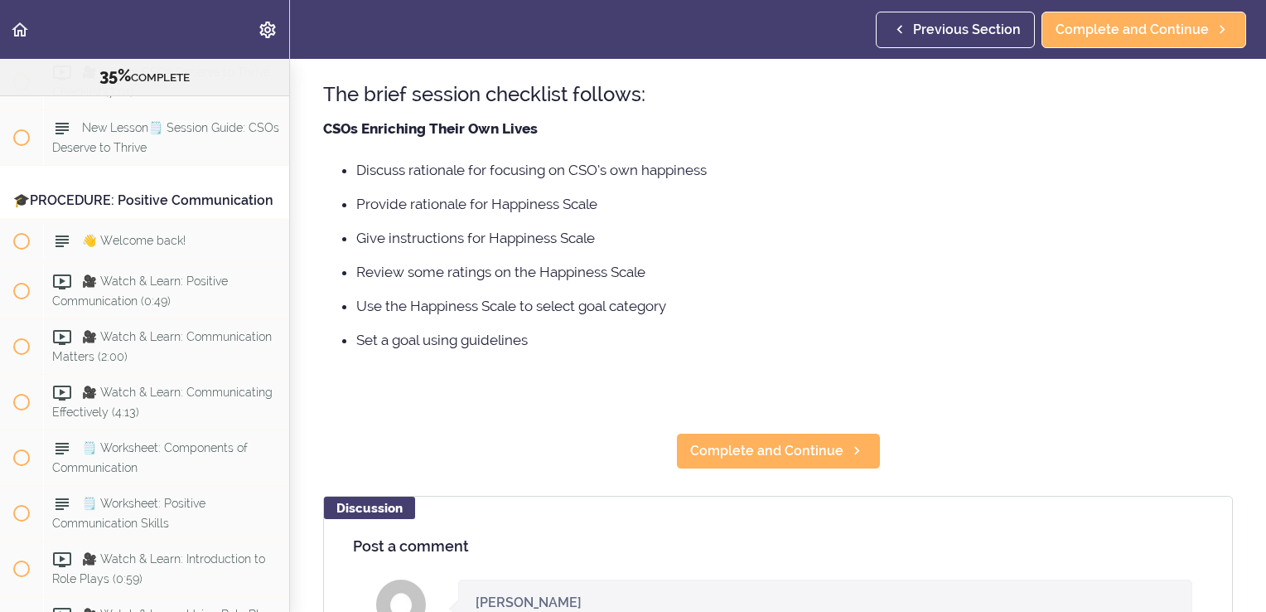
scroll to position [177, 0]
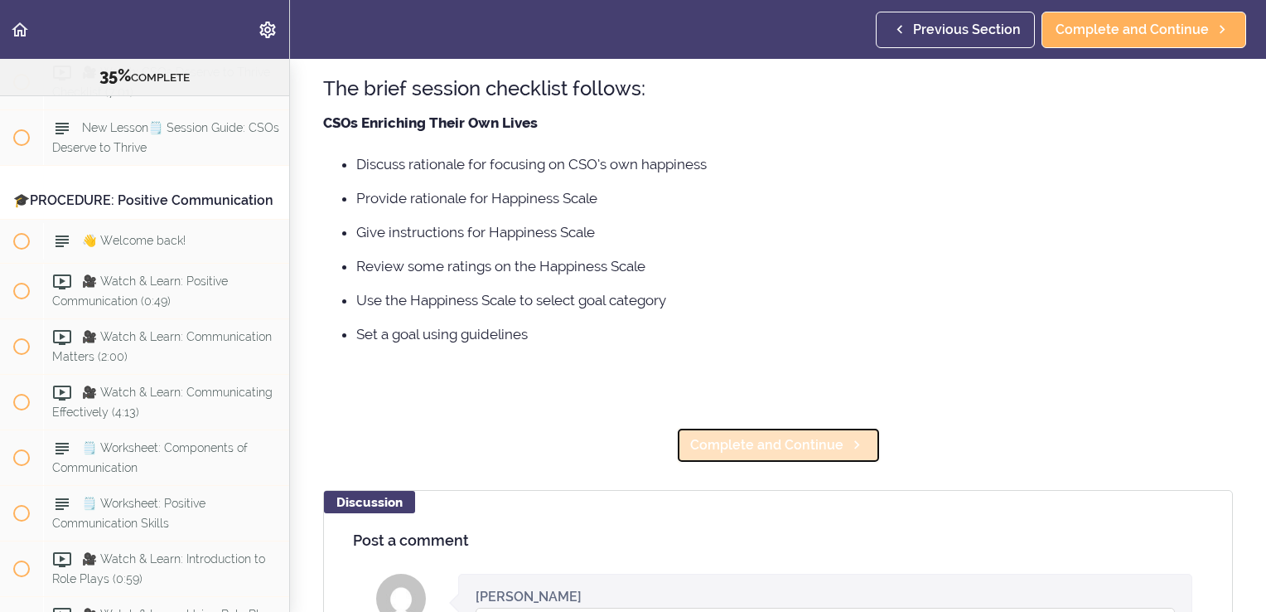
click at [765, 446] on span "Complete and Continue" at bounding box center [766, 445] width 153 height 20
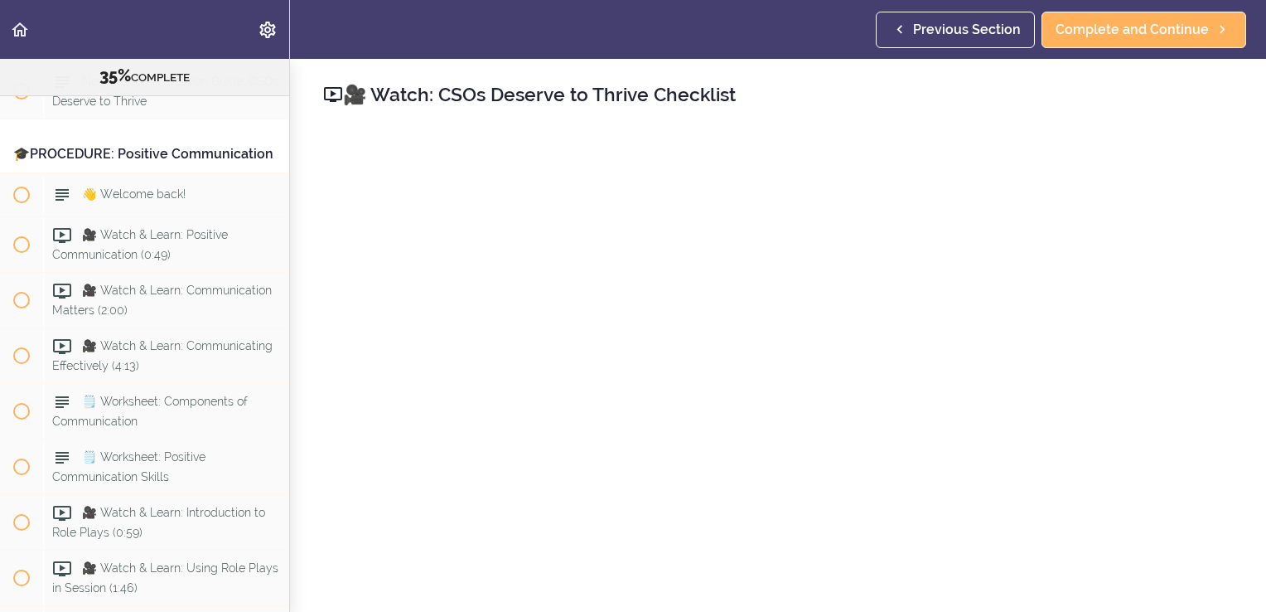
scroll to position [4074, 0]
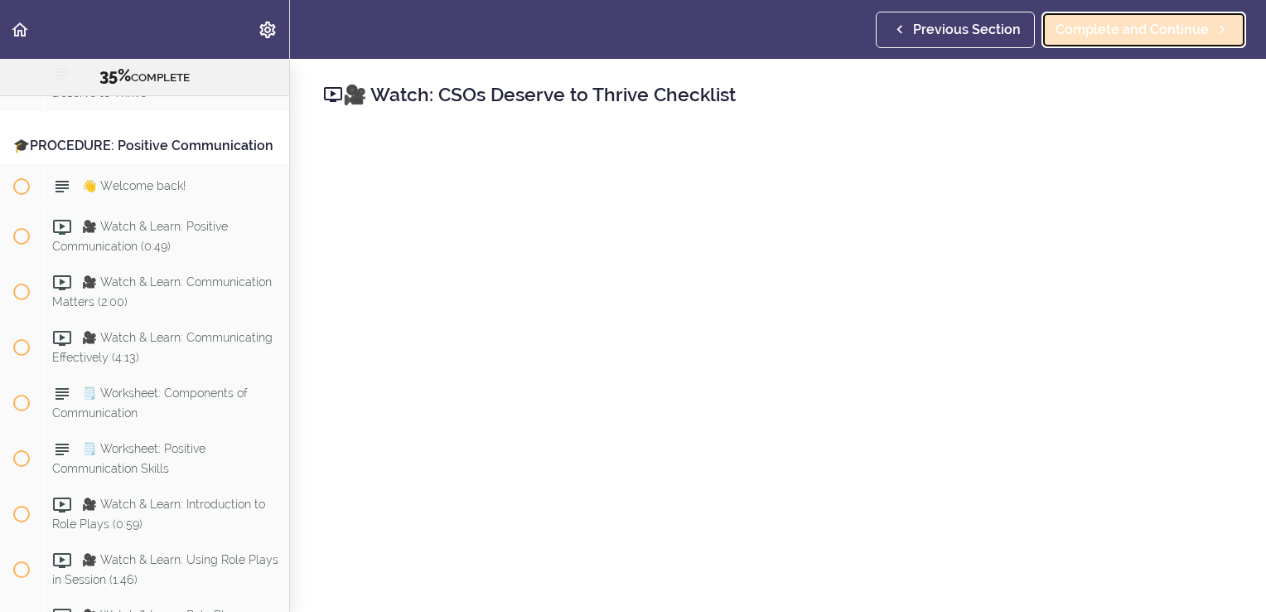
click at [1116, 34] on span "Complete and Continue" at bounding box center [1132, 30] width 153 height 20
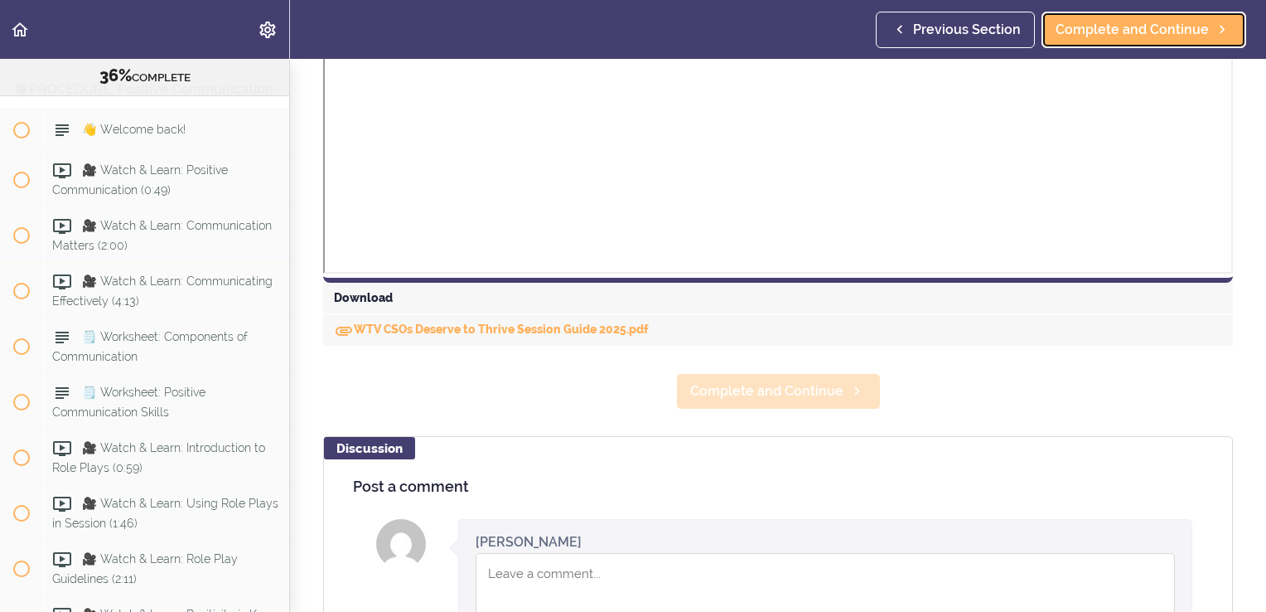
scroll to position [639, 0]
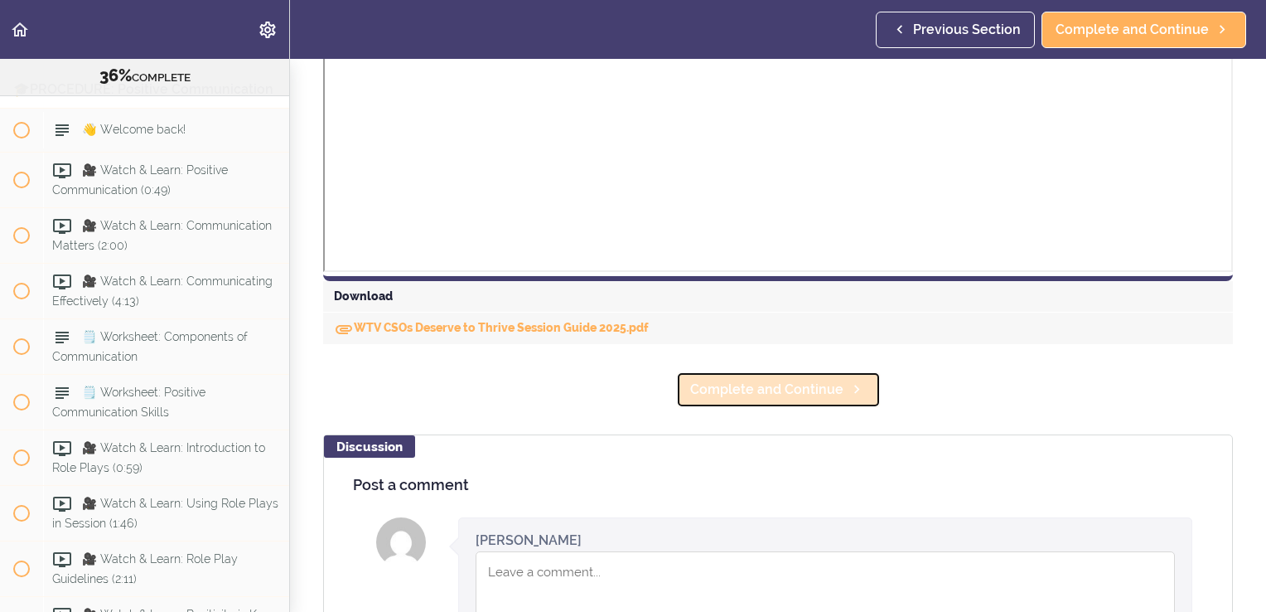
click at [811, 393] on span "Complete and Continue" at bounding box center [766, 390] width 153 height 20
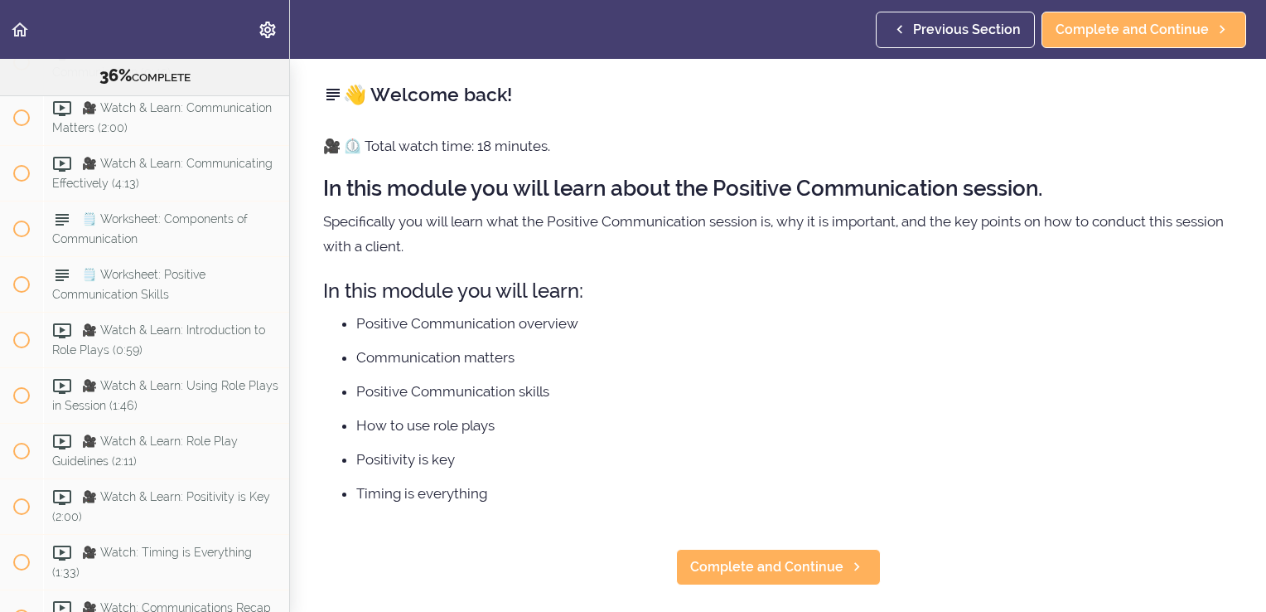
scroll to position [4259, 0]
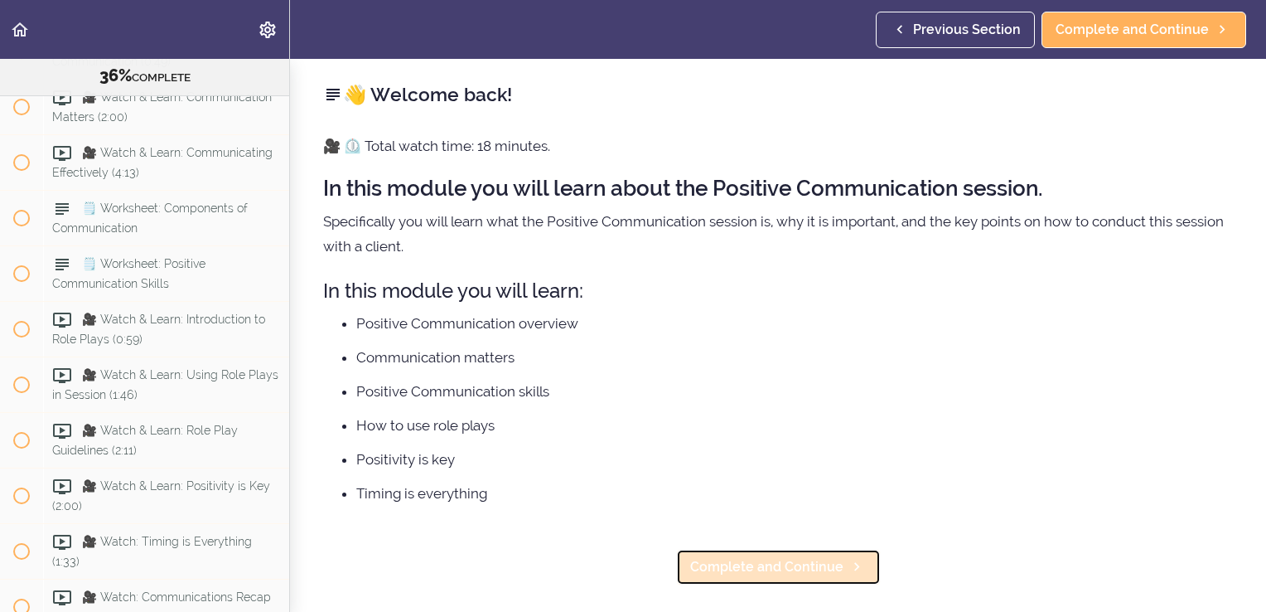
click at [789, 561] on span "Complete and Continue" at bounding box center [766, 567] width 153 height 20
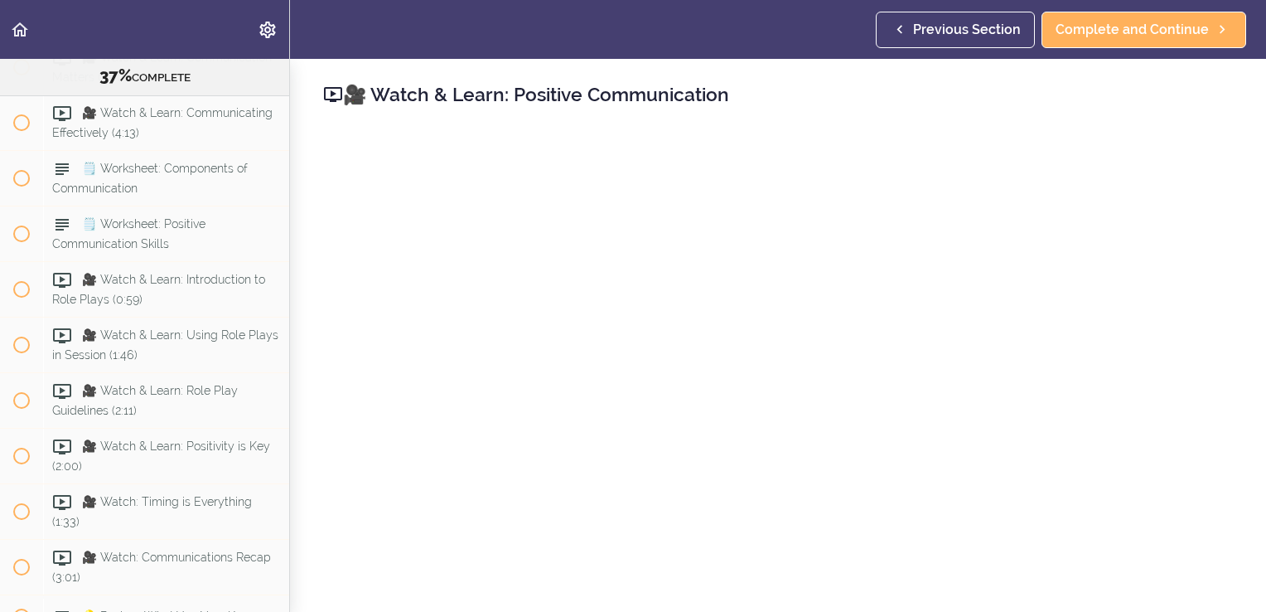
scroll to position [4303, 0]
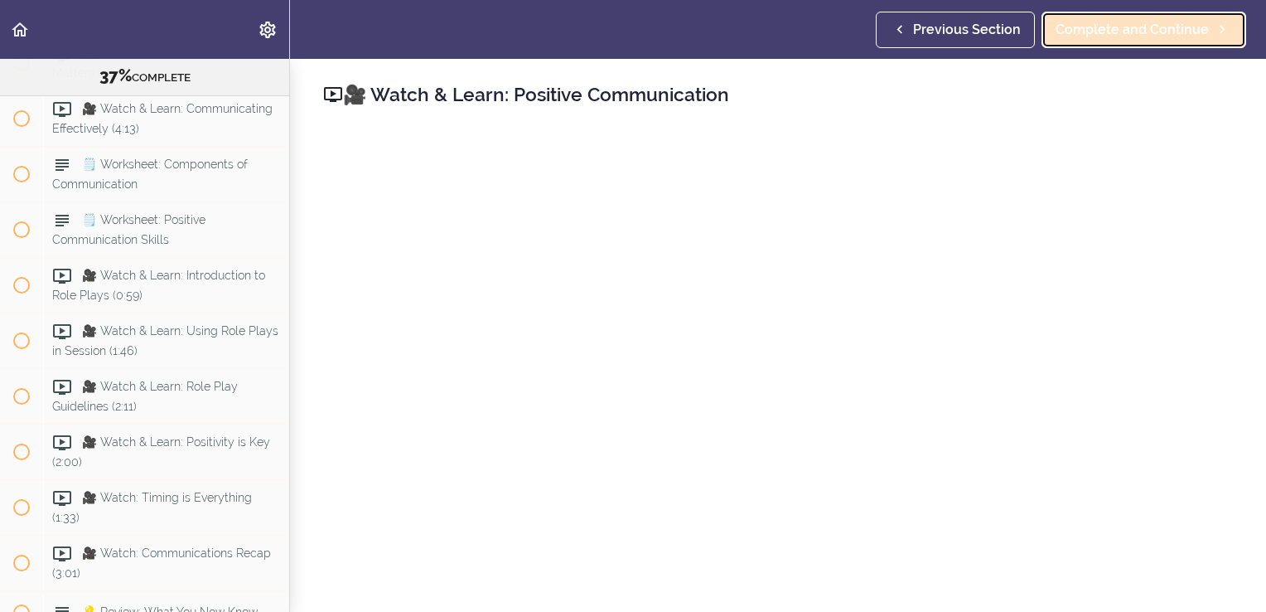
click at [1111, 35] on span "Complete and Continue" at bounding box center [1132, 30] width 153 height 20
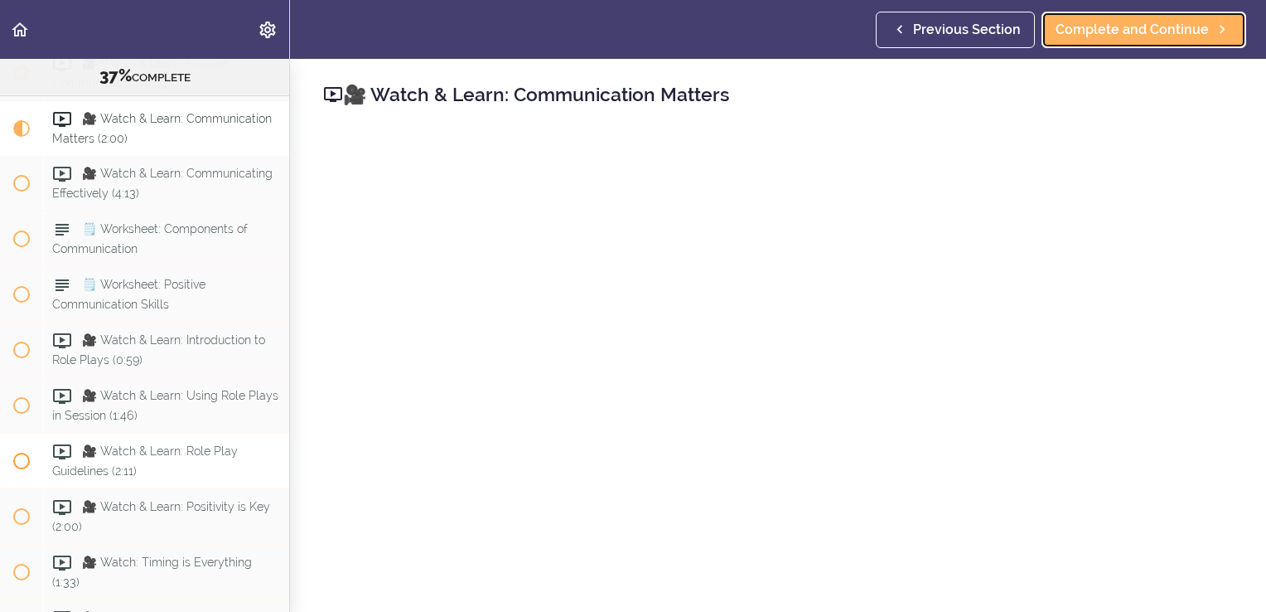
scroll to position [4239, 0]
click at [1120, 29] on span "Complete and Continue" at bounding box center [1132, 30] width 153 height 20
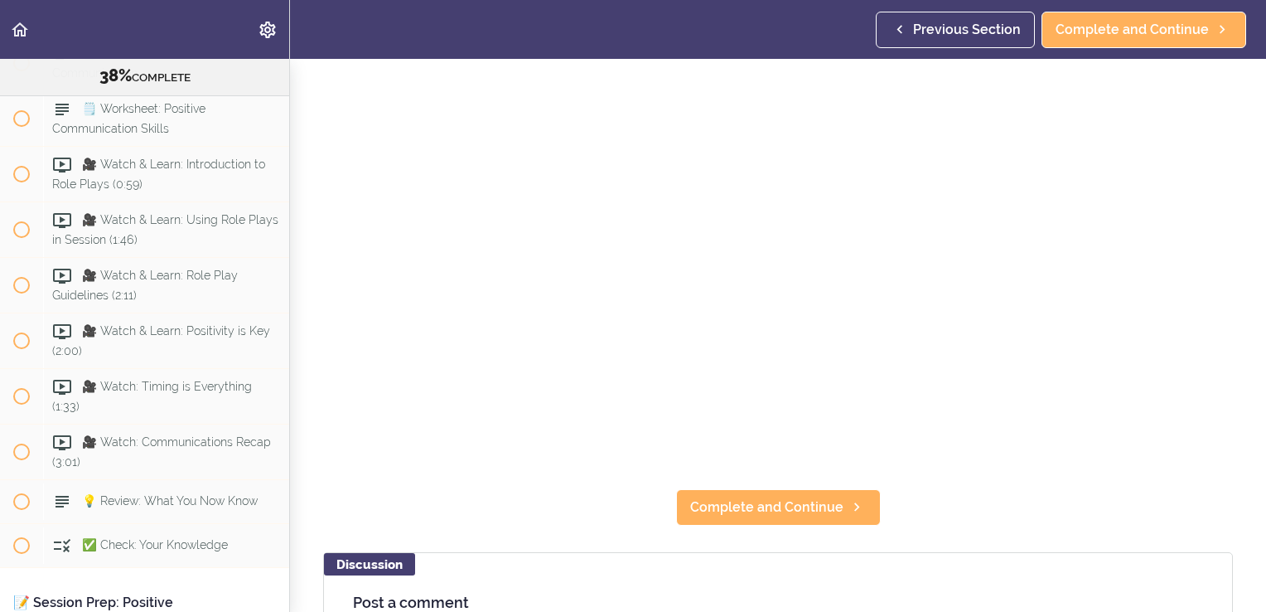
scroll to position [181, 0]
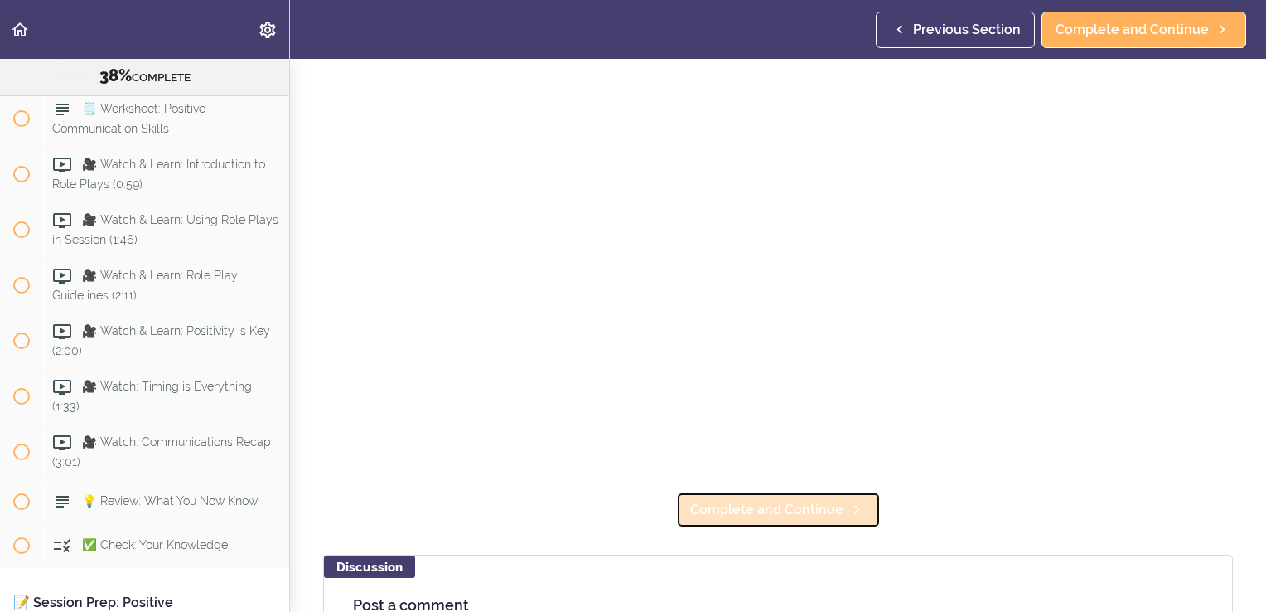
click at [779, 500] on span "Complete and Continue" at bounding box center [766, 510] width 153 height 20
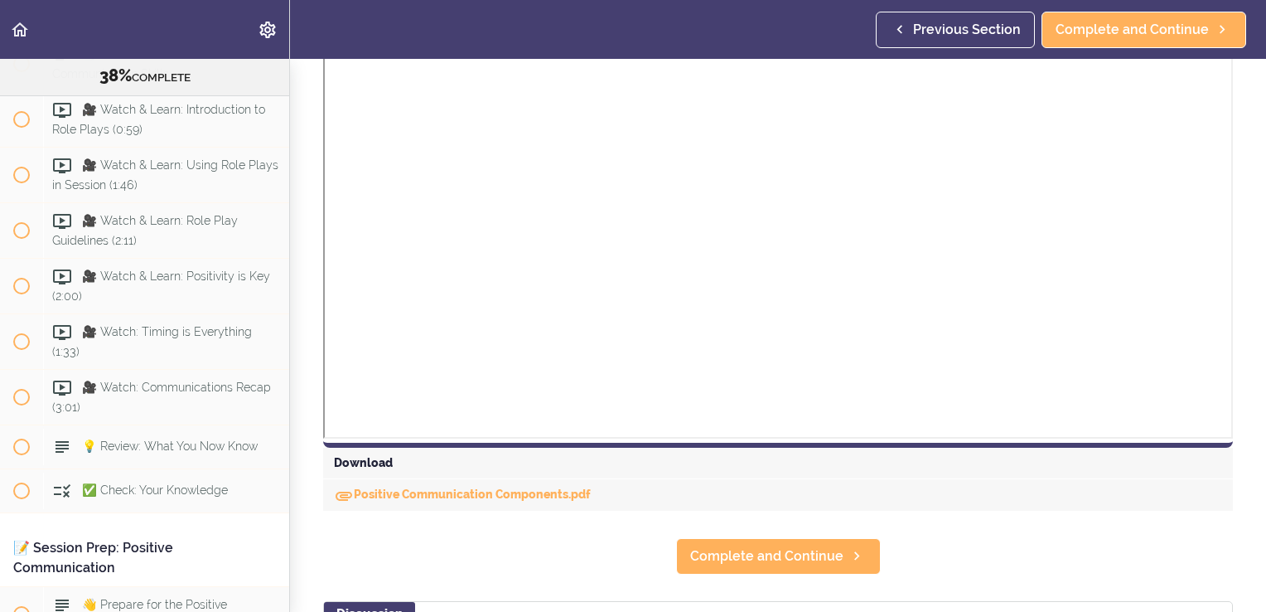
scroll to position [542, 0]
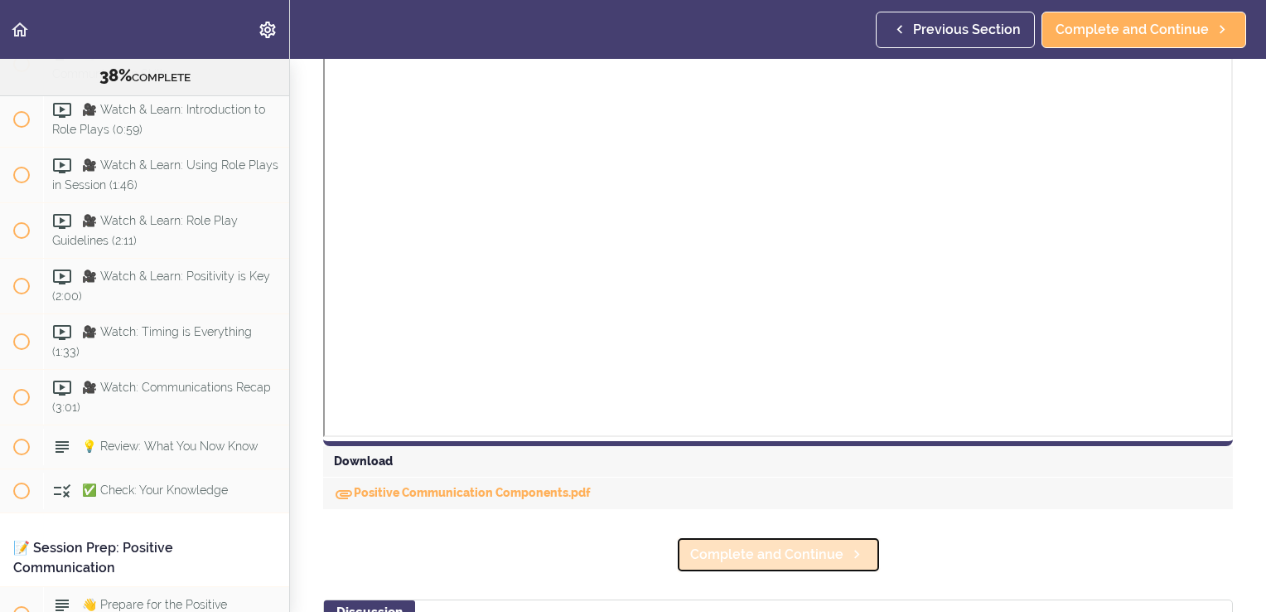
click at [773, 564] on span "Complete and Continue" at bounding box center [766, 555] width 153 height 20
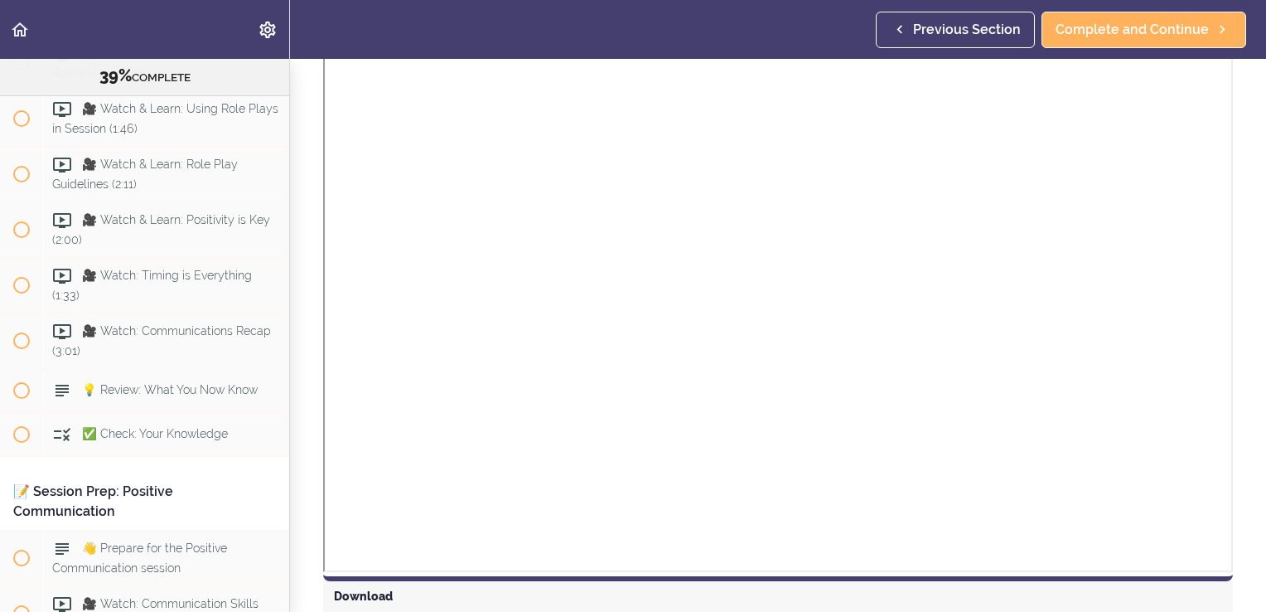
scroll to position [539, 0]
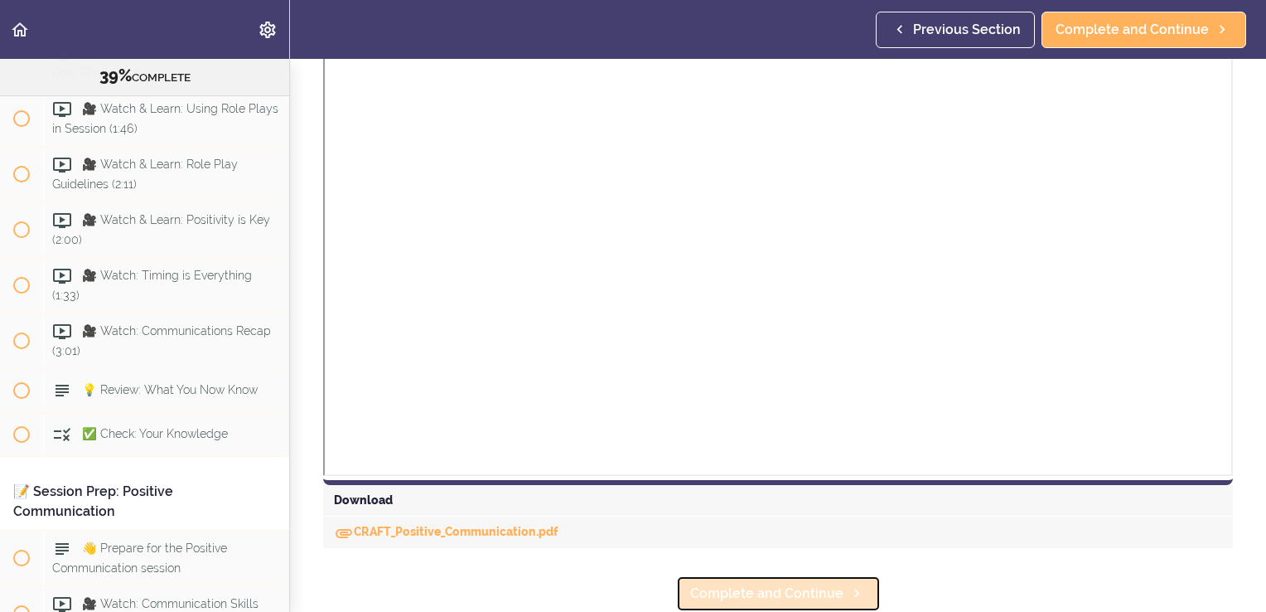
click at [772, 590] on span "Complete and Continue" at bounding box center [766, 593] width 153 height 20
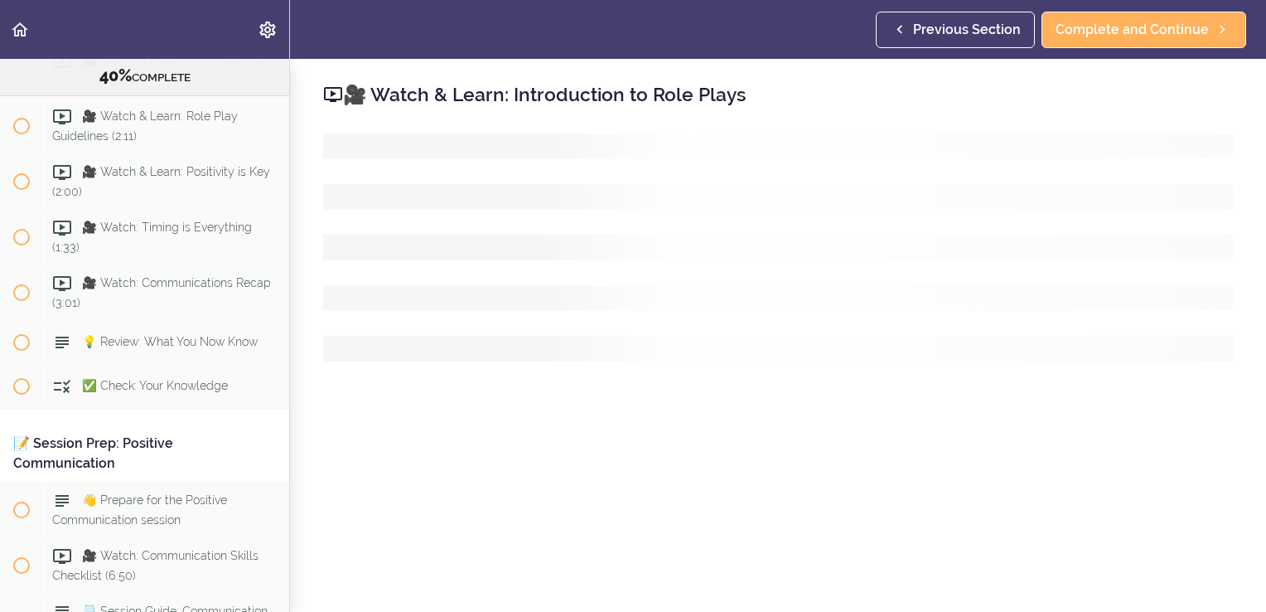
scroll to position [4581, 0]
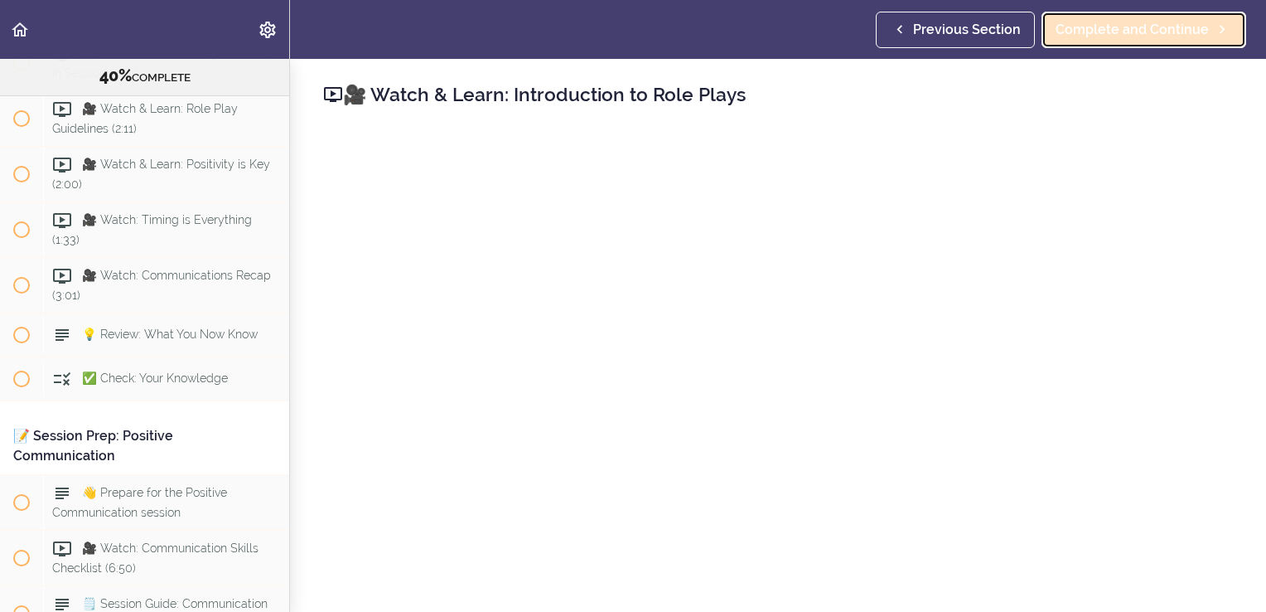
click at [1116, 36] on span "Complete and Continue" at bounding box center [1132, 30] width 153 height 20
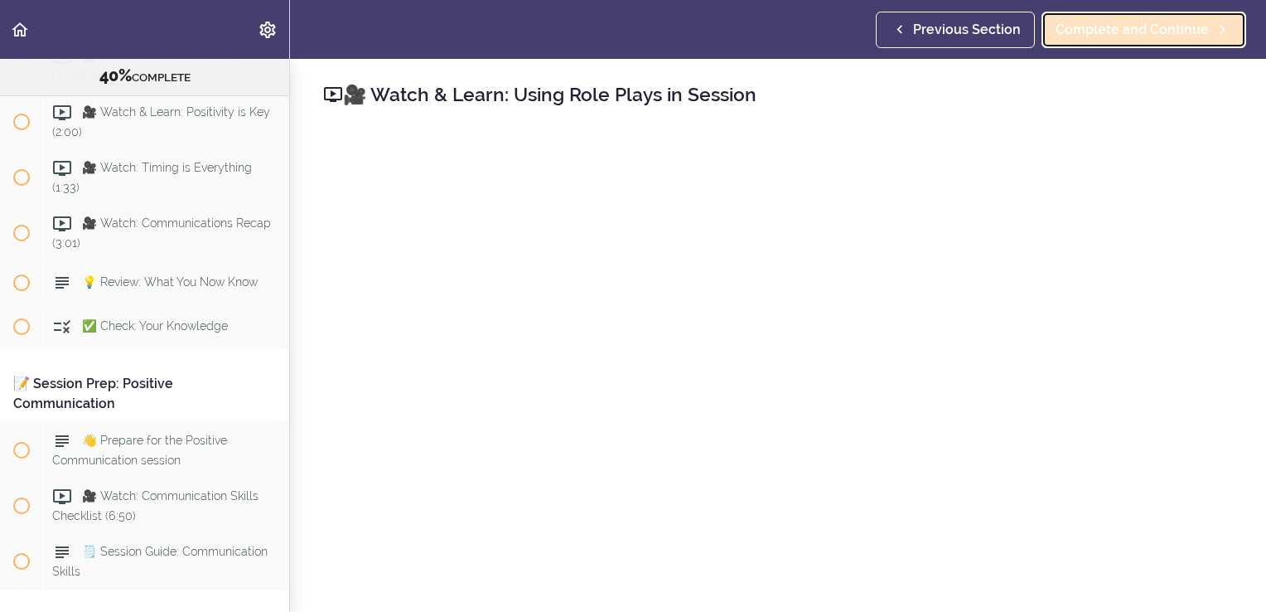
scroll to position [4636, 0]
click at [1127, 30] on span "Complete and Continue" at bounding box center [1132, 30] width 153 height 20
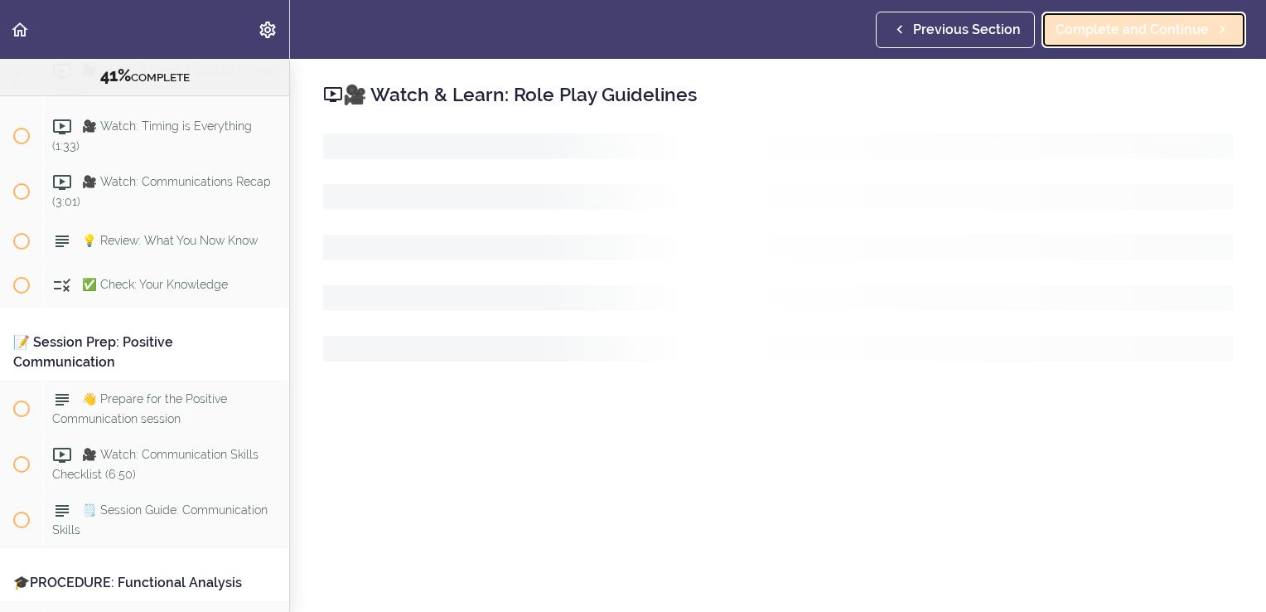
scroll to position [4691, 0]
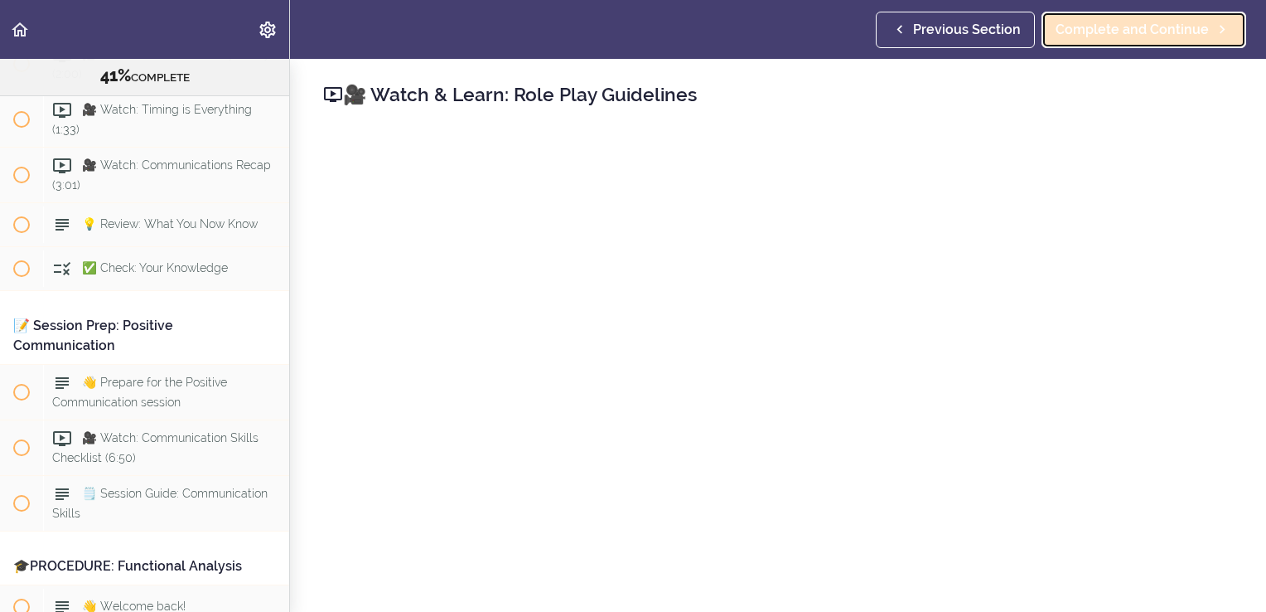
click at [1145, 40] on link "Complete and Continue" at bounding box center [1144, 30] width 205 height 36
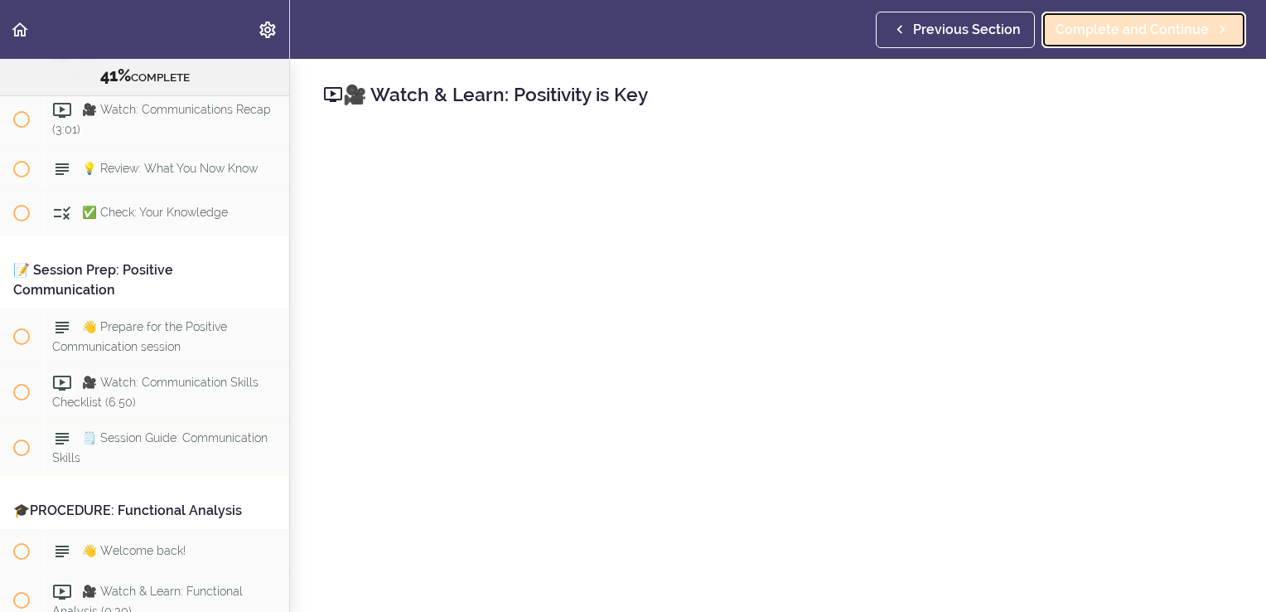
scroll to position [4747, 0]
click at [1177, 36] on span "Complete and Continue" at bounding box center [1132, 30] width 153 height 20
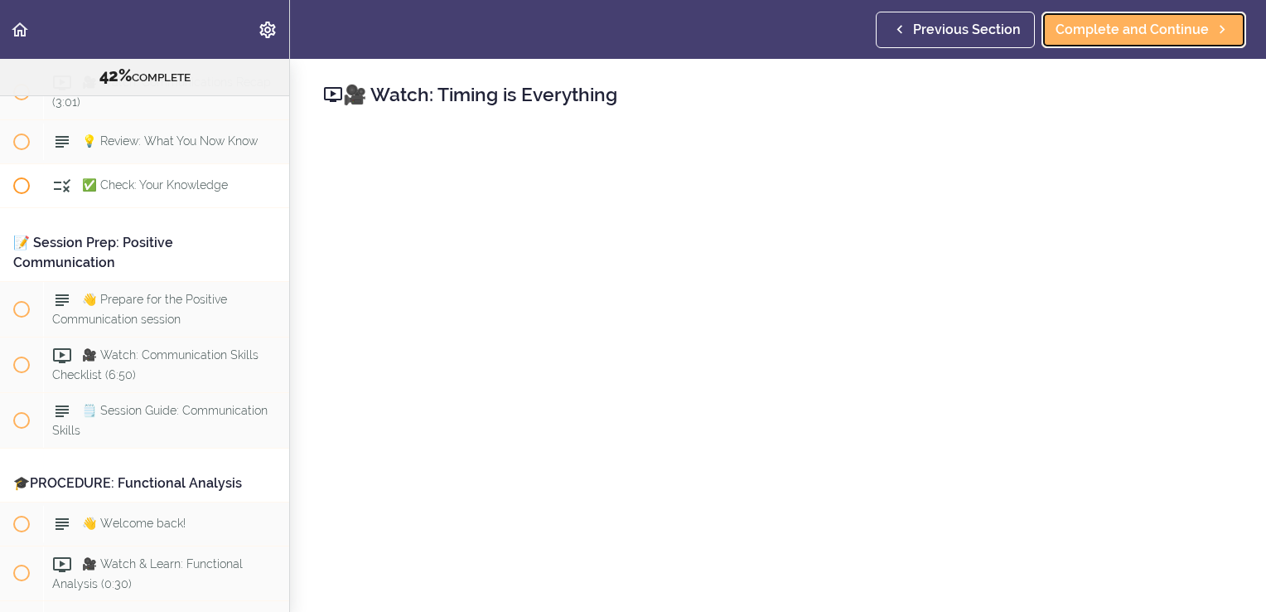
scroll to position [4754, 0]
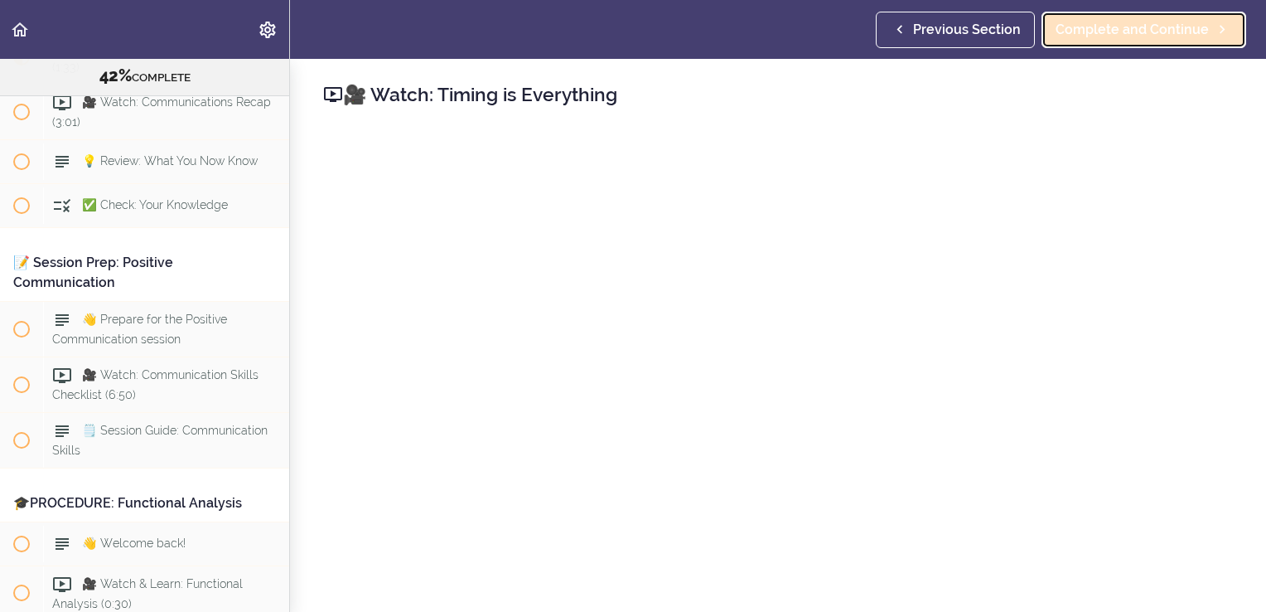
click at [1105, 27] on span "Complete and Continue" at bounding box center [1132, 30] width 153 height 20
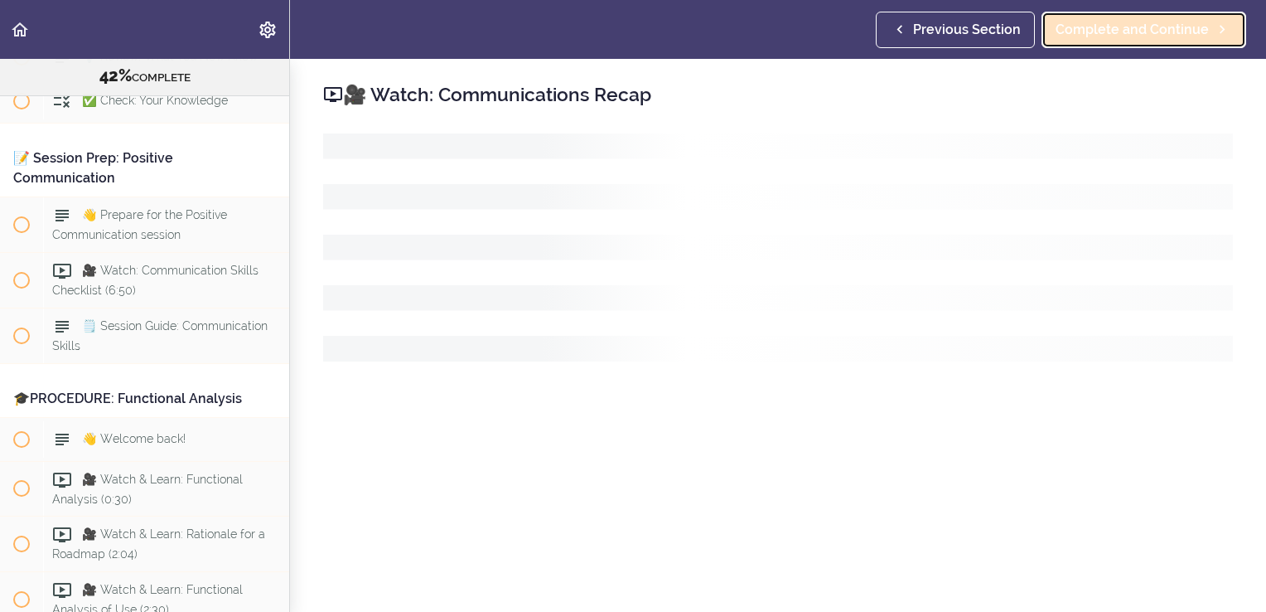
scroll to position [4859, 0]
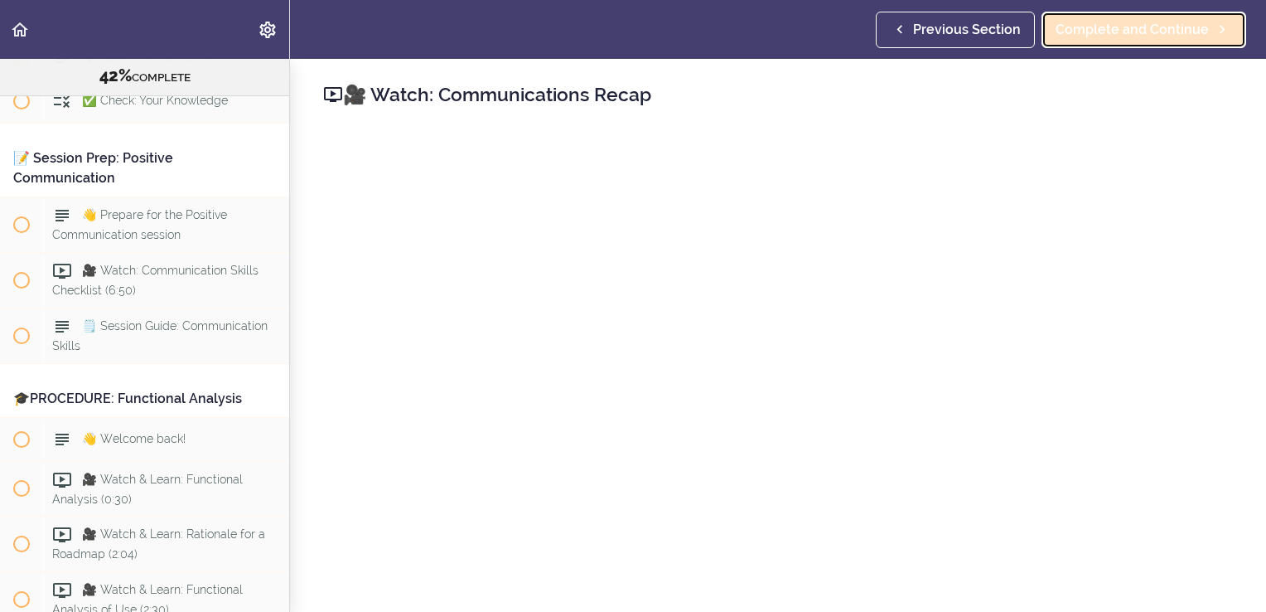
click at [1116, 41] on link "Complete and Continue" at bounding box center [1144, 30] width 205 height 36
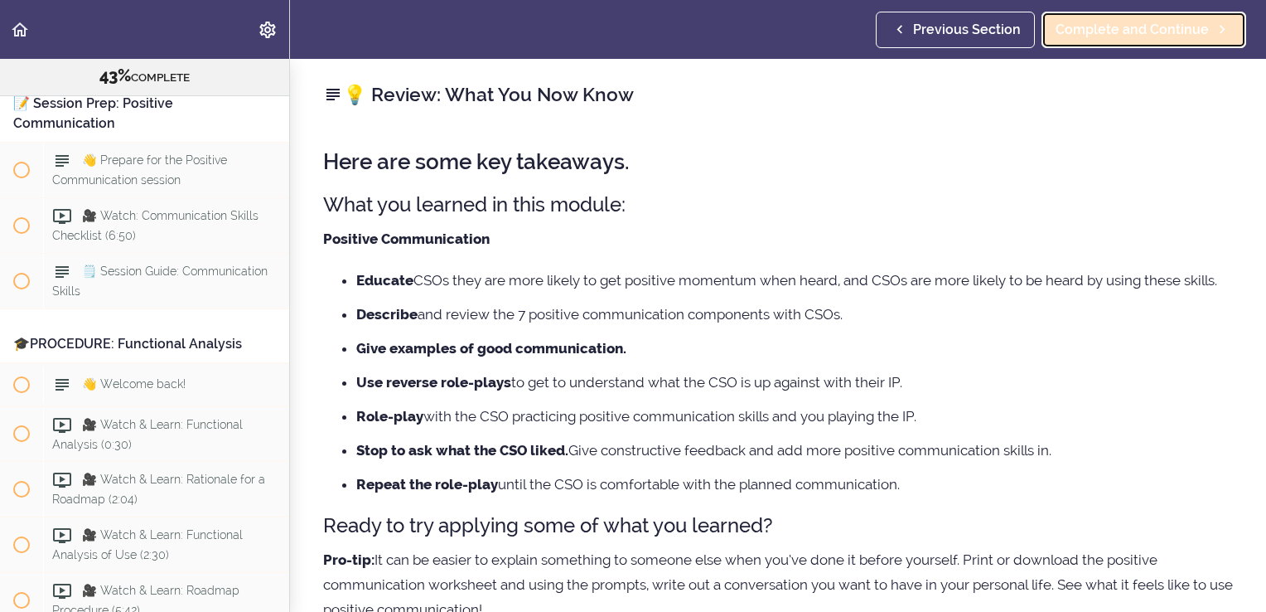
scroll to position [4913, 0]
click at [1116, 41] on link "Complete and Continue" at bounding box center [1144, 30] width 205 height 36
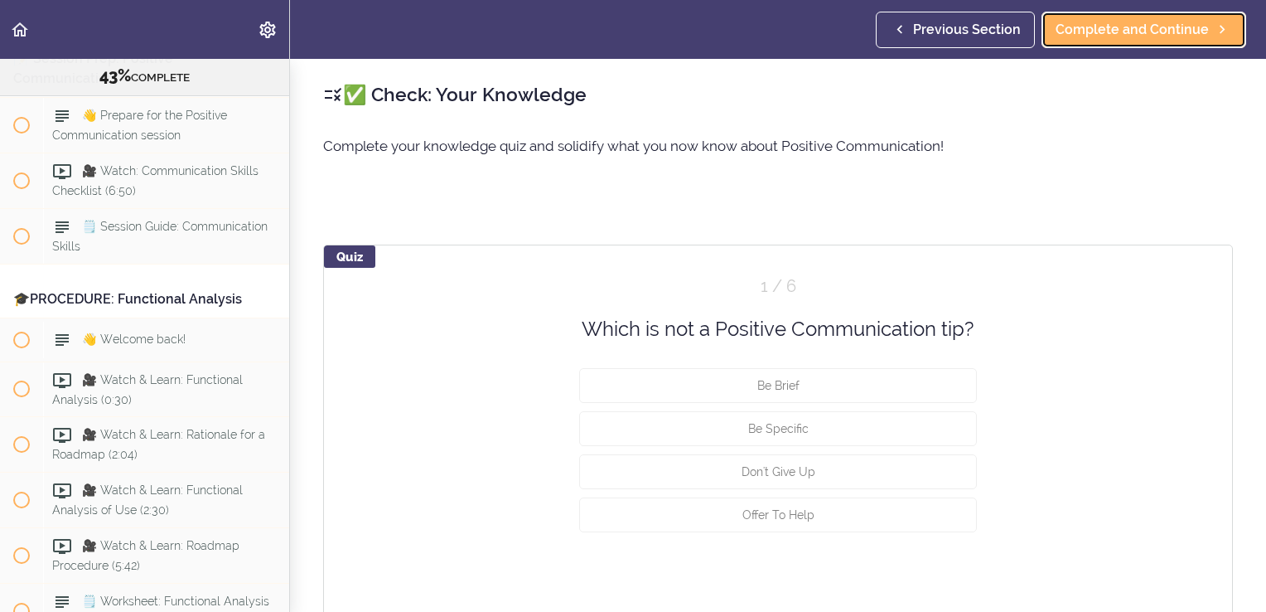
scroll to position [50, 0]
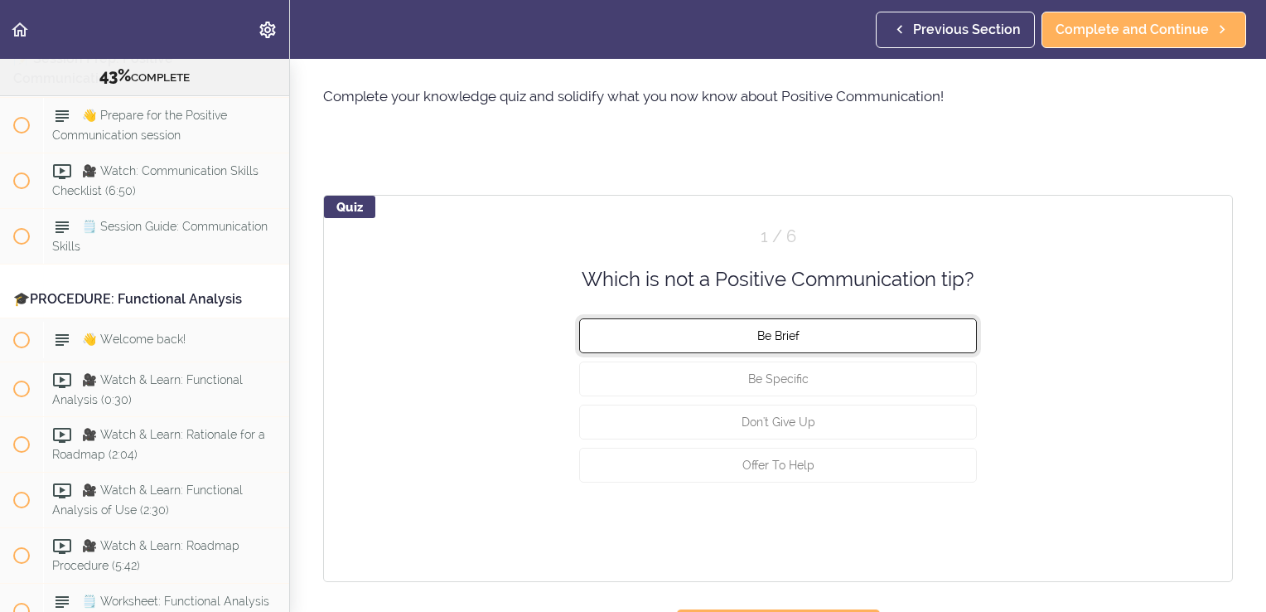
click at [812, 341] on button "Be Brief" at bounding box center [778, 335] width 398 height 35
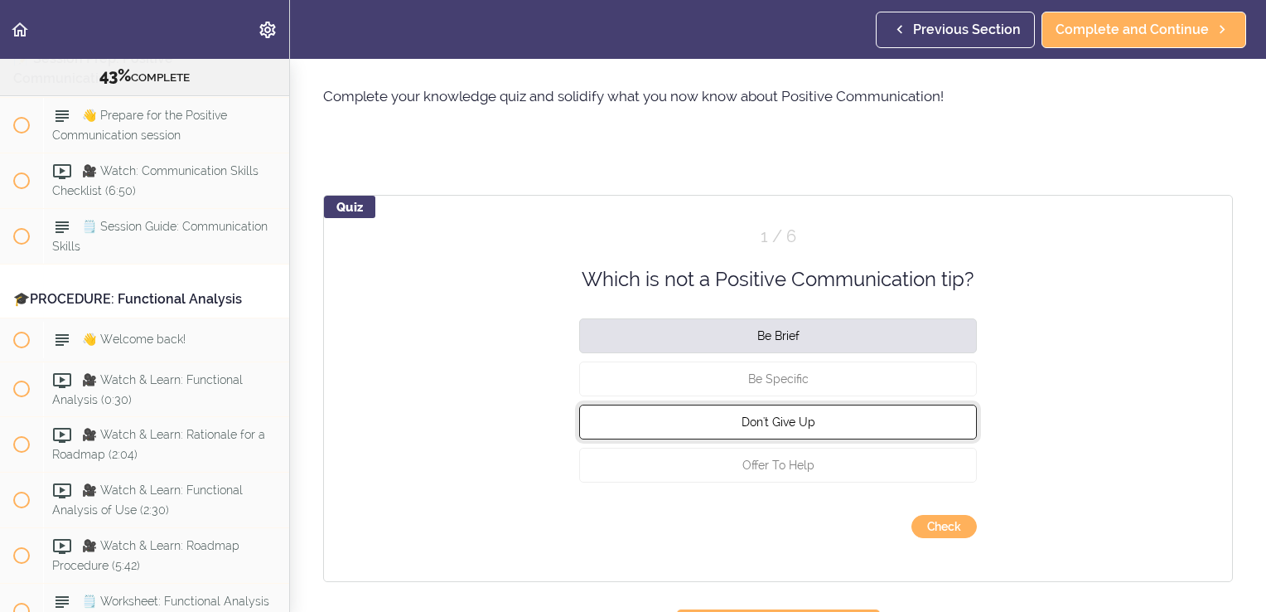
click at [805, 428] on button "Don't Give Up" at bounding box center [778, 421] width 398 height 35
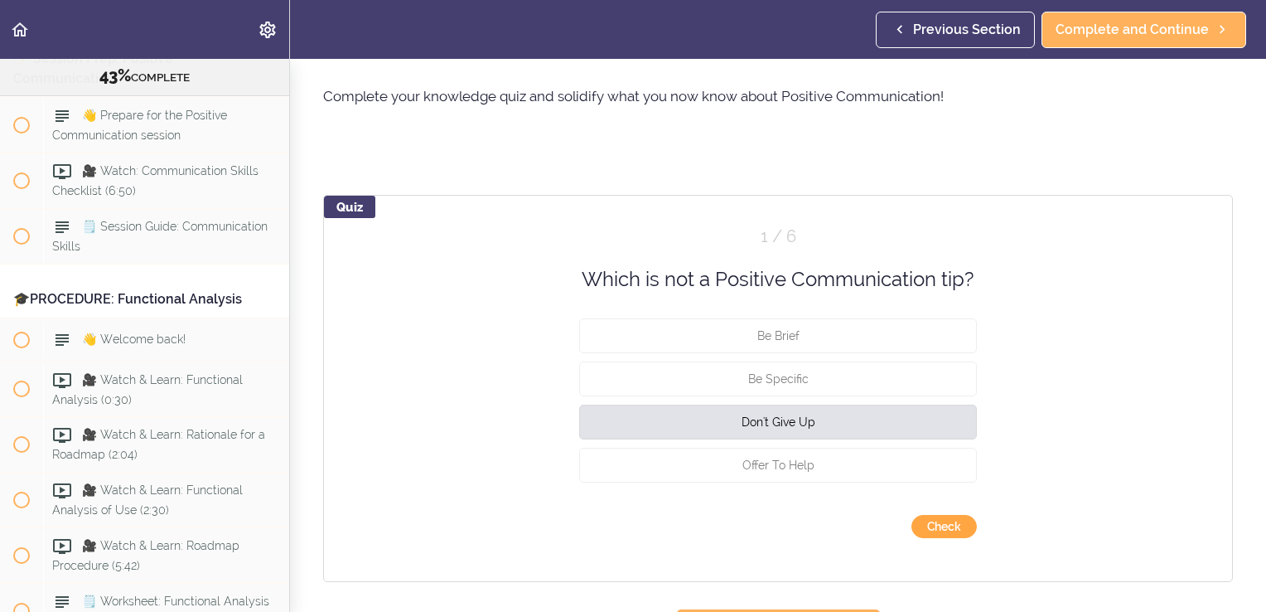
click at [932, 526] on button "Check" at bounding box center [944, 526] width 65 height 23
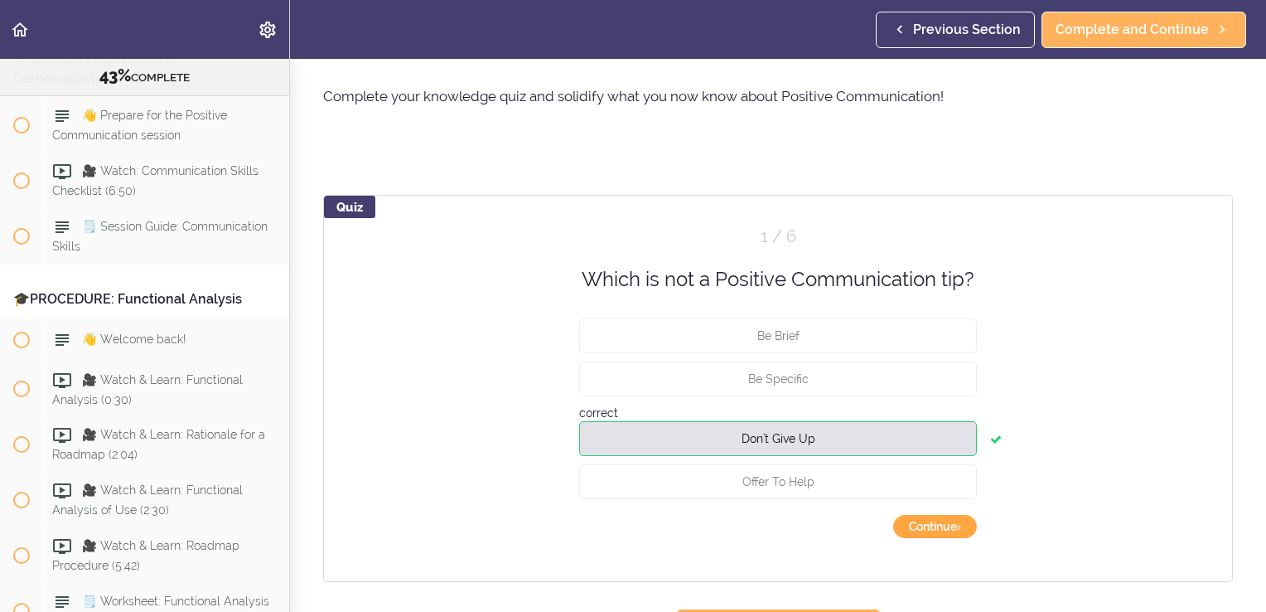
click at [932, 526] on button "Continue ›" at bounding box center [935, 526] width 84 height 23
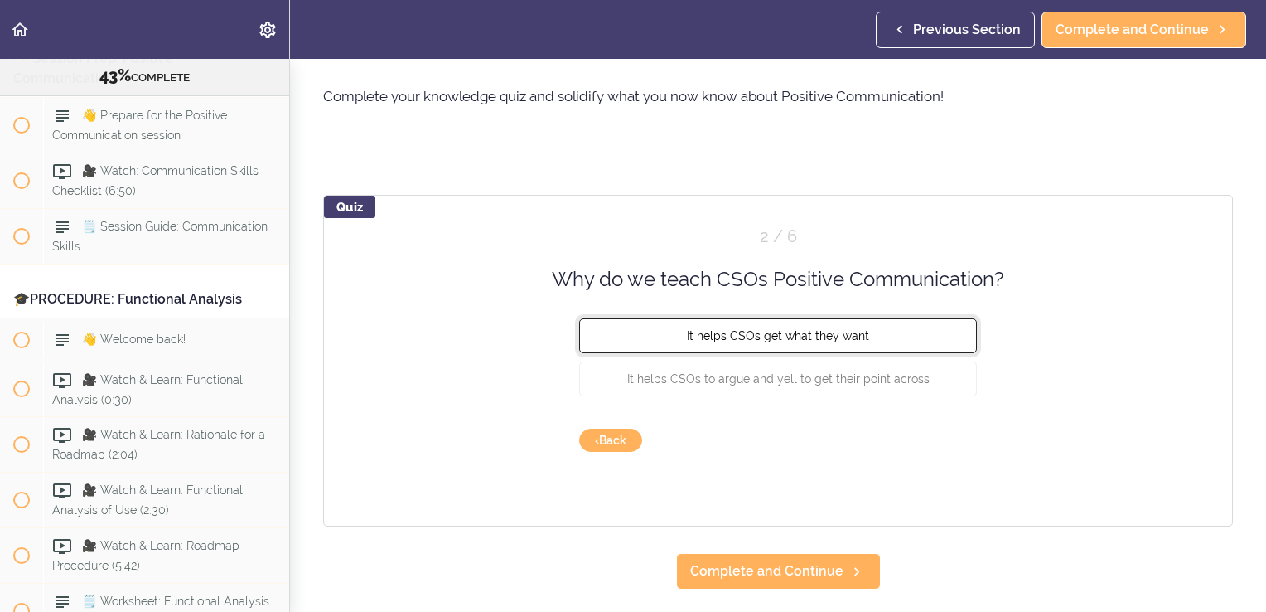
click at [772, 324] on button "It helps CSOs get what they want" at bounding box center [778, 335] width 398 height 35
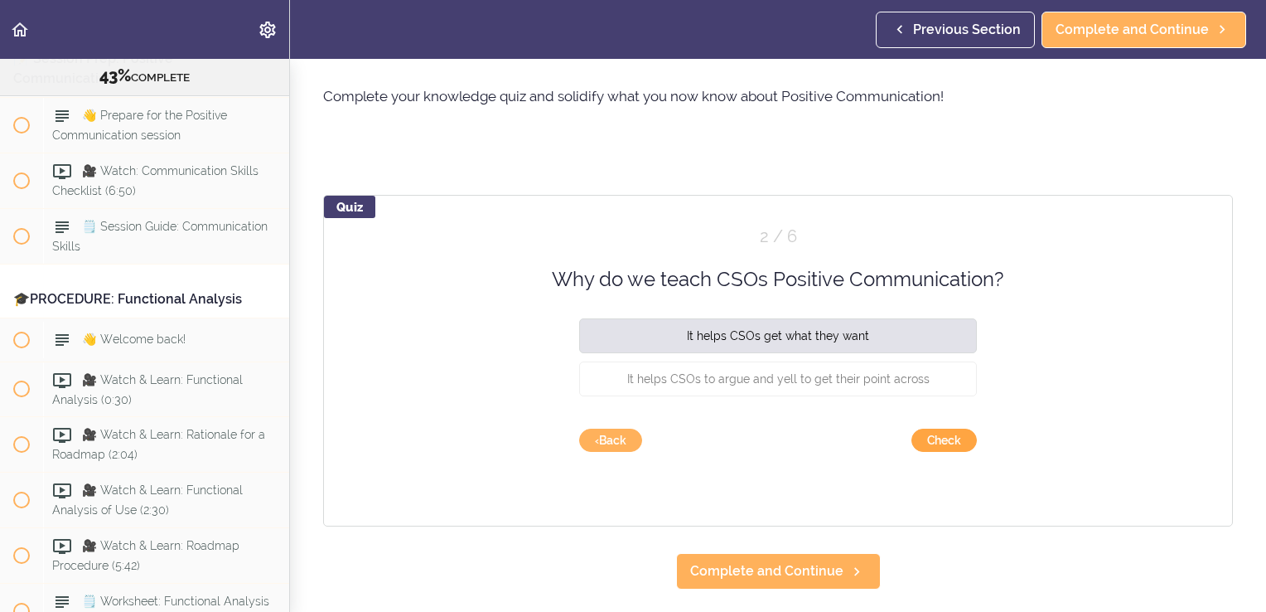
click at [938, 437] on button "Check" at bounding box center [944, 439] width 65 height 23
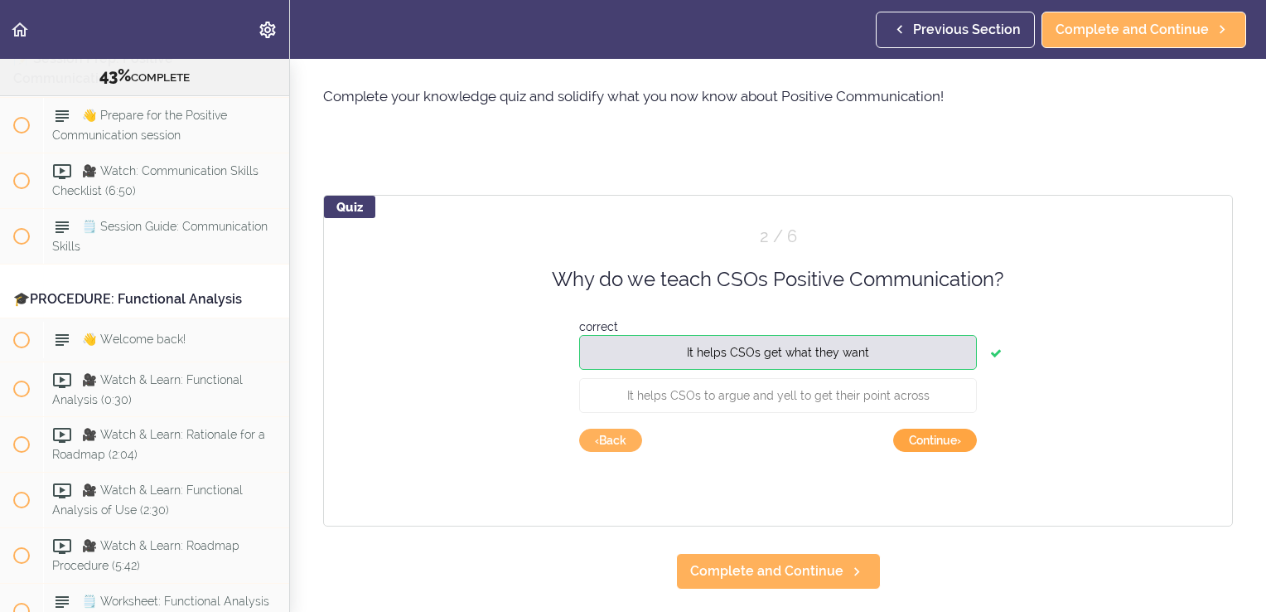
click at [938, 437] on button "Continue ›" at bounding box center [935, 439] width 84 height 23
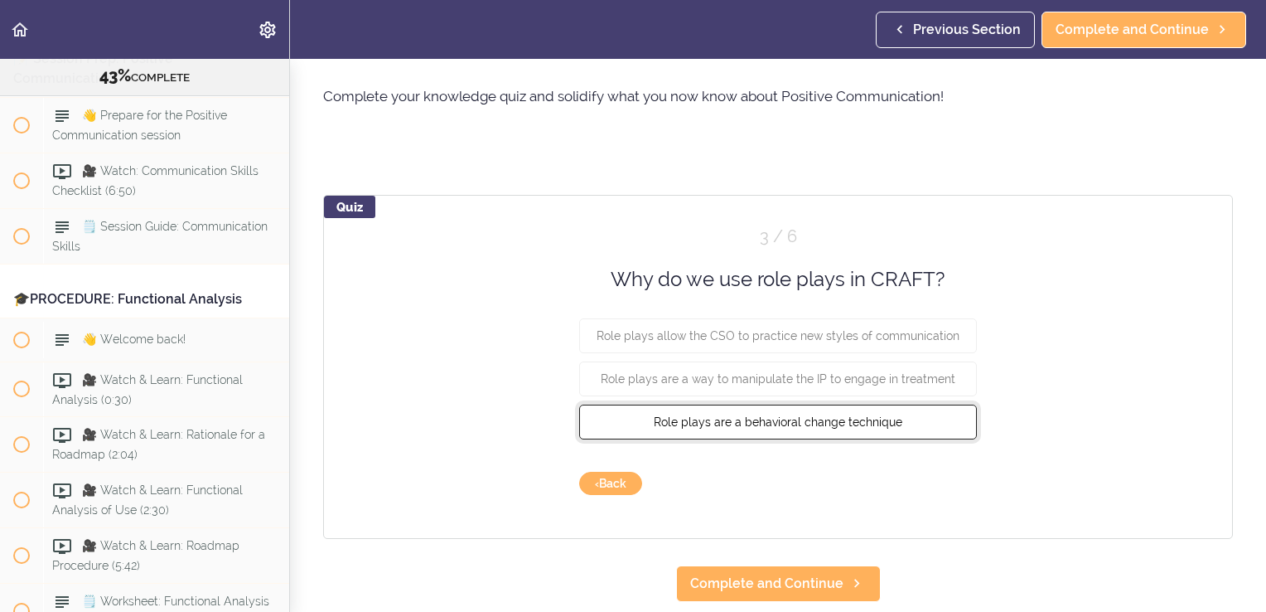
click at [898, 422] on button "Role plays are a behavioral change technique" at bounding box center [778, 421] width 398 height 35
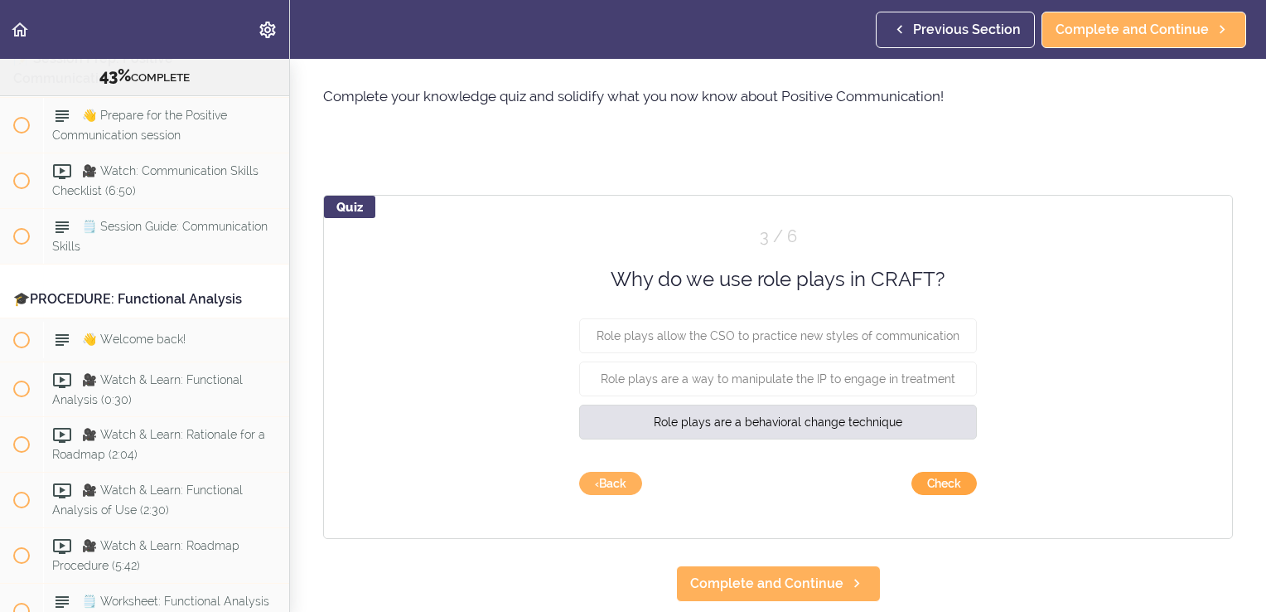
click at [945, 476] on button "Check" at bounding box center [944, 483] width 65 height 23
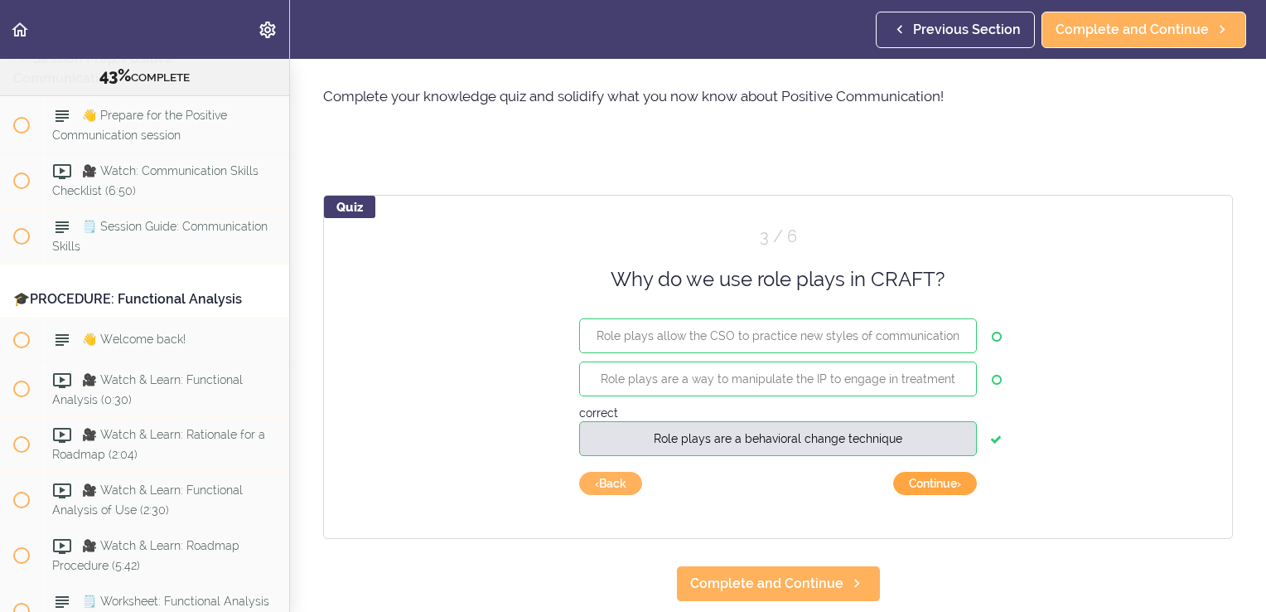
click at [945, 476] on button "Continue ›" at bounding box center [935, 483] width 84 height 23
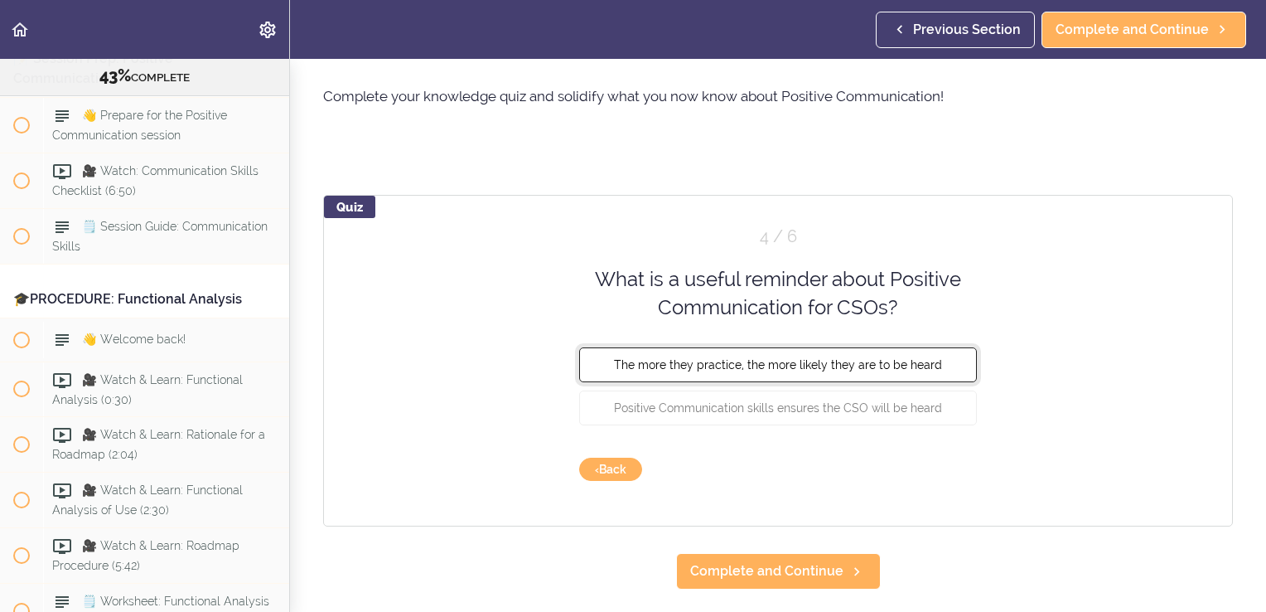
click at [862, 362] on span "The more they practice, the more likely they are to be heard" at bounding box center [778, 363] width 328 height 13
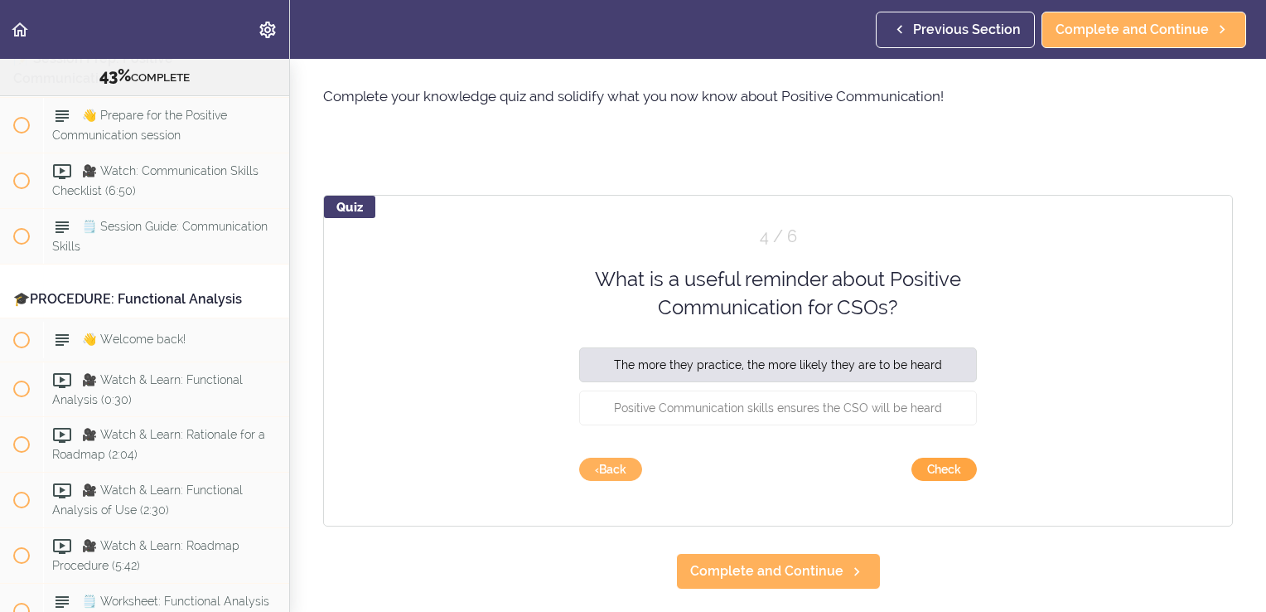
click at [935, 462] on button "Check" at bounding box center [944, 469] width 65 height 23
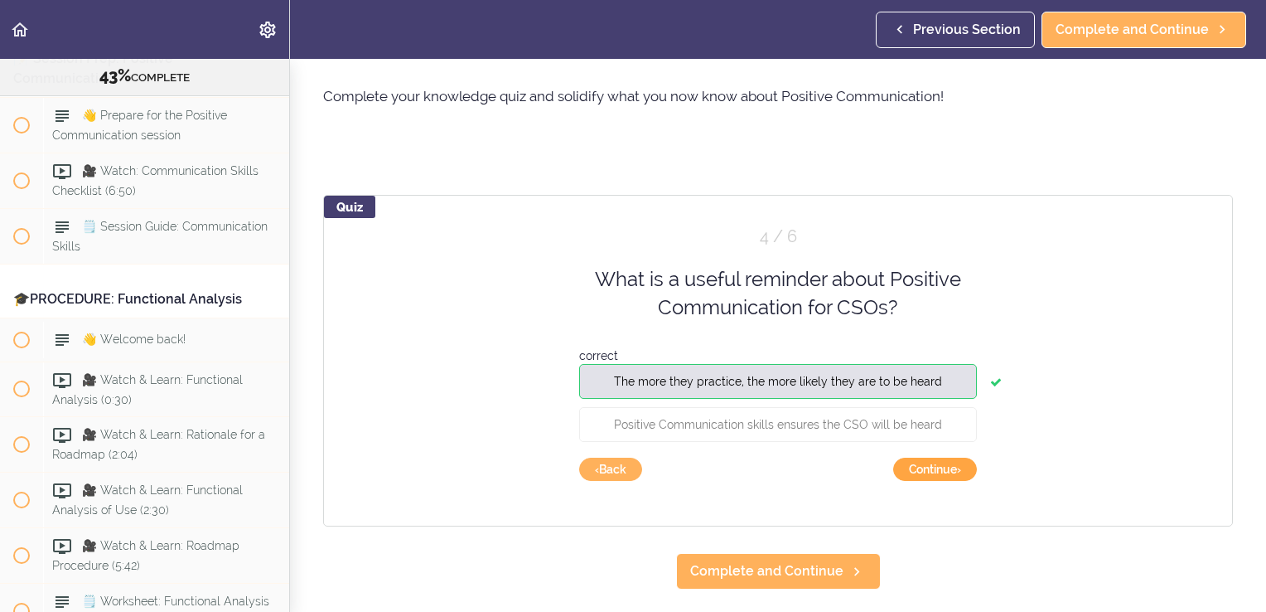
click at [935, 462] on button "Continue ›" at bounding box center [935, 469] width 84 height 23
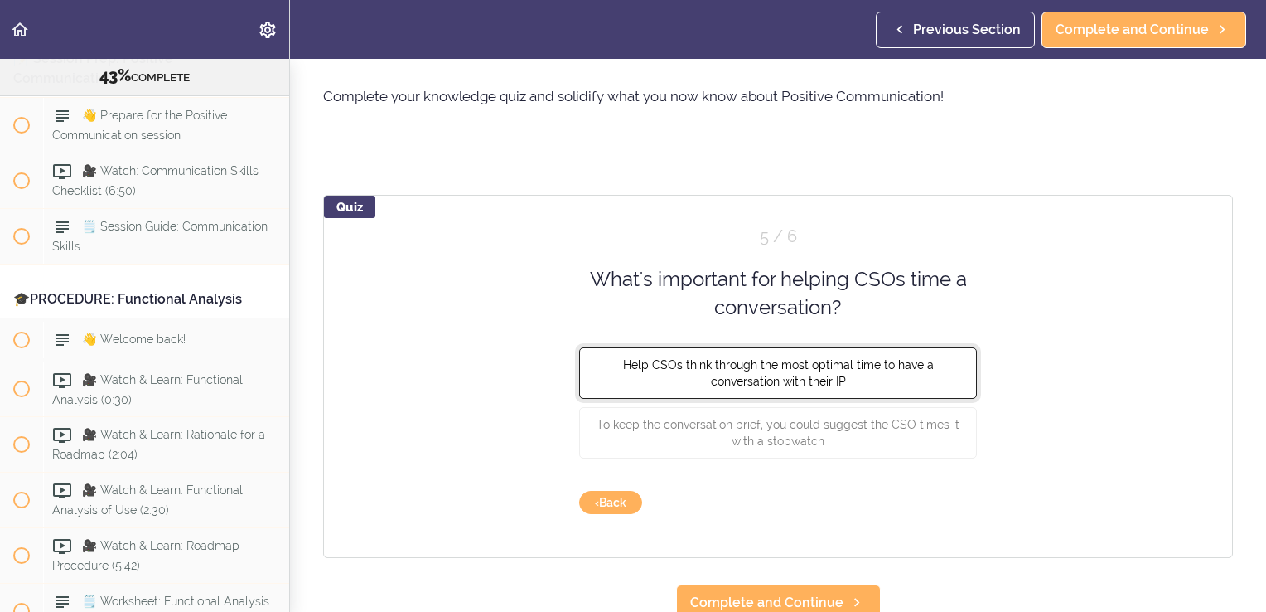
click at [848, 375] on button "Help CSOs think through the most optimal time to have a conversation with their…" at bounding box center [778, 371] width 398 height 51
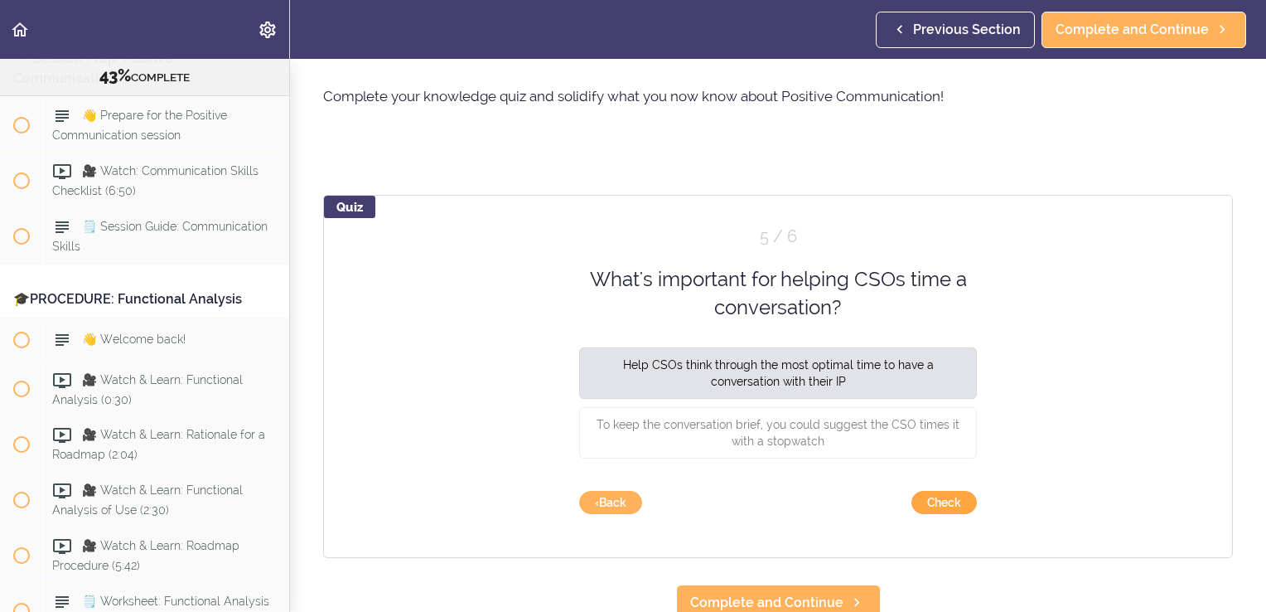
click at [945, 498] on button "Check" at bounding box center [944, 502] width 65 height 23
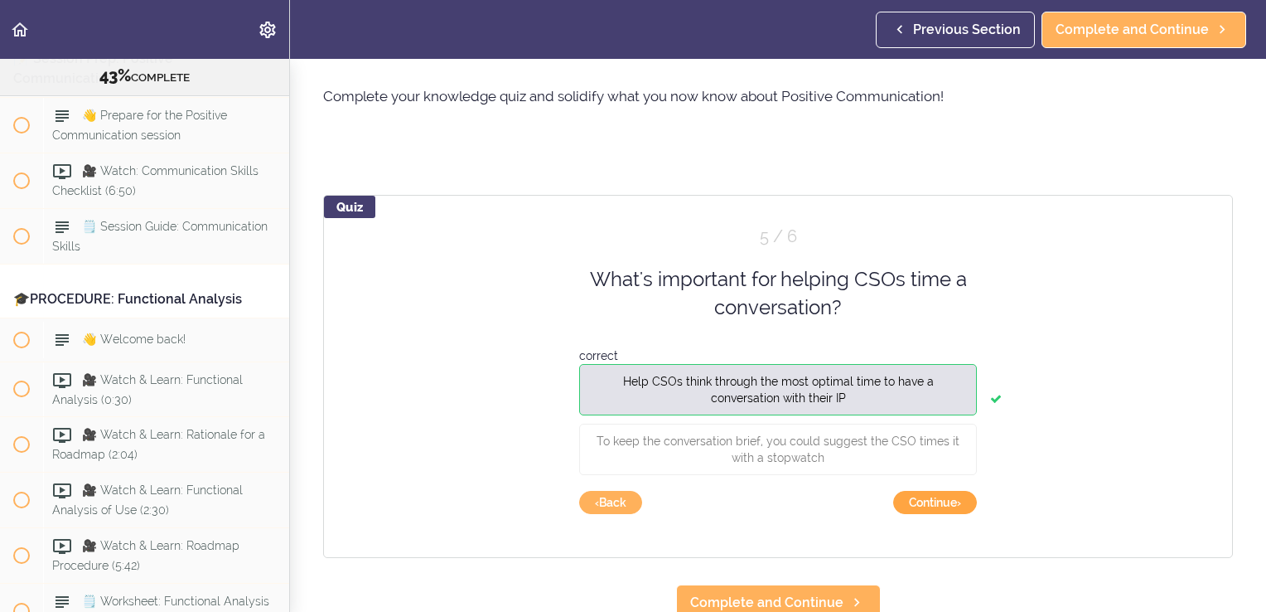
click at [945, 498] on button "Continue ›" at bounding box center [935, 502] width 84 height 23
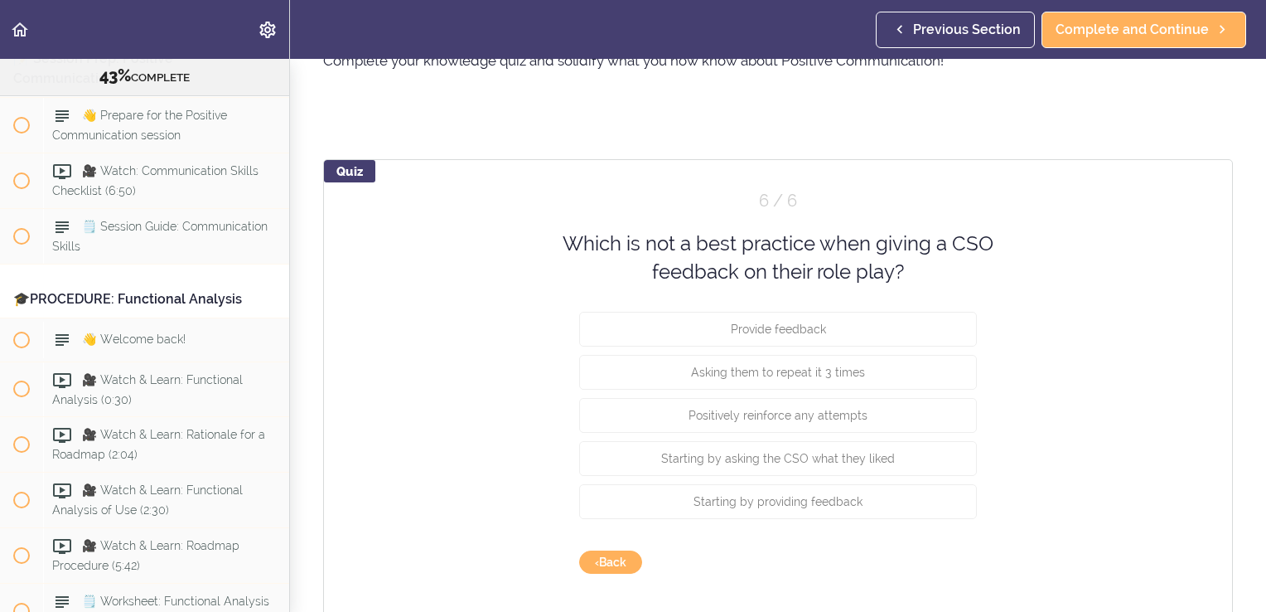
scroll to position [90, 0]
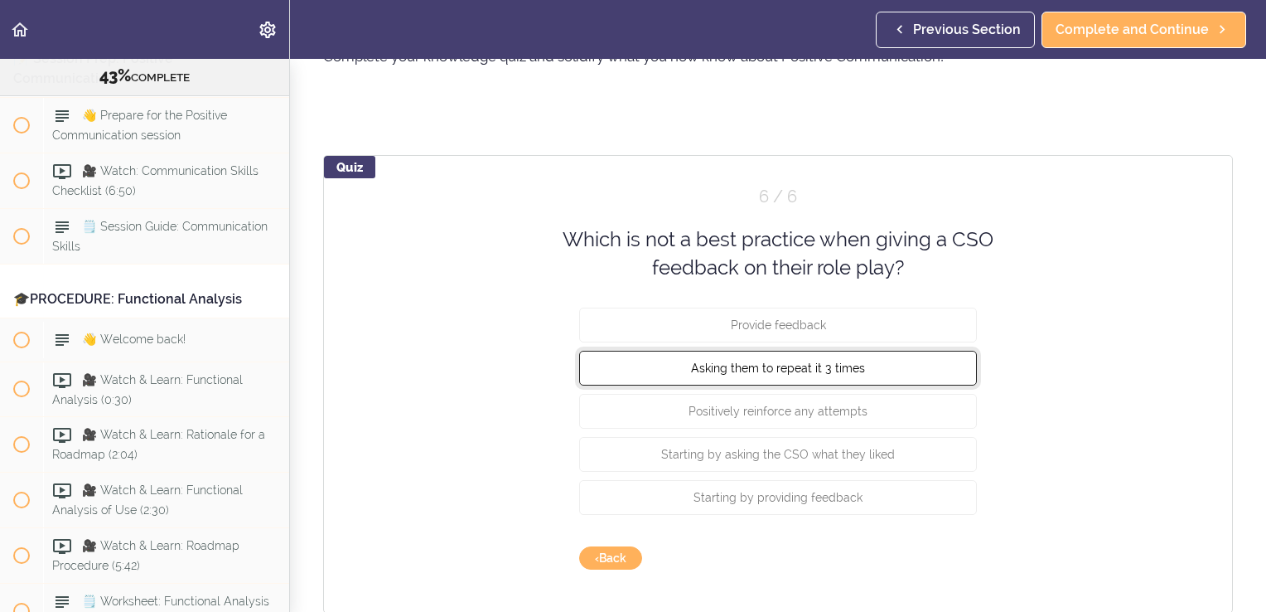
click at [769, 370] on span "Asking them to repeat it 3 times" at bounding box center [778, 367] width 174 height 13
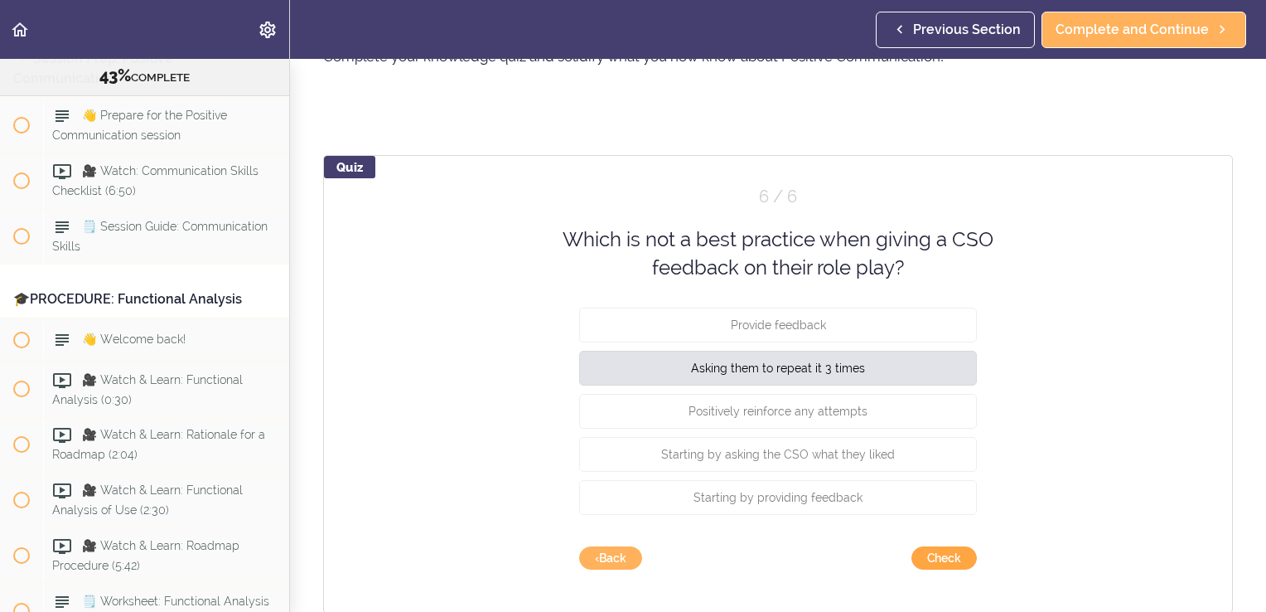
click at [928, 562] on button "Check" at bounding box center [944, 557] width 65 height 23
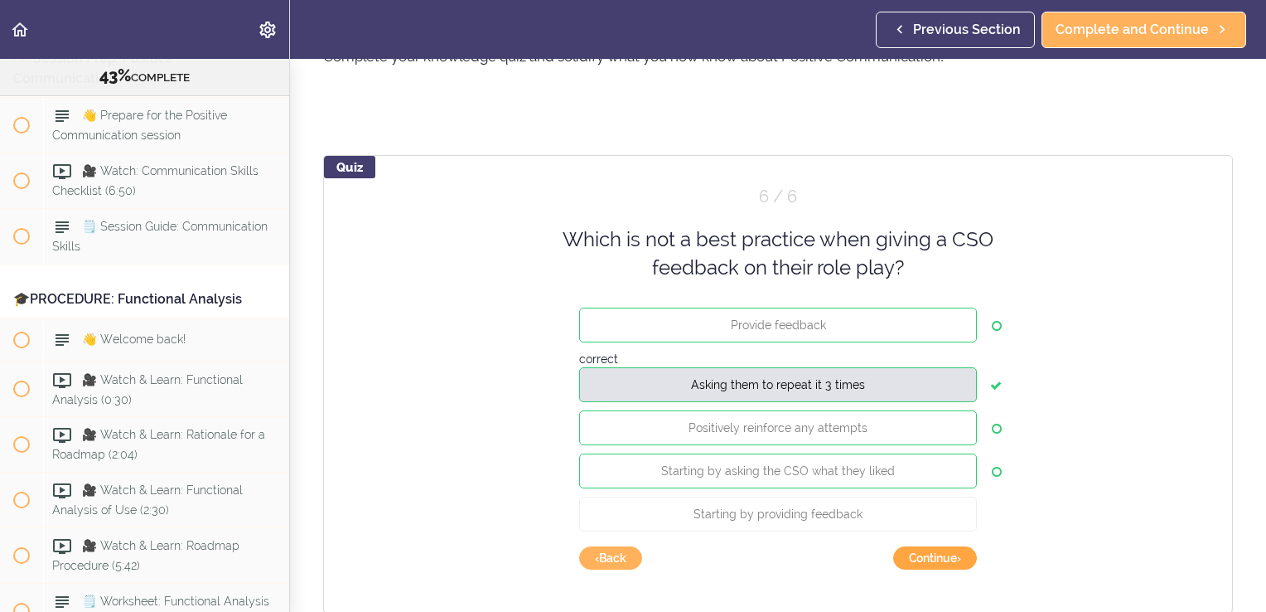
click at [928, 562] on button "Continue ›" at bounding box center [935, 557] width 84 height 23
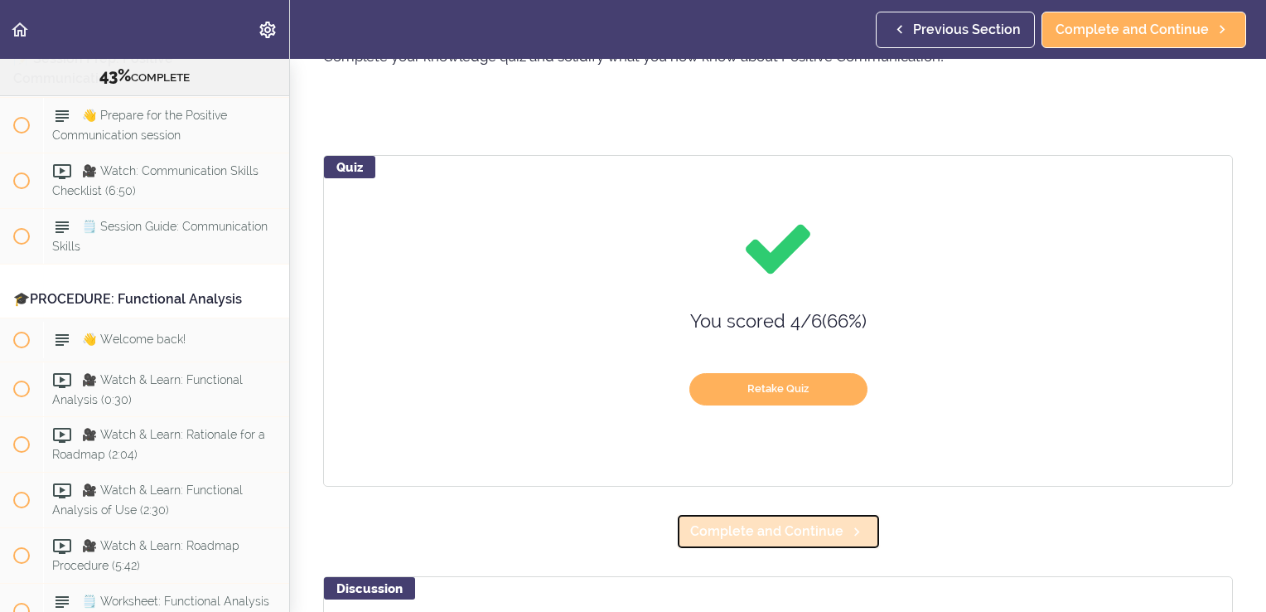
click at [796, 522] on span "Complete and Continue" at bounding box center [766, 531] width 153 height 20
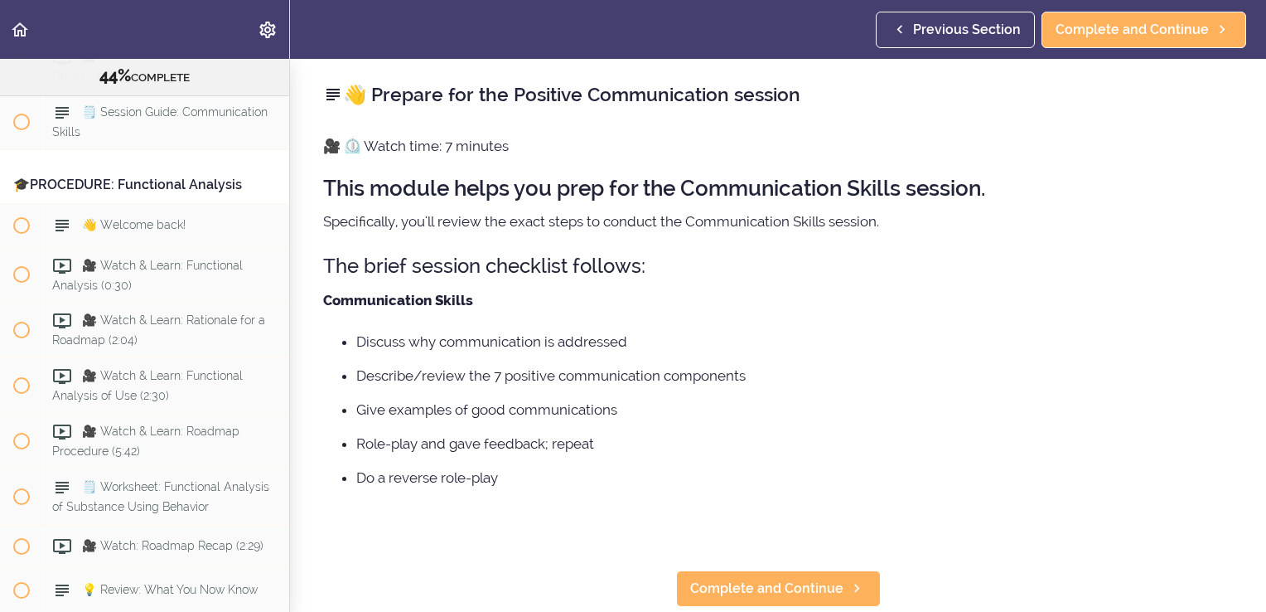
scroll to position [5075, 0]
